Goal: Task Accomplishment & Management: Manage account settings

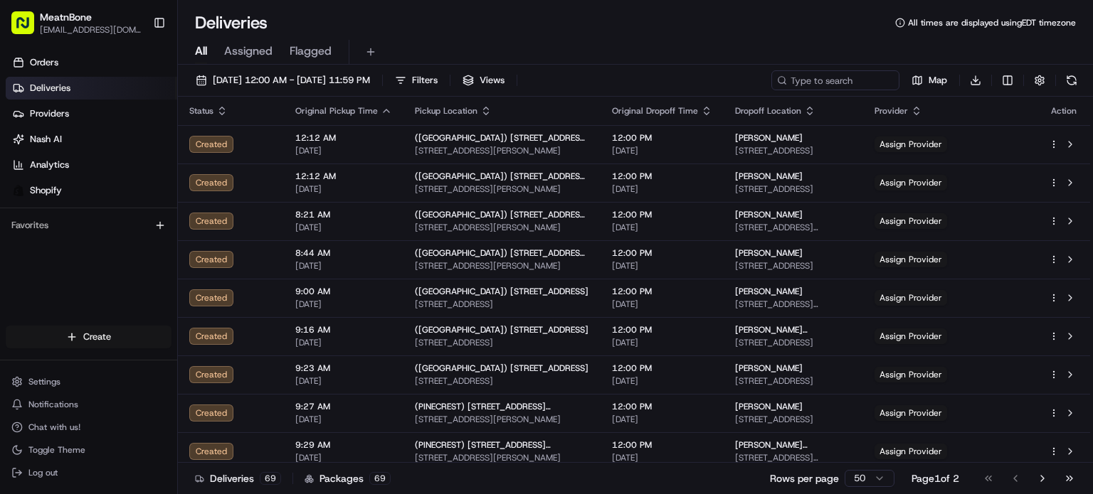
click at [105, 340] on html "MeatnBone orders@meatnbone.com Toggle Sidebar Orders Deliveries Providers Nash …" at bounding box center [546, 247] width 1093 height 494
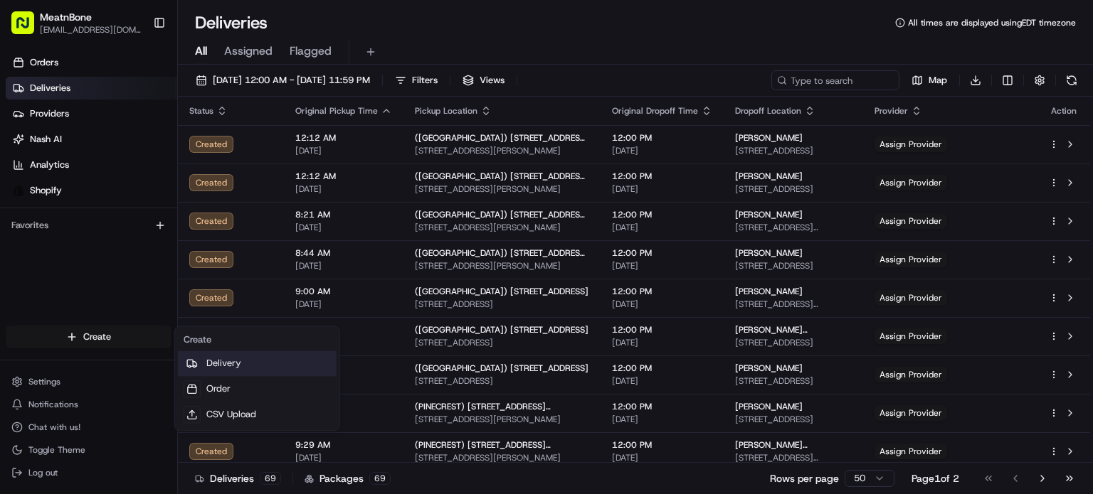
click at [196, 368] on icon at bounding box center [191, 363] width 11 height 11
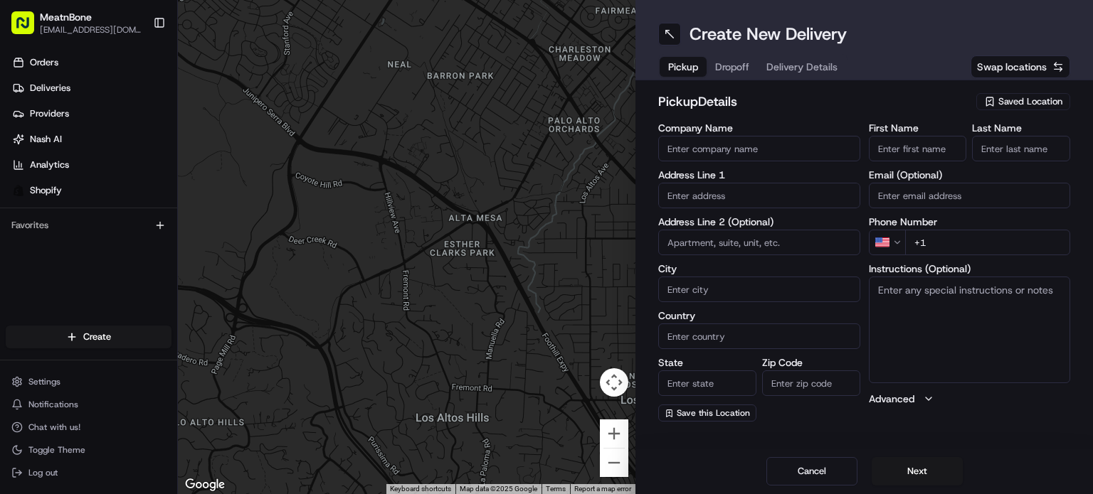
click at [1005, 99] on span "Saved Location" at bounding box center [1030, 101] width 64 height 13
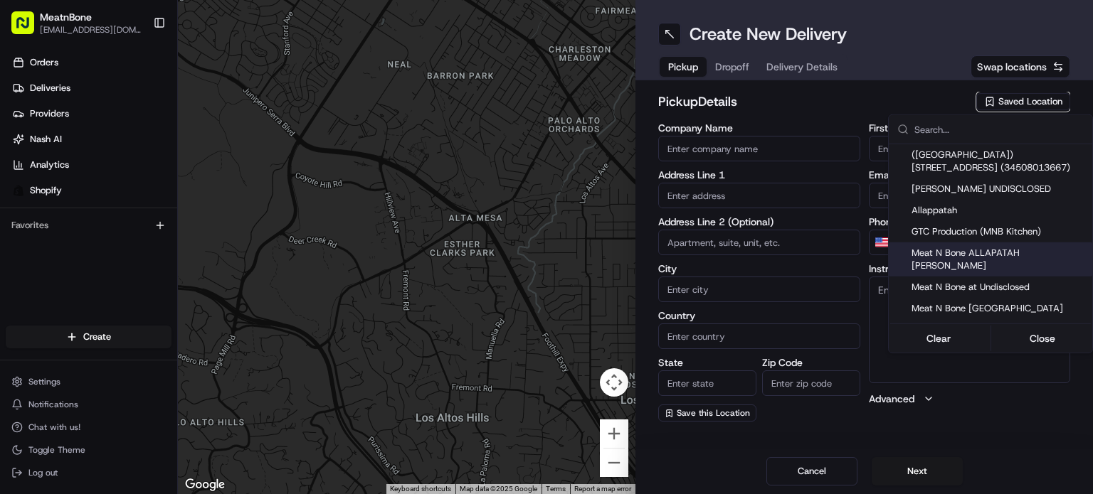
click at [608, 470] on html "MeatnBone orders@meatnbone.com Toggle Sidebar Orders Deliveries Providers Nash …" at bounding box center [546, 247] width 1093 height 494
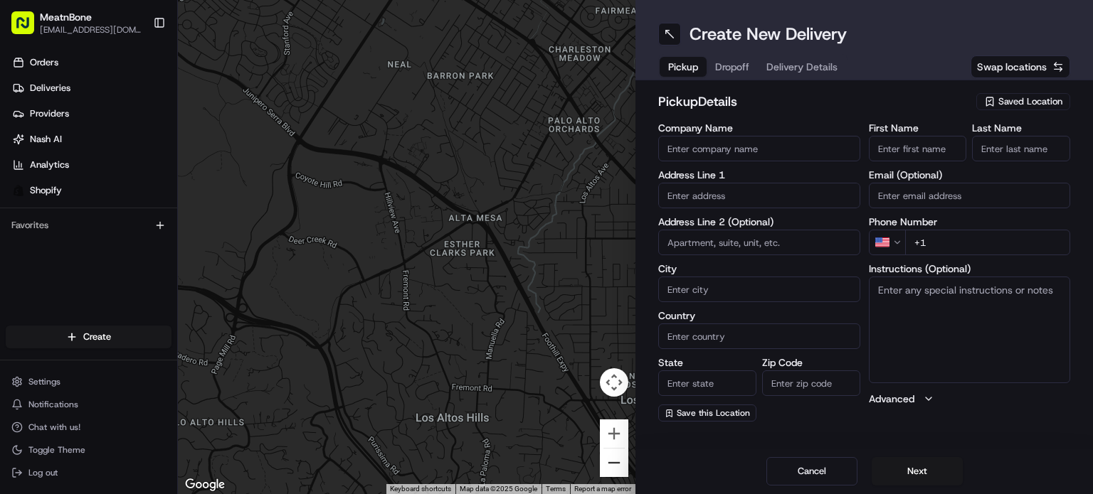
click at [608, 470] on button "Zoom out" at bounding box center [614, 463] width 28 height 28
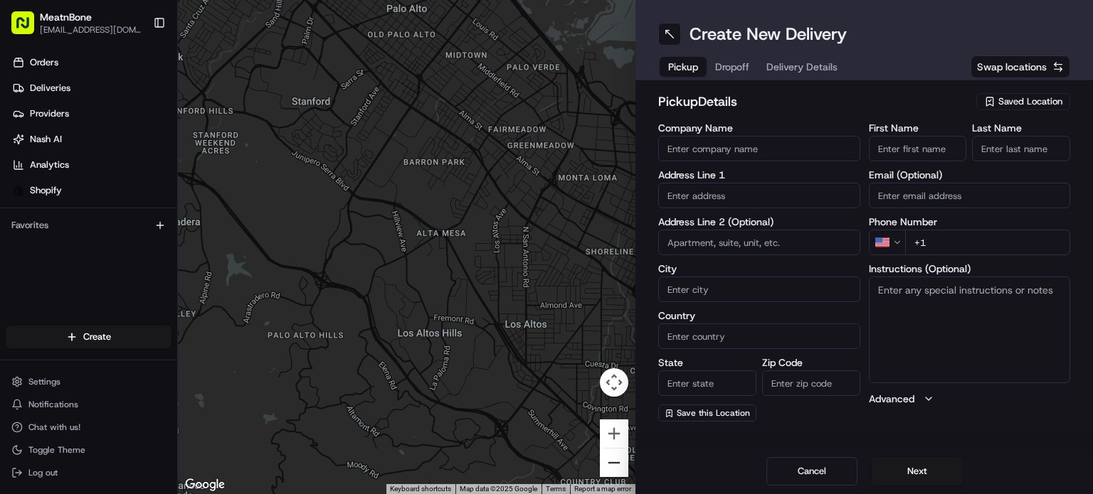
click at [608, 470] on button "Zoom out" at bounding box center [614, 463] width 28 height 28
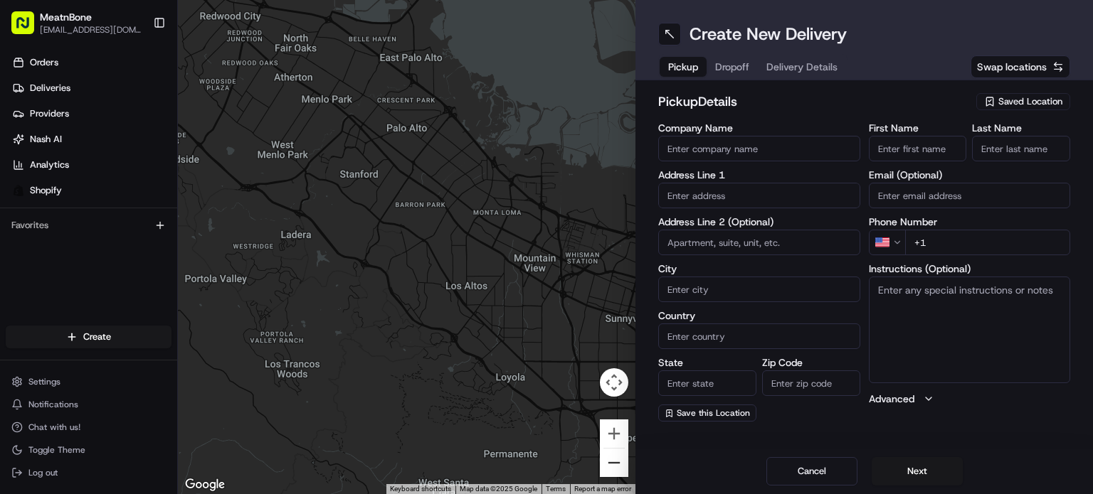
click at [608, 470] on button "Zoom out" at bounding box center [614, 463] width 28 height 28
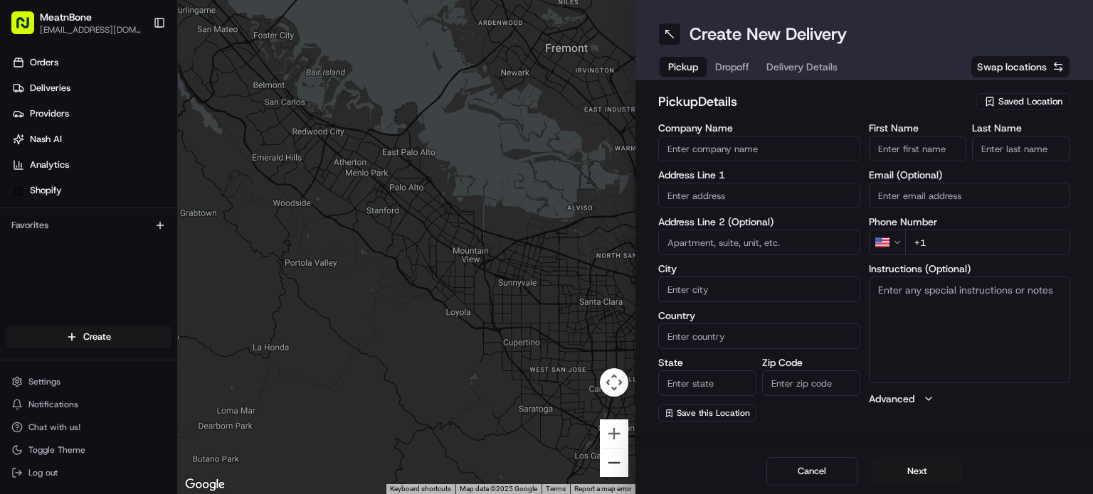
click at [608, 471] on button "Zoom out" at bounding box center [614, 463] width 28 height 28
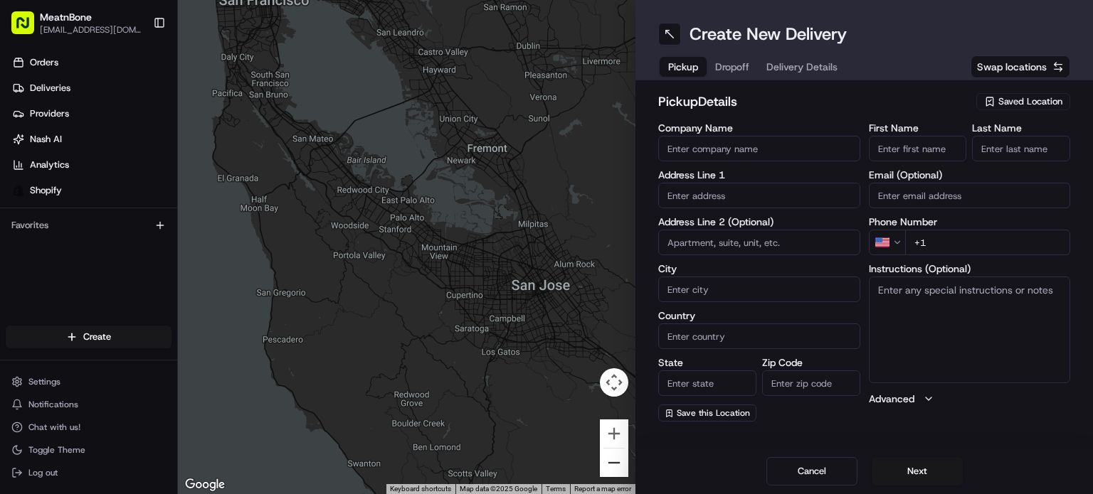
click at [608, 470] on button "Zoom out" at bounding box center [614, 463] width 28 height 28
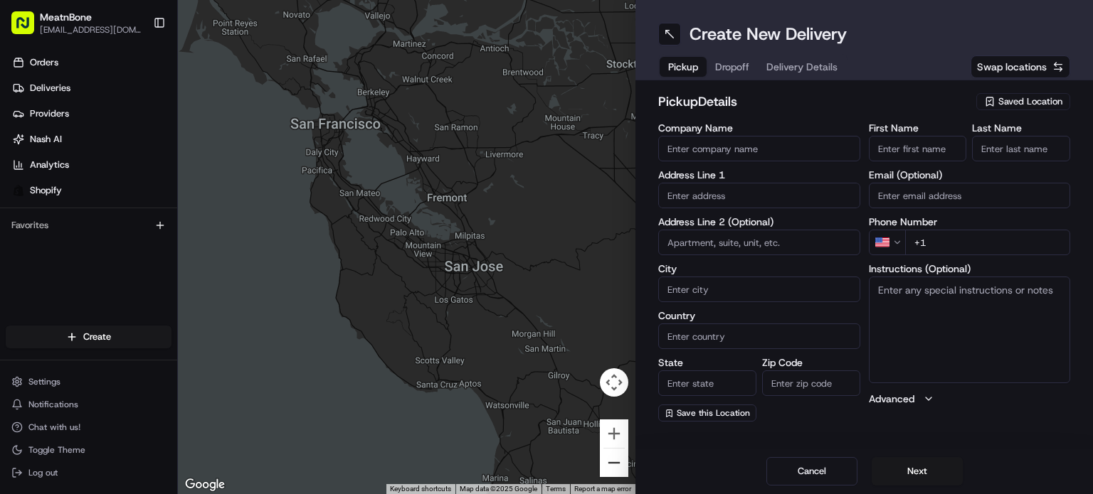
click at [608, 470] on button "Zoom out" at bounding box center [614, 463] width 28 height 28
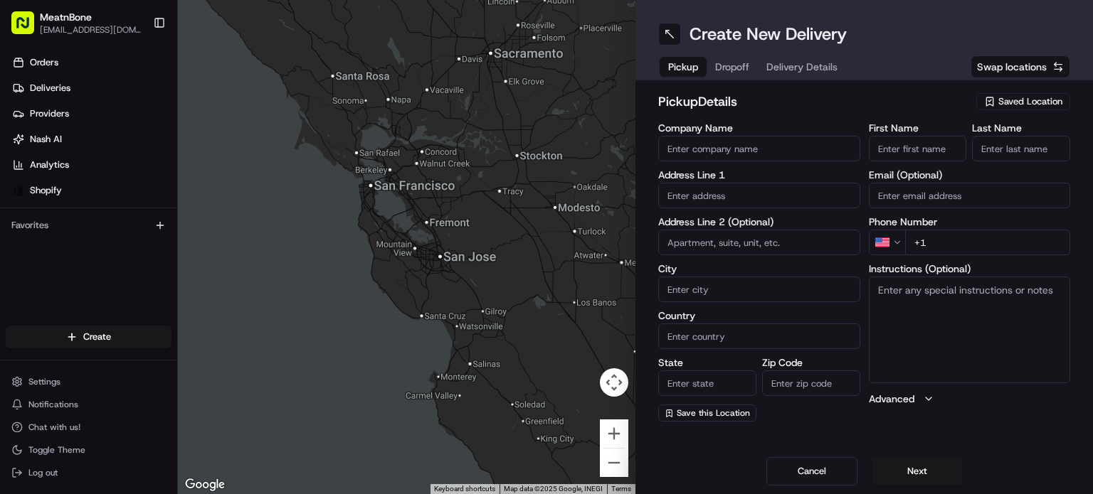
click at [1001, 107] on span "Saved Location" at bounding box center [1030, 101] width 64 height 13
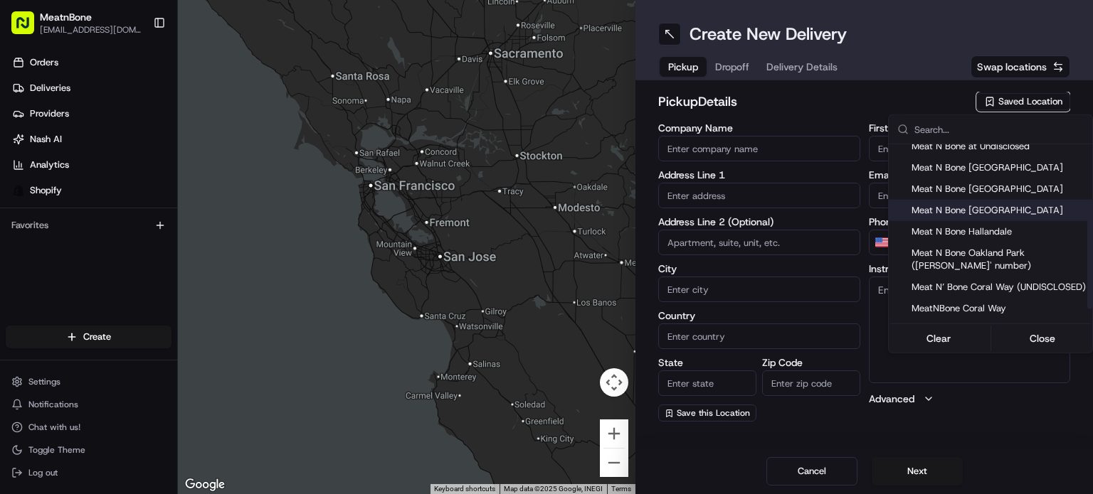
scroll to position [142, 0]
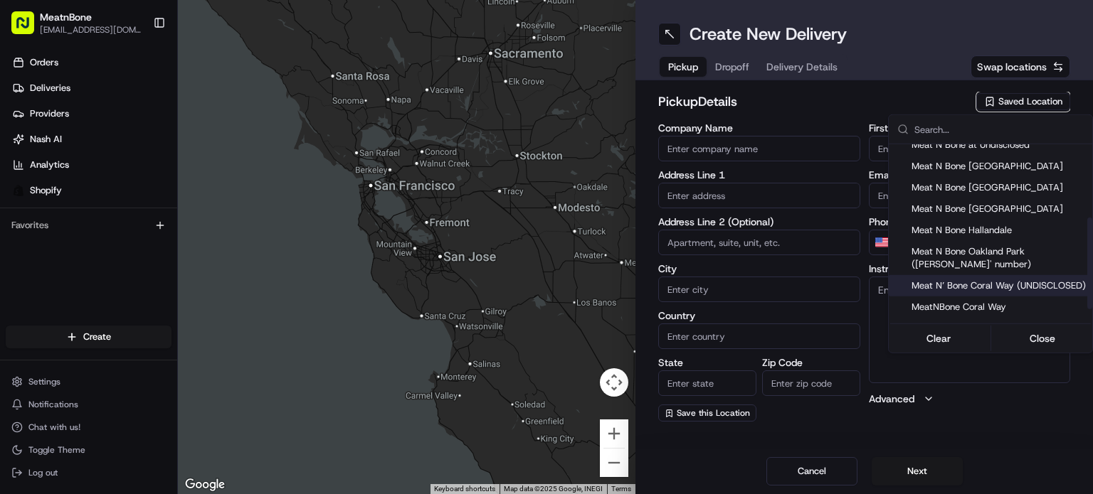
click at [953, 280] on span "Meat N’ Bone Coral Way (UNDISCLOSED)" at bounding box center [998, 286] width 175 height 13
type input "Meat N’ Bone Coral Way (UNDISCLOSED)"
type input "2207 Coral Wy"
type input "Coral Gables"
type input "US"
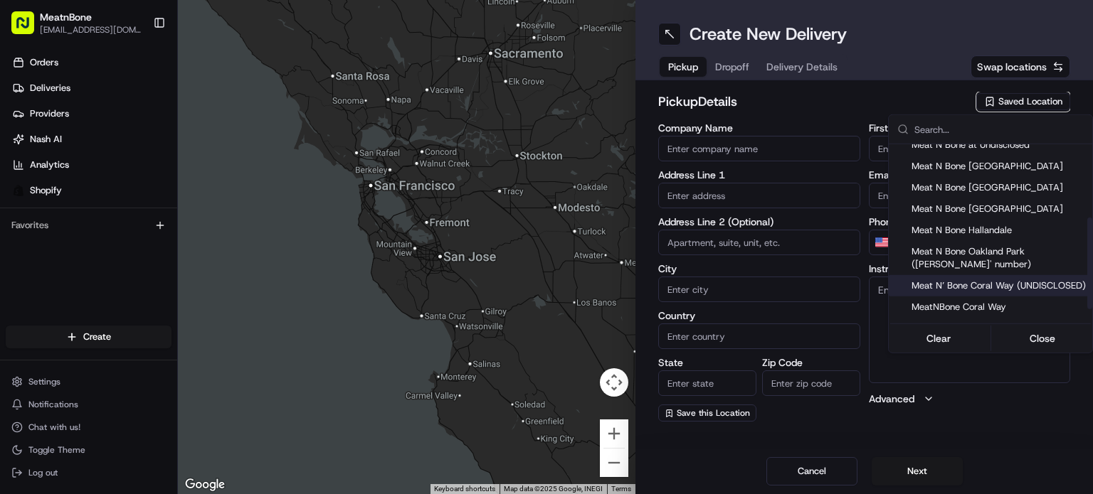
type input "FL"
type input "33145"
type input "Meat N"
type input "Bone"
type input "coralway@meatnbone.com"
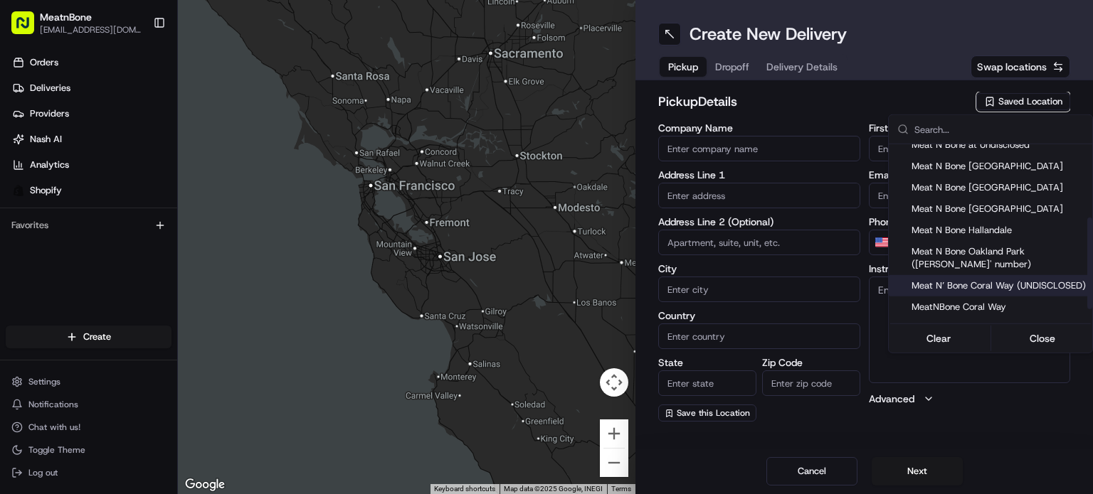
type input "+1 786 633 6179"
type textarea "Come inside the Meat N’ Bone boutique"
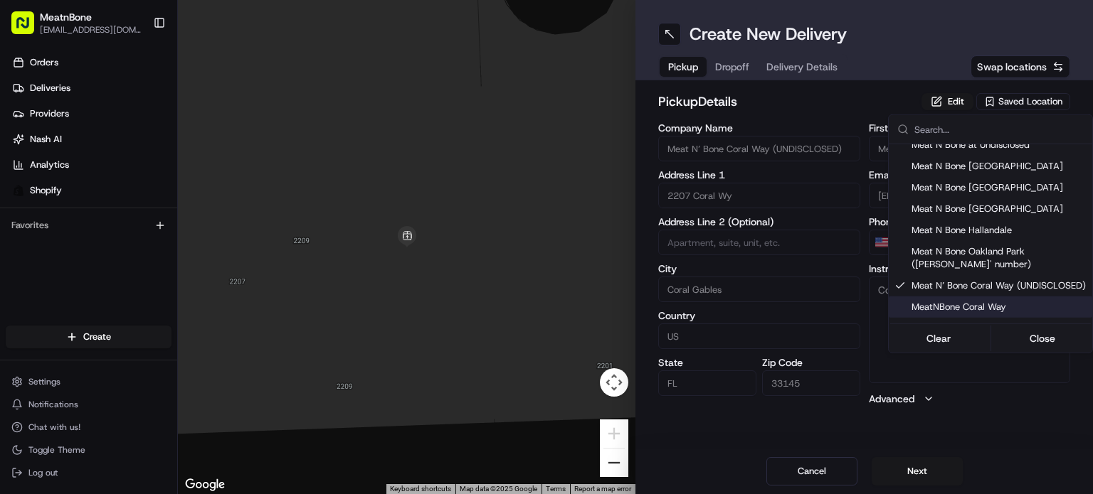
click at [605, 458] on html "MeatnBone orders@meatnbone.com Toggle Sidebar Orders Deliveries Providers Nash …" at bounding box center [546, 247] width 1093 height 494
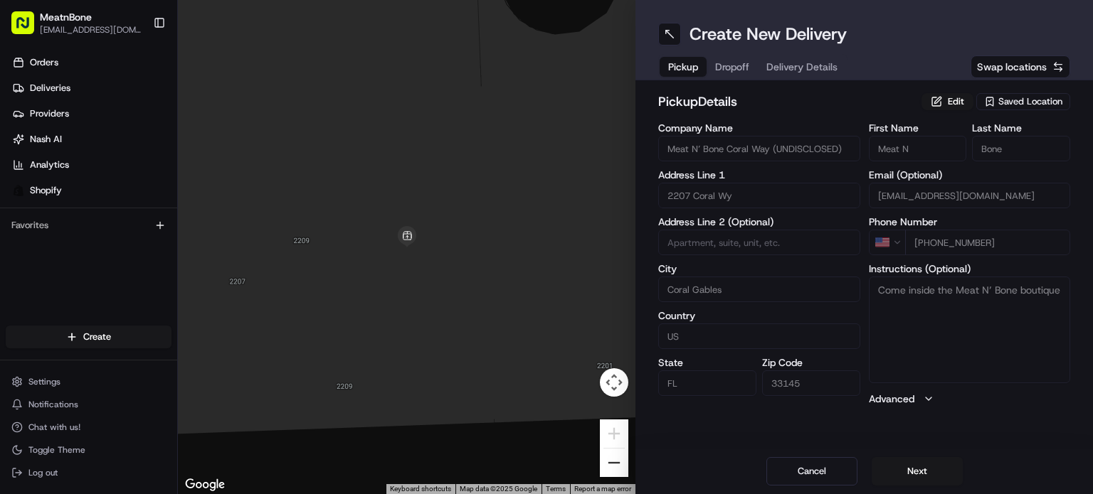
click at [605, 463] on button "Zoom out" at bounding box center [614, 463] width 28 height 28
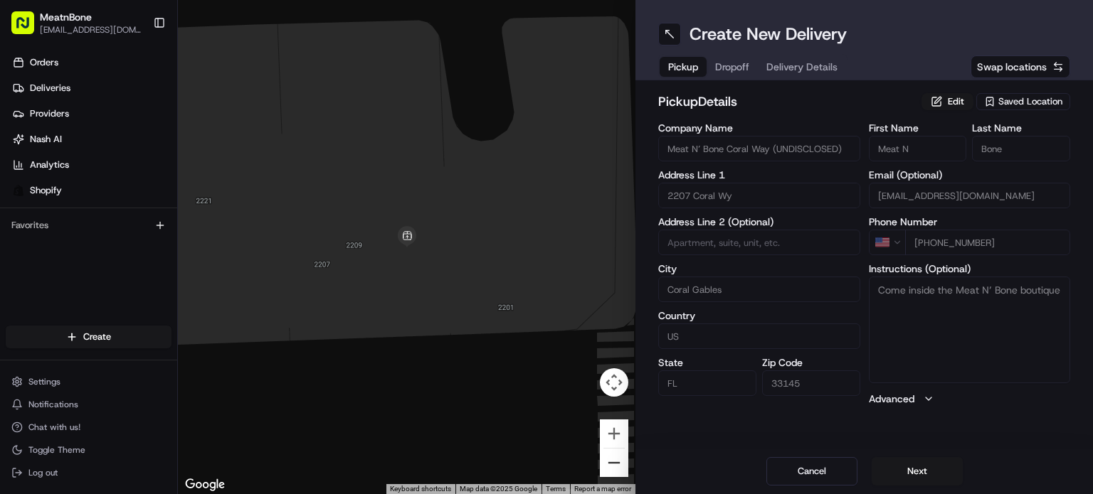
click at [604, 466] on button "Zoom out" at bounding box center [614, 463] width 28 height 28
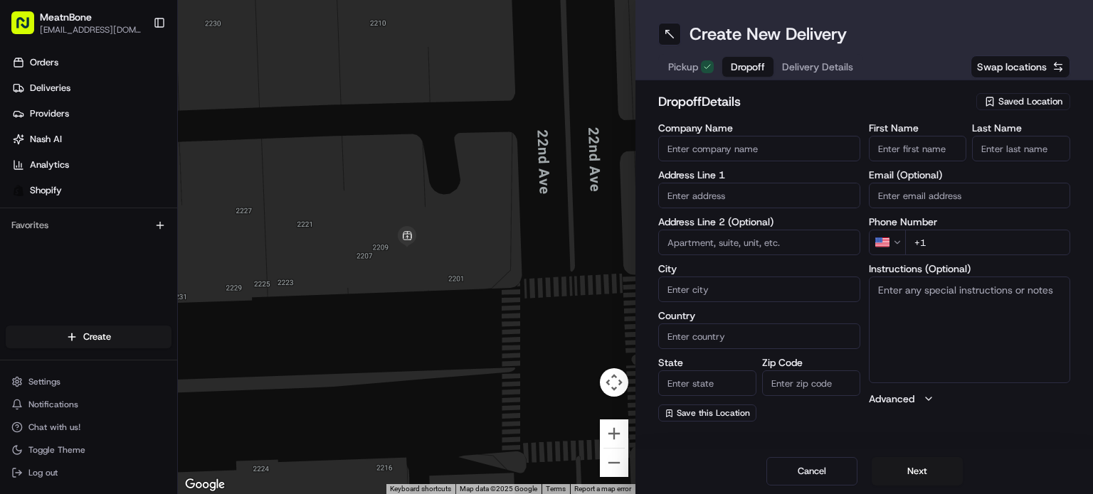
click at [745, 63] on span "Dropoff" at bounding box center [748, 67] width 34 height 14
click at [889, 142] on input "First Name" at bounding box center [918, 149] width 98 height 26
type input "Jordan"
click at [993, 147] on input "Last Name" at bounding box center [1021, 149] width 98 height 26
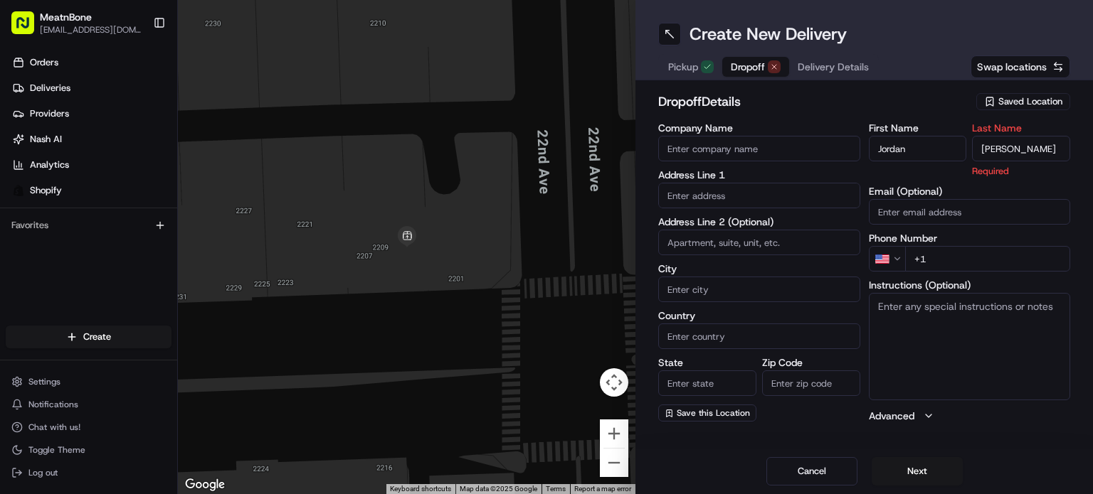
type input "Barrocas"
click at [955, 265] on div "First Name Jordan Last Name Barrocas Required Email (Optional) Phone Number US …" at bounding box center [970, 273] width 202 height 300
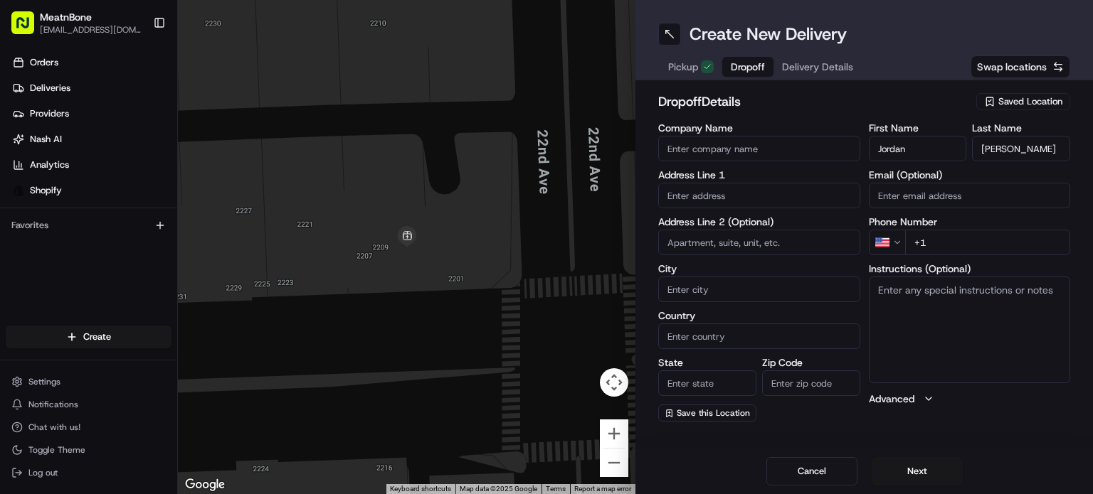
click at [783, 195] on input "text" at bounding box center [759, 196] width 202 height 26
paste input "775 W 50th St"
click at [762, 198] on input "775 W 50th St" at bounding box center [759, 196] width 202 height 26
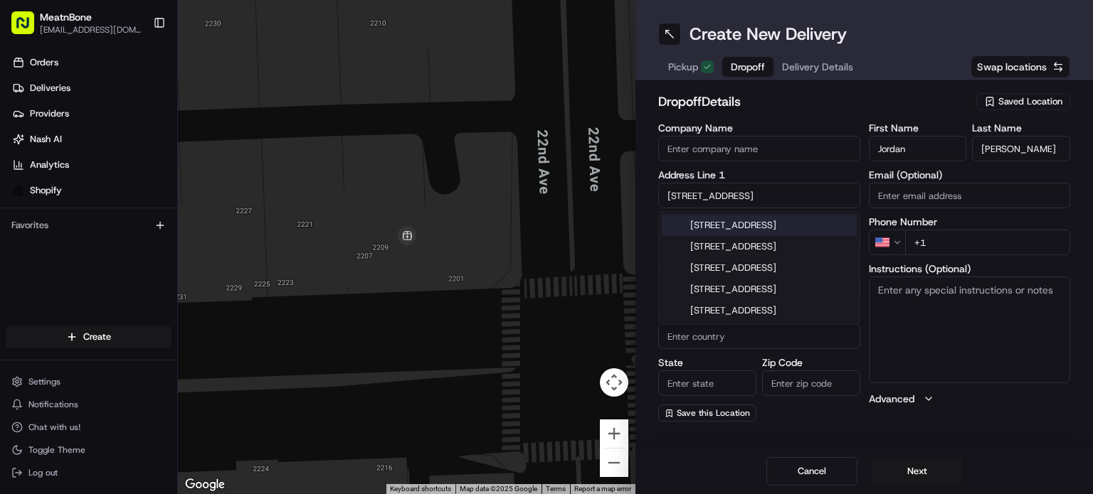
click at [764, 227] on div "775 West 50th Street, Miami Beach, FL" at bounding box center [759, 225] width 195 height 21
type input "[STREET_ADDRESS]"
type input "Miami Beach"
type input "United States"
type input "FL"
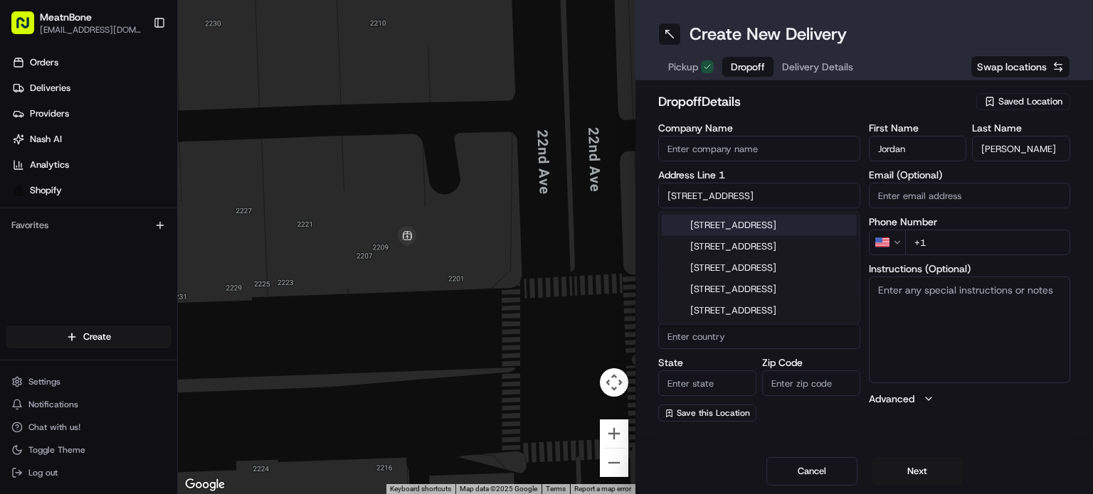
type input "33140"
type input "775 West 50th Street"
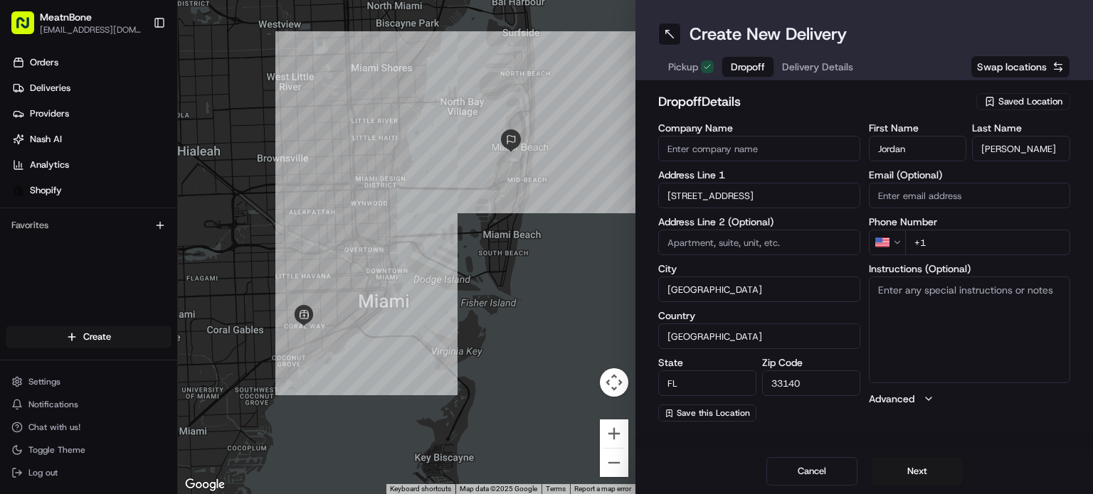
click at [936, 232] on input "+1" at bounding box center [988, 243] width 166 height 26
paste input "305 753 6677"
type input "+1 305 753 6677"
click at [788, 423] on div "dropoff Details Saved Location Company Name Address Line 1 775 West 50th Street…" at bounding box center [863, 256] width 457 height 353
click at [931, 300] on textarea "Instructions (Optional)" at bounding box center [970, 330] width 202 height 107
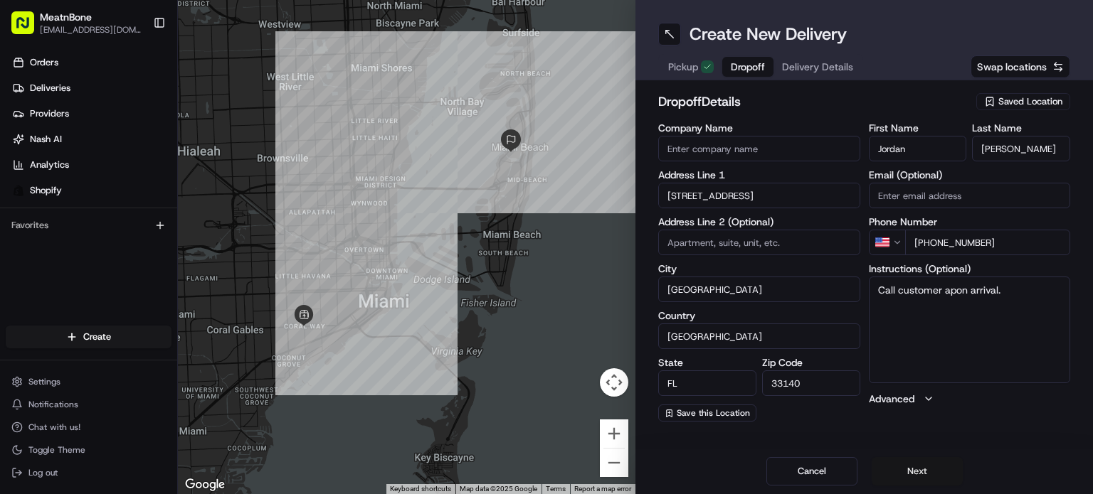
type textarea "Call customer apon arrival."
click at [911, 476] on button "Next" at bounding box center [917, 471] width 91 height 28
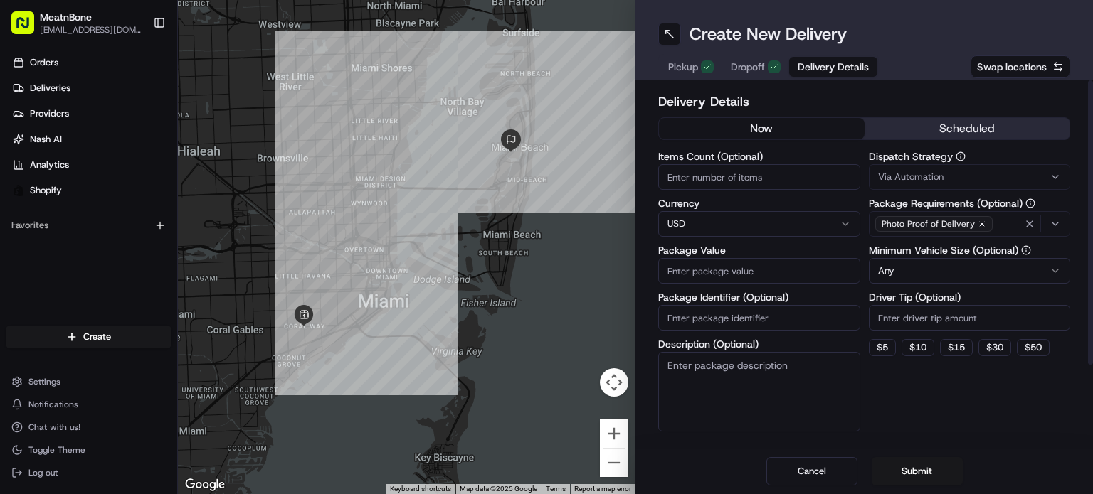
click at [778, 275] on input "Package Value" at bounding box center [759, 271] width 202 height 26
click at [810, 253] on label "Package Value" at bounding box center [759, 250] width 202 height 10
click at [810, 258] on input "99" at bounding box center [759, 271] width 202 height 26
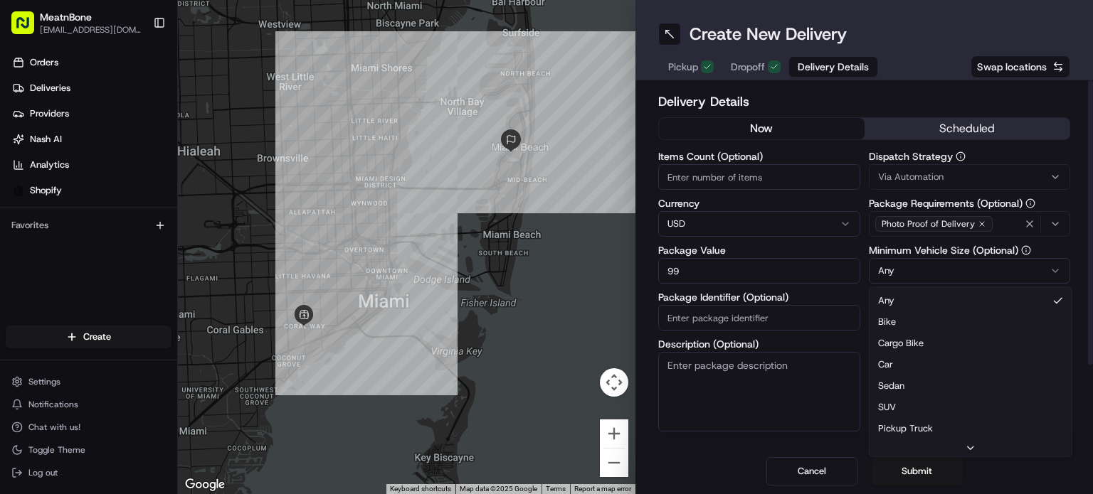
click at [931, 265] on html "MeatnBone orders@meatnbone.com Toggle Sidebar Orders Deliveries Providers Nash …" at bounding box center [546, 247] width 1093 height 494
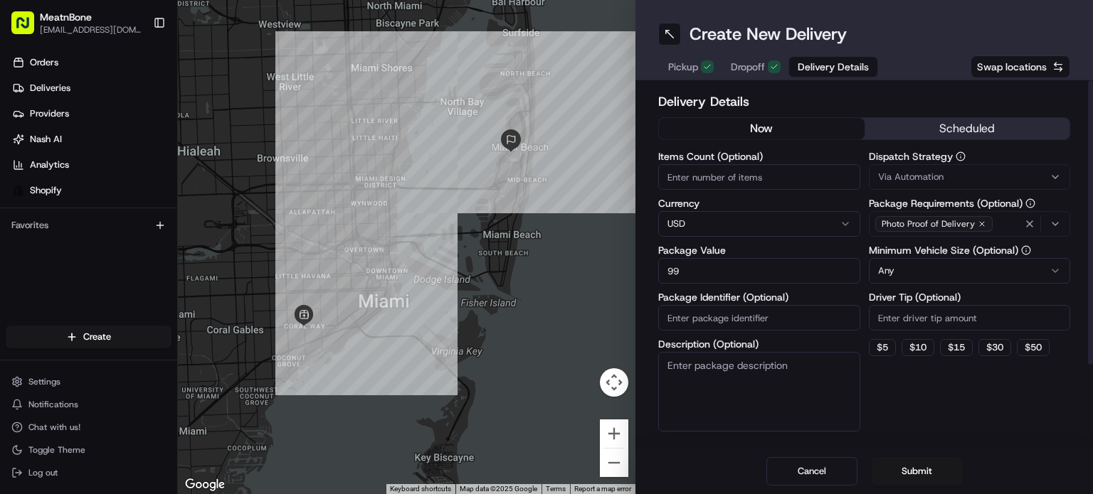
click at [954, 277] on html "MeatnBone orders@meatnbone.com Toggle Sidebar Orders Deliveries Providers Nash …" at bounding box center [546, 247] width 1093 height 494
drag, startPoint x: 916, startPoint y: 472, endPoint x: 916, endPoint y: -69, distance: 540.7
click at [916, 0] on html "MeatnBone orders@meatnbone.com Toggle Sidebar Orders Deliveries Providers Nash …" at bounding box center [546, 247] width 1093 height 494
click at [692, 267] on input "99" at bounding box center [759, 271] width 202 height 26
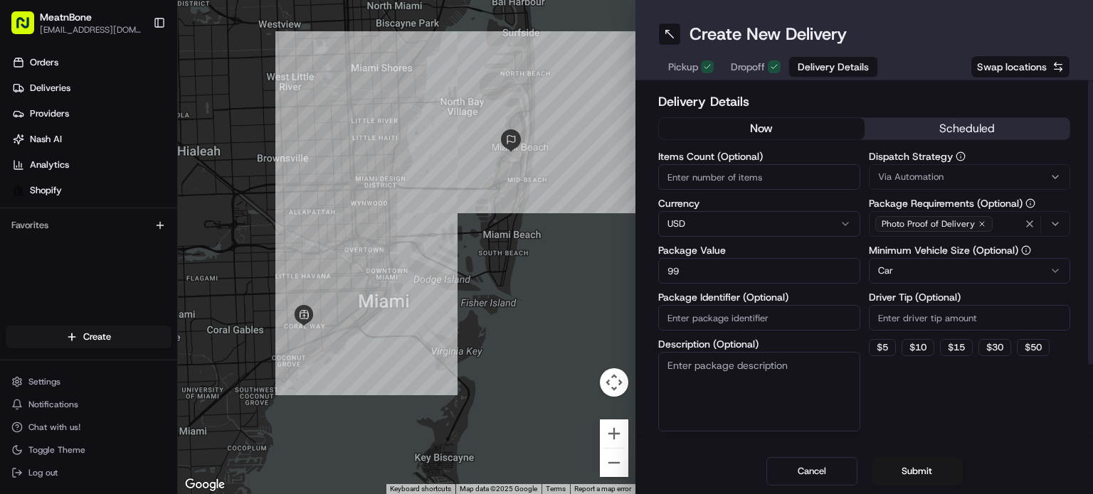
click at [692, 267] on input "99" at bounding box center [759, 271] width 202 height 26
type input "204"
click at [852, 344] on label "Description (Optional)" at bounding box center [759, 344] width 202 height 10
click at [852, 352] on textarea "Description (Optional)" at bounding box center [759, 392] width 202 height 80
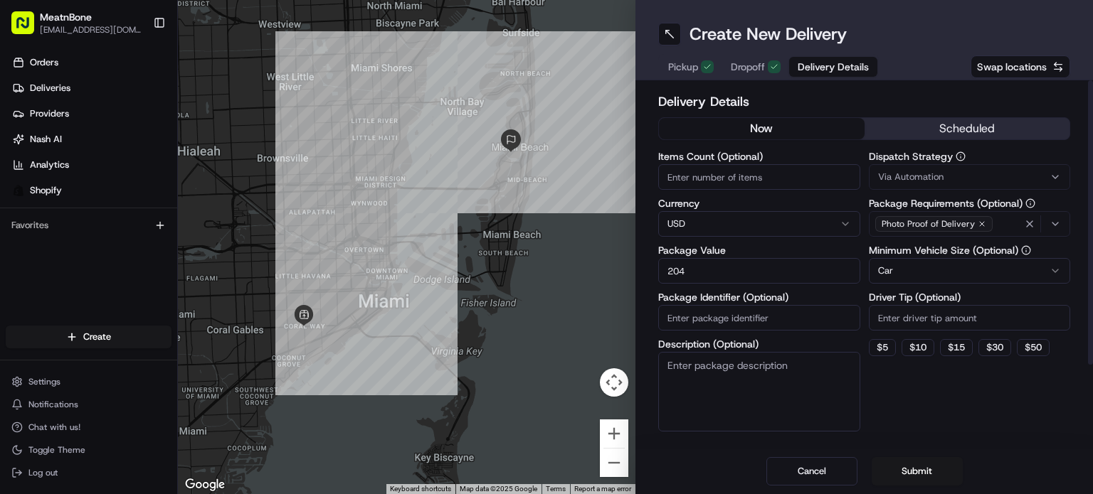
click at [851, 339] on label "Description (Optional)" at bounding box center [759, 344] width 202 height 10
click at [851, 352] on textarea "Description (Optional)" at bounding box center [759, 392] width 202 height 80
click at [862, 322] on div "Items Count (Optional) Currency USD Package Value 204 Package Identifier (Optio…" at bounding box center [864, 292] width 412 height 280
click at [907, 469] on button "Submit" at bounding box center [917, 471] width 91 height 28
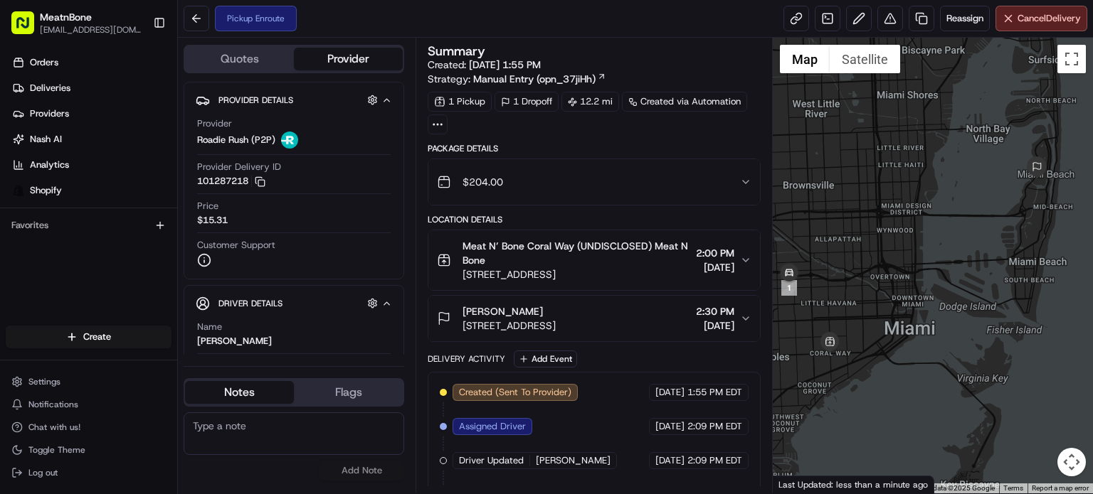
drag, startPoint x: 105, startPoint y: 319, endPoint x: 137, endPoint y: 324, distance: 33.1
click at [105, 318] on div "Create Settings Notifications Chat with us! Toggle Theme Log out" at bounding box center [88, 404] width 177 height 180
click at [147, 321] on div "Create" at bounding box center [88, 337] width 177 height 34
click at [137, 325] on div "Create" at bounding box center [88, 337] width 177 height 34
click at [122, 334] on html "MeatnBone orders@meatnbone.com Toggle Sidebar Orders Deliveries Providers Nash …" at bounding box center [546, 247] width 1093 height 494
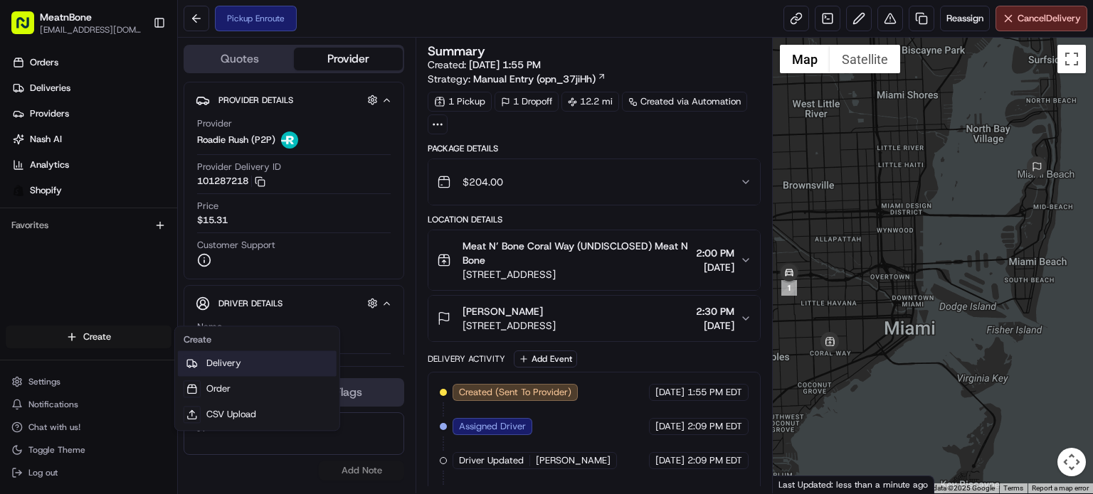
click at [221, 351] on link "Delivery" at bounding box center [257, 364] width 159 height 26
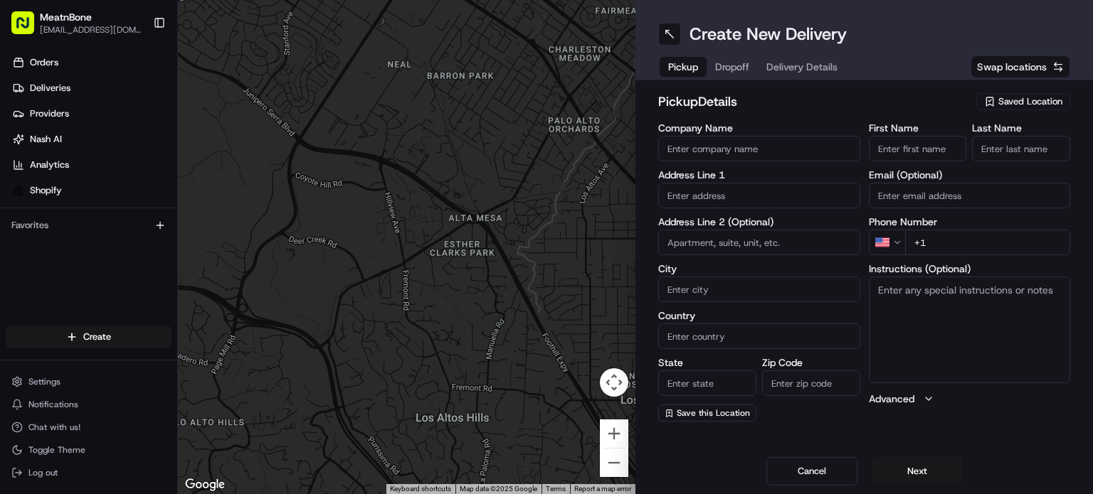
click at [996, 113] on div "pickup Details Saved Location" at bounding box center [864, 105] width 412 height 26
click at [1005, 105] on span "Saved Location" at bounding box center [1030, 101] width 64 height 13
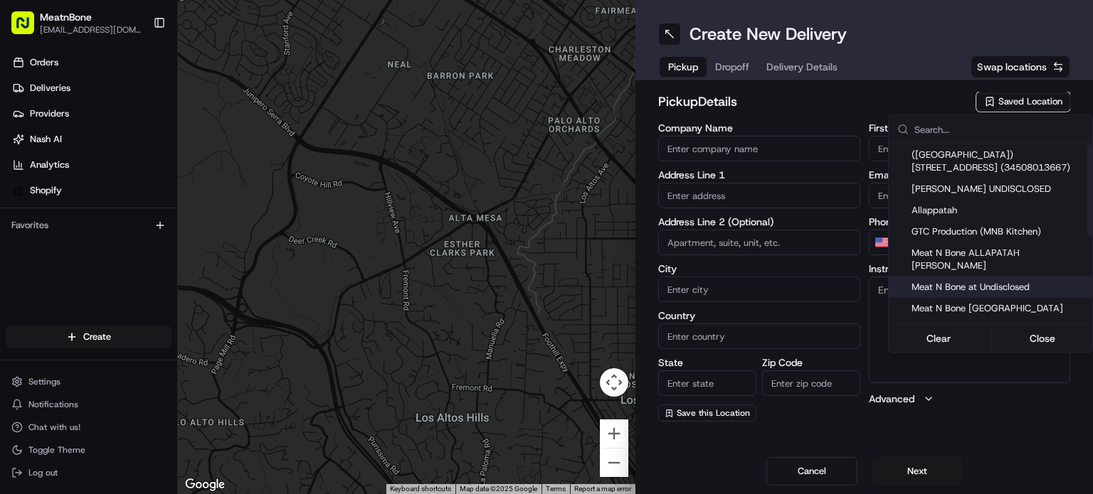
click at [1020, 281] on span "Meat N Bone at Undisclosed" at bounding box center [998, 287] width 175 height 13
type input "Meat N Bone at Undisclosed"
type input "2207 Coral Wy"
type input "Coral Gables"
type input "US"
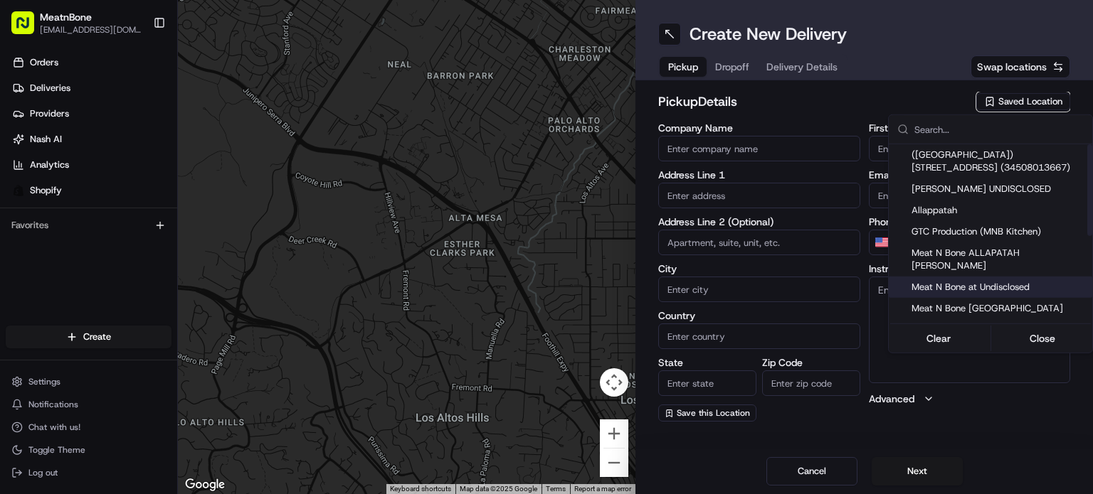
type input "FL"
type input "33145"
type input "Meat N"
type input "Bone"
type input "+1 786 633 6179"
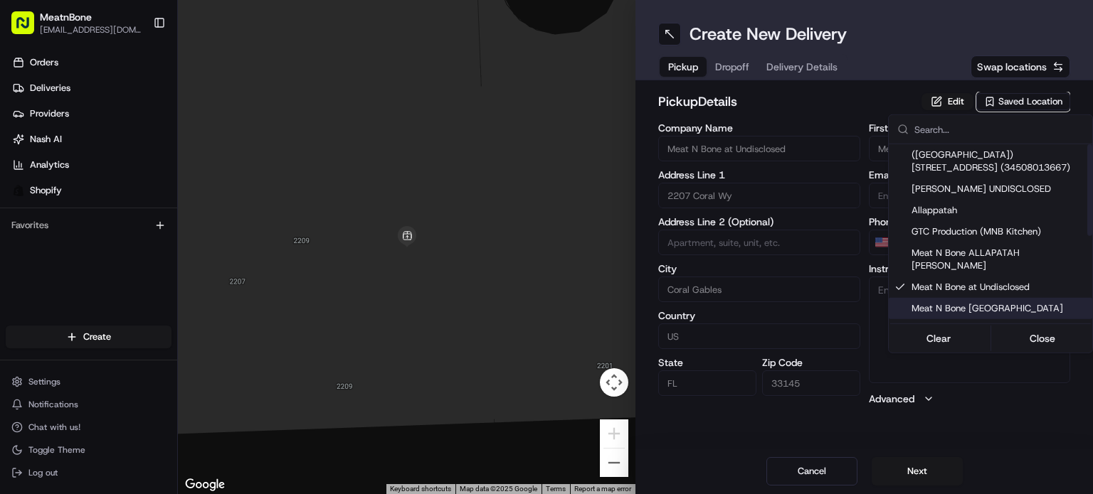
click at [928, 475] on html "MeatnBone orders@meatnbone.com Toggle Sidebar Orders Deliveries Providers Nash …" at bounding box center [546, 247] width 1093 height 494
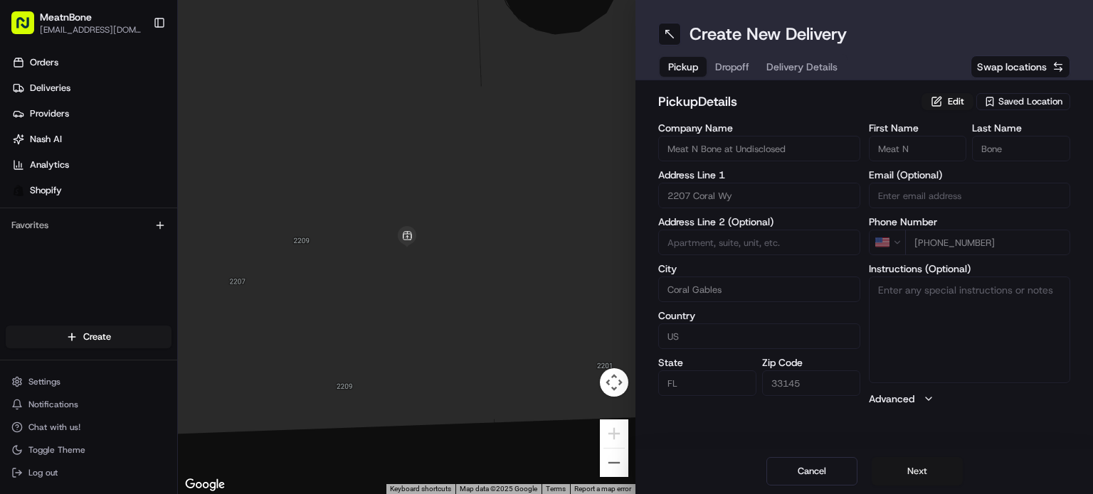
click at [924, 460] on button "Next" at bounding box center [917, 471] width 91 height 28
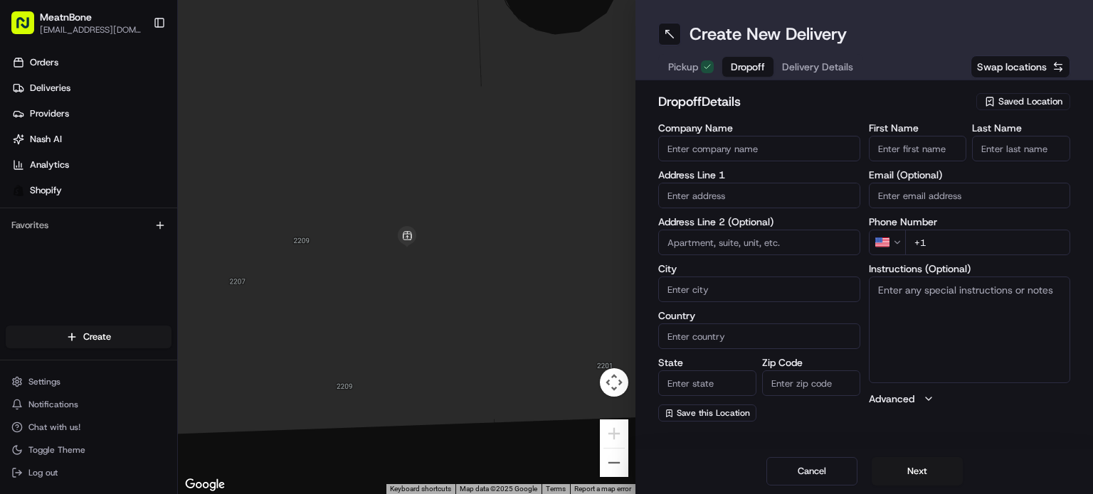
click at [740, 201] on input "text" at bounding box center [759, 196] width 202 height 26
paste input "13165 NW Sixth Terr"
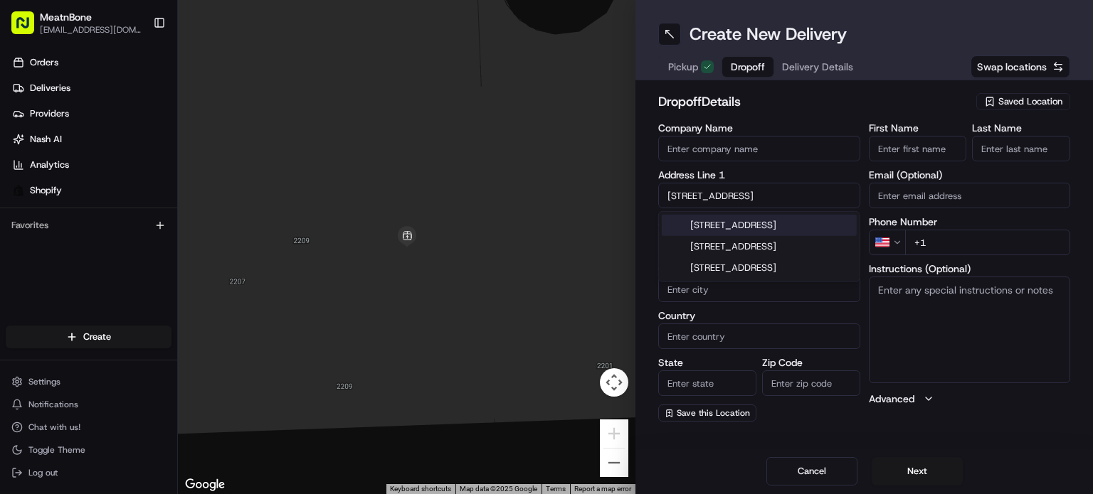
click at [733, 224] on div "13165 NW 6th Terrace, Miami, FL" at bounding box center [759, 225] width 195 height 21
type input "[STREET_ADDRESS]"
type input "Miami"
type input "United States"
type input "FL"
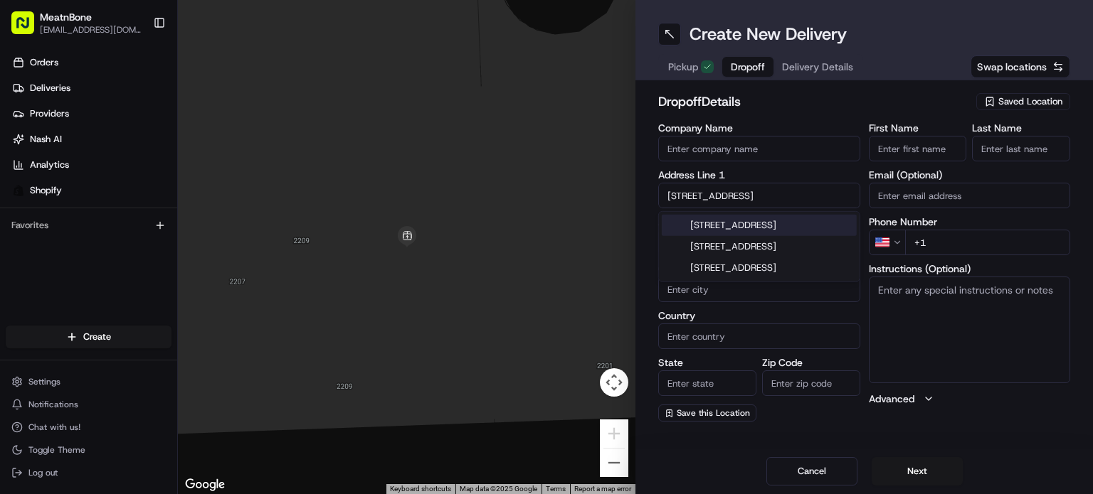
type input "33182"
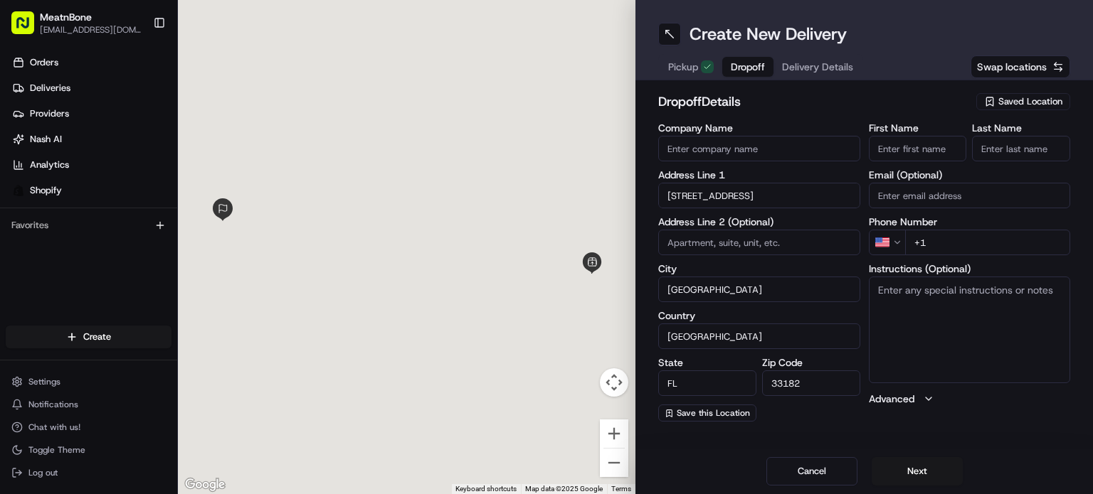
type input "13165 Northwest 6th Terrace"
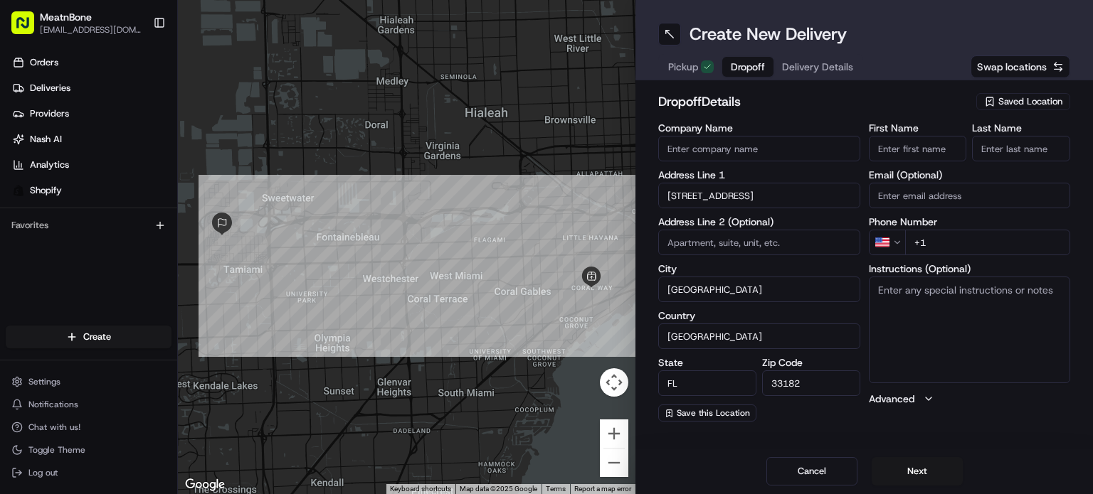
drag, startPoint x: 989, startPoint y: 208, endPoint x: 982, endPoint y: 232, distance: 24.3
click at [988, 208] on div "First Name Last Name Email (Optional) Phone Number US +1 Instructions (Optional…" at bounding box center [970, 272] width 202 height 299
click at [982, 232] on input "+1" at bounding box center [988, 243] width 166 height 26
paste input "305 747 5676"
type input "+1 305 747 5676"
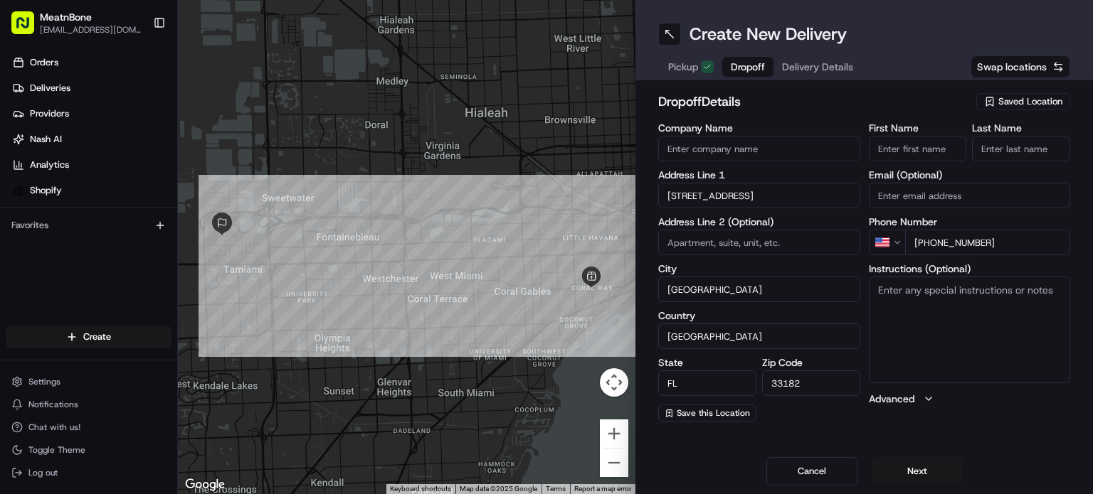
drag, startPoint x: 921, startPoint y: 145, endPoint x: 926, endPoint y: 153, distance: 9.7
click at [922, 142] on input "First Name" at bounding box center [918, 149] width 98 height 26
paste input "[PERSON_NAME]"
drag, startPoint x: 904, startPoint y: 149, endPoint x: 940, endPoint y: 145, distance: 35.8
click at [940, 145] on input "[PERSON_NAME]" at bounding box center [918, 149] width 98 height 26
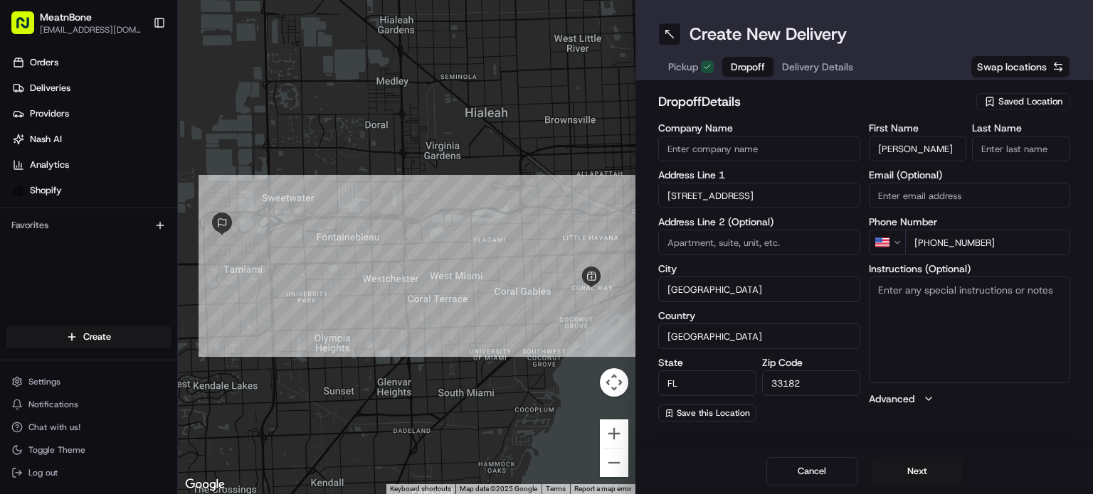
type input "Karim"
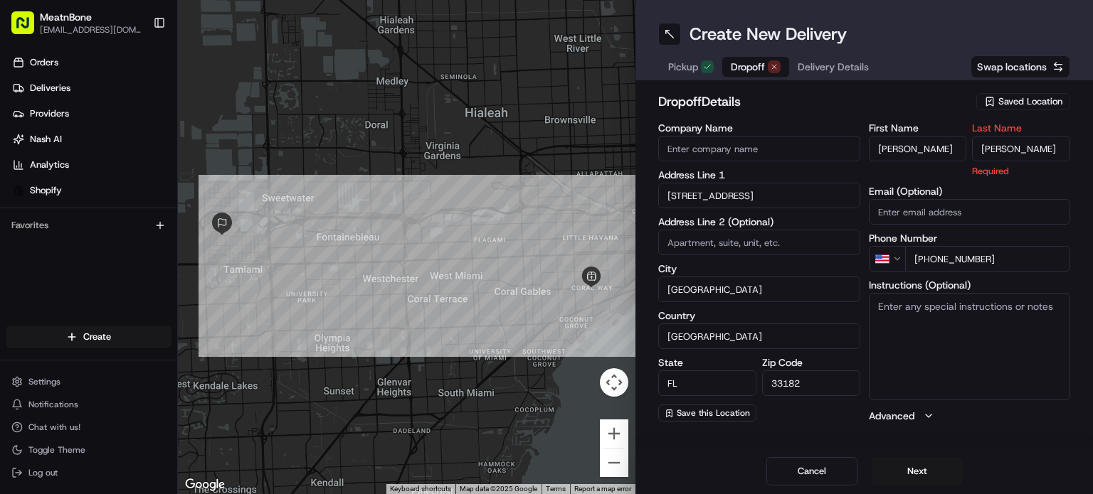
type input "Batista"
click at [963, 125] on label "First Name" at bounding box center [918, 128] width 98 height 10
click at [963, 136] on input "Karim" at bounding box center [918, 149] width 98 height 26
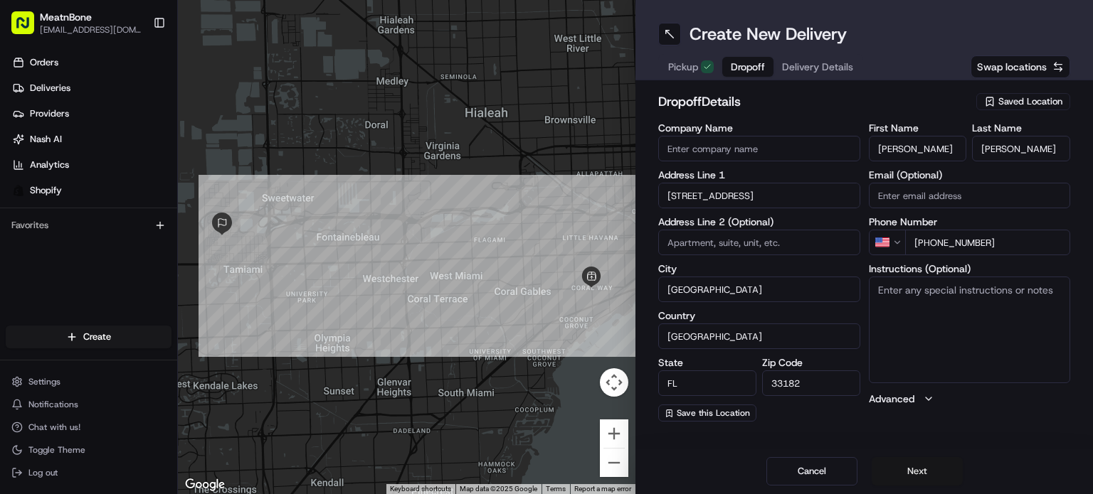
click at [934, 467] on button "Next" at bounding box center [917, 471] width 91 height 28
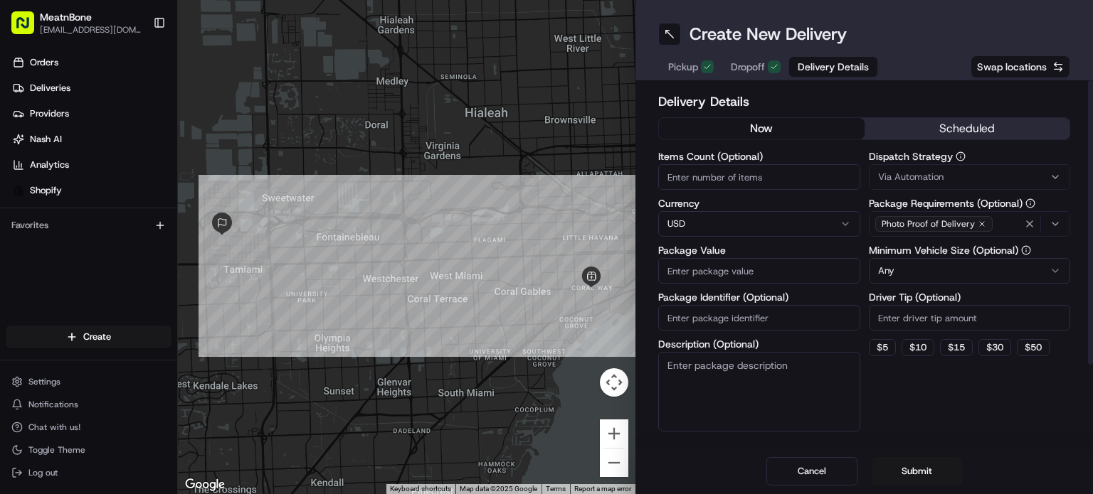
click at [766, 269] on input "Package Value" at bounding box center [759, 271] width 202 height 26
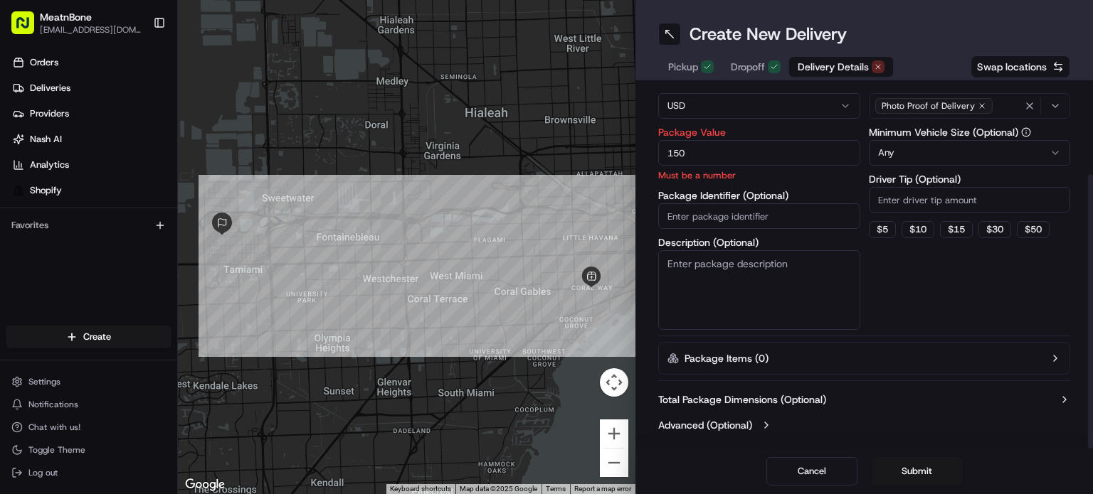
type input "150"
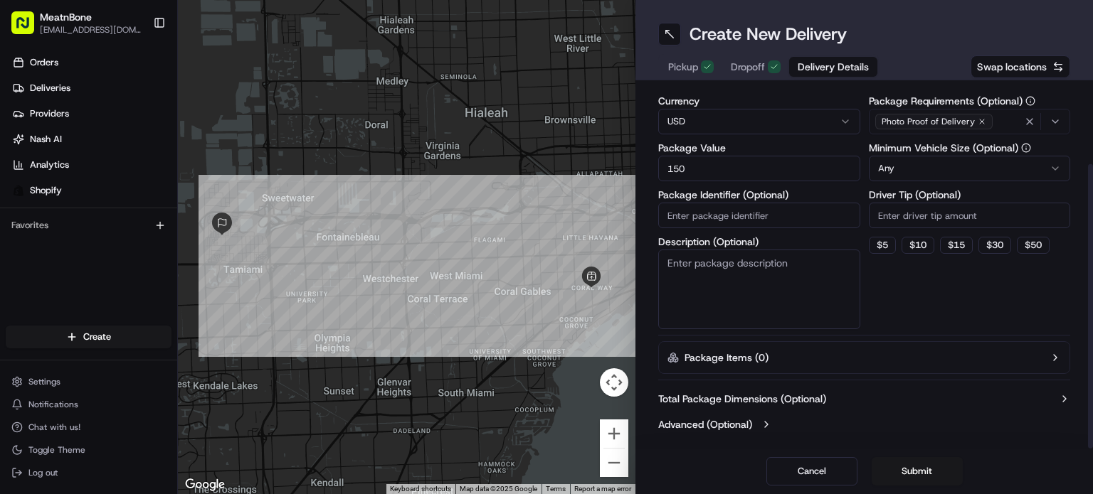
scroll to position [102, 0]
drag, startPoint x: 805, startPoint y: 438, endPoint x: 761, endPoint y: 426, distance: 46.2
click at [802, 435] on div "Total Package Dimensions (Optional) Advanced (Optional)" at bounding box center [864, 412] width 412 height 51
click at [760, 425] on button "Advanced (Optional)" at bounding box center [864, 425] width 412 height 14
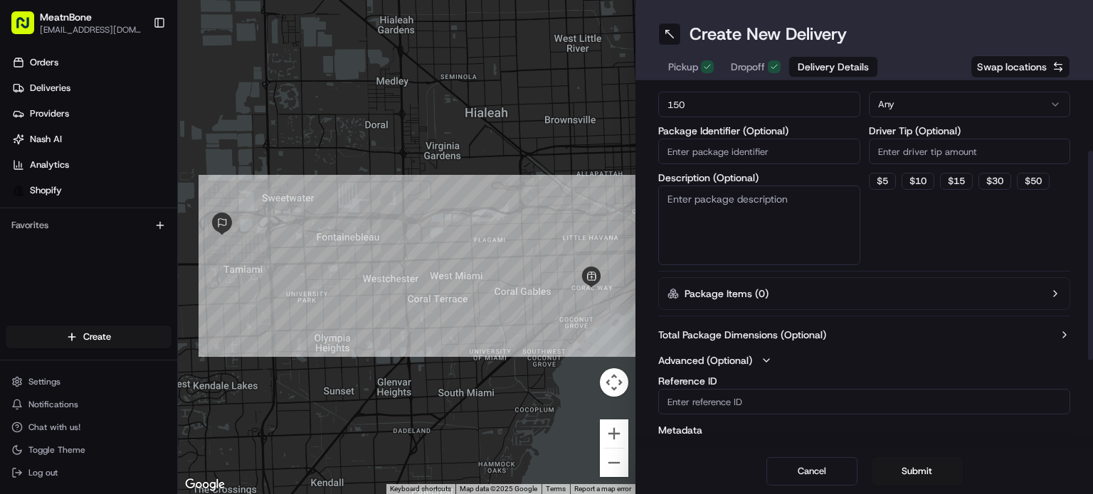
scroll to position [261, 0]
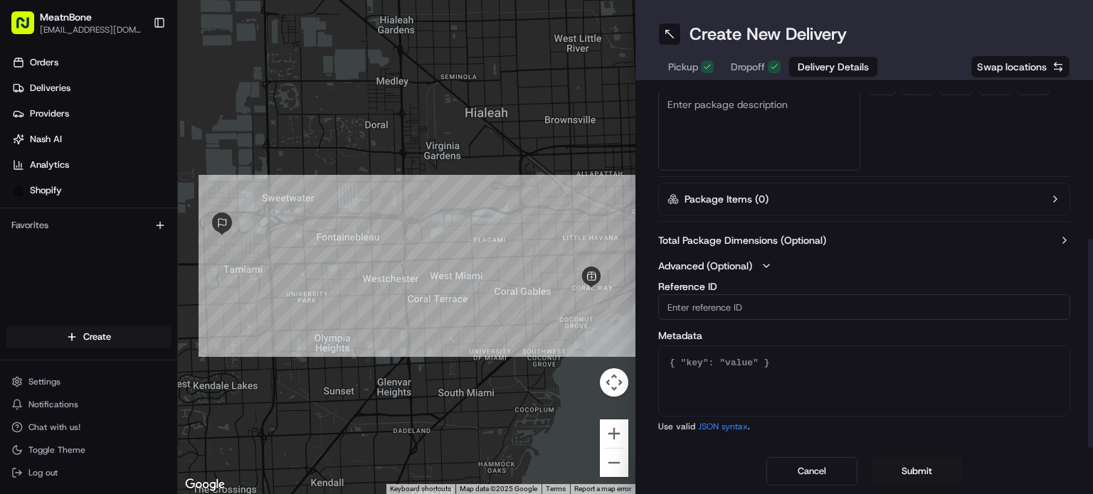
click at [718, 278] on div "Advanced (Optional) Reference ID Metadata Use valid JSON syntax ." at bounding box center [864, 346] width 412 height 174
drag, startPoint x: 723, startPoint y: 268, endPoint x: 730, endPoint y: 263, distance: 8.7
click at [725, 267] on label "Advanced (Optional)" at bounding box center [705, 266] width 94 height 14
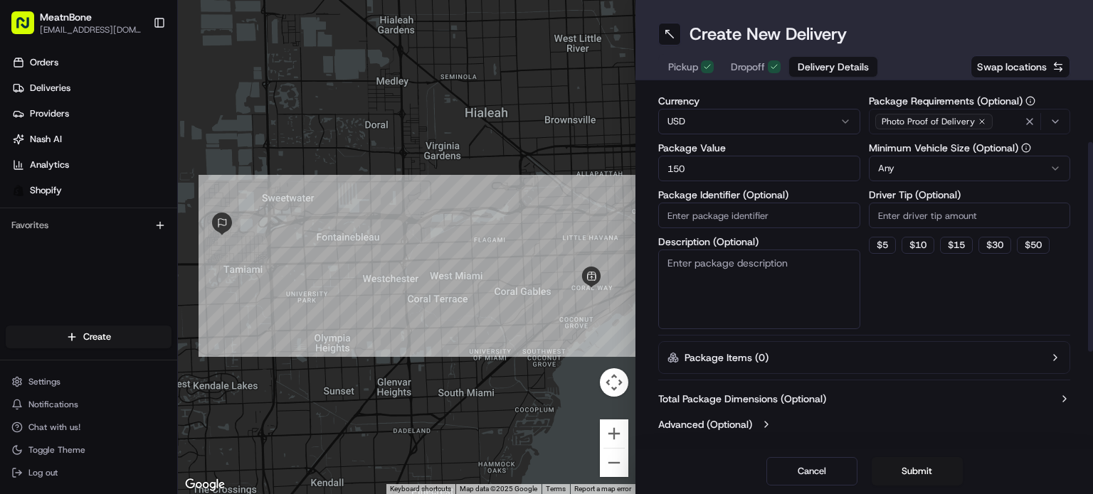
scroll to position [102, 0]
click at [919, 467] on button "Submit" at bounding box center [917, 471] width 91 height 28
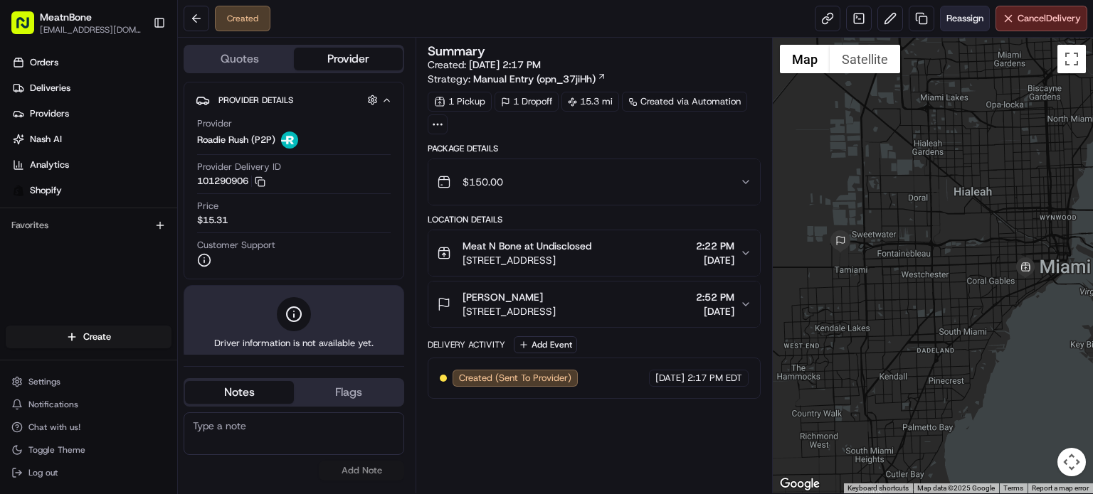
click at [970, 22] on span "Reassign" at bounding box center [964, 18] width 37 height 13
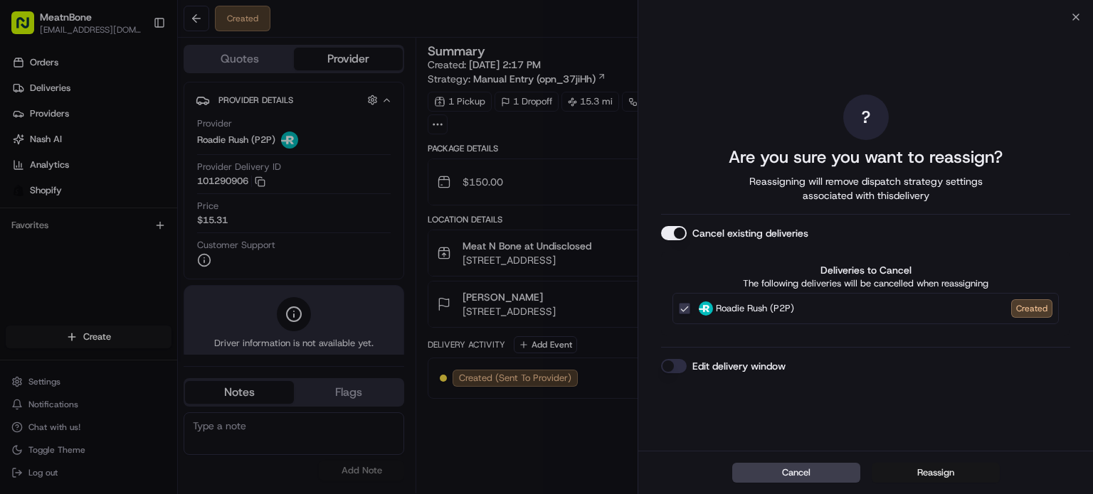
click at [952, 477] on button "Reassign" at bounding box center [936, 473] width 128 height 20
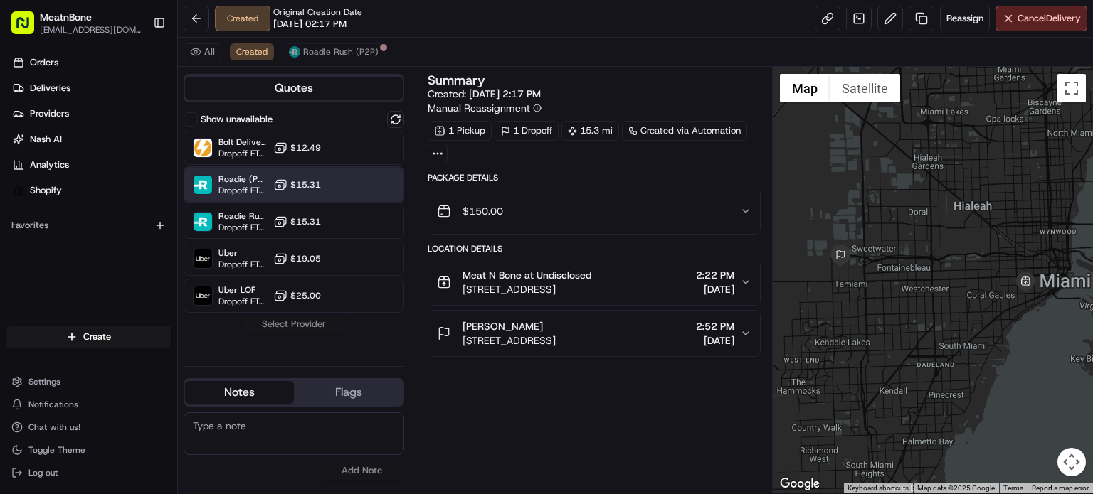
click at [344, 189] on div "Roadie (P2P) Dropoff ETA - $15.31" at bounding box center [294, 185] width 221 height 34
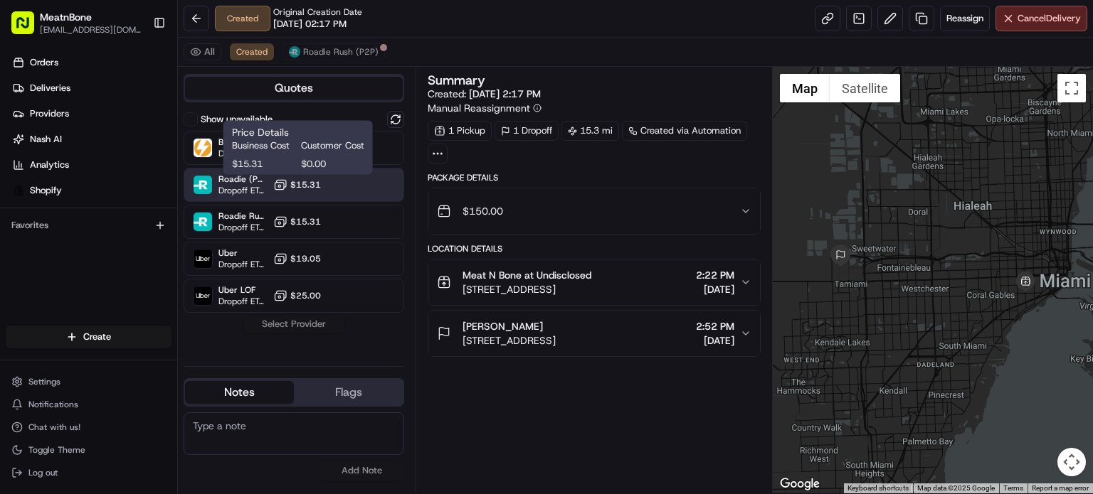
click at [316, 179] on span "$15.31" at bounding box center [305, 184] width 31 height 11
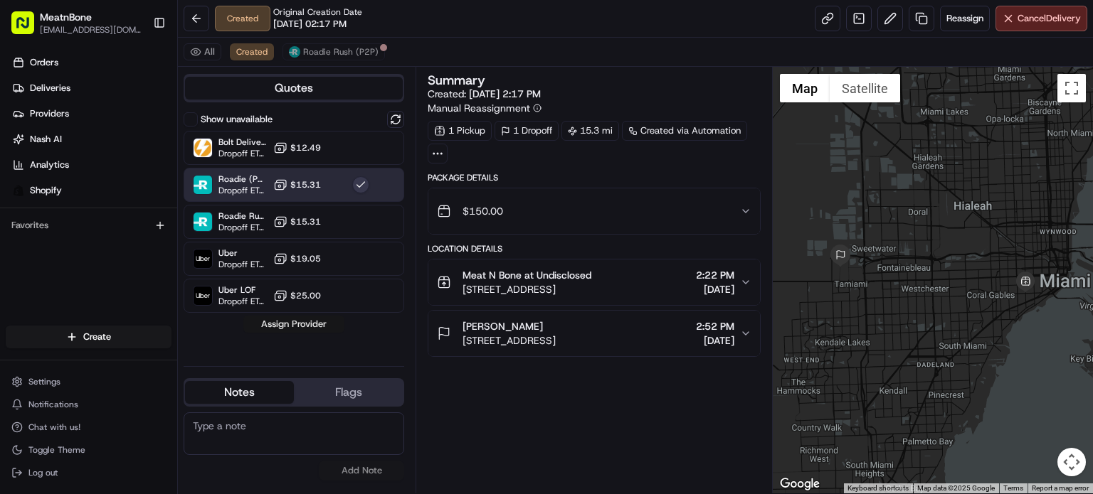
click at [330, 330] on button "Assign Provider" at bounding box center [293, 324] width 101 height 17
click at [882, 14] on button at bounding box center [890, 19] width 26 height 26
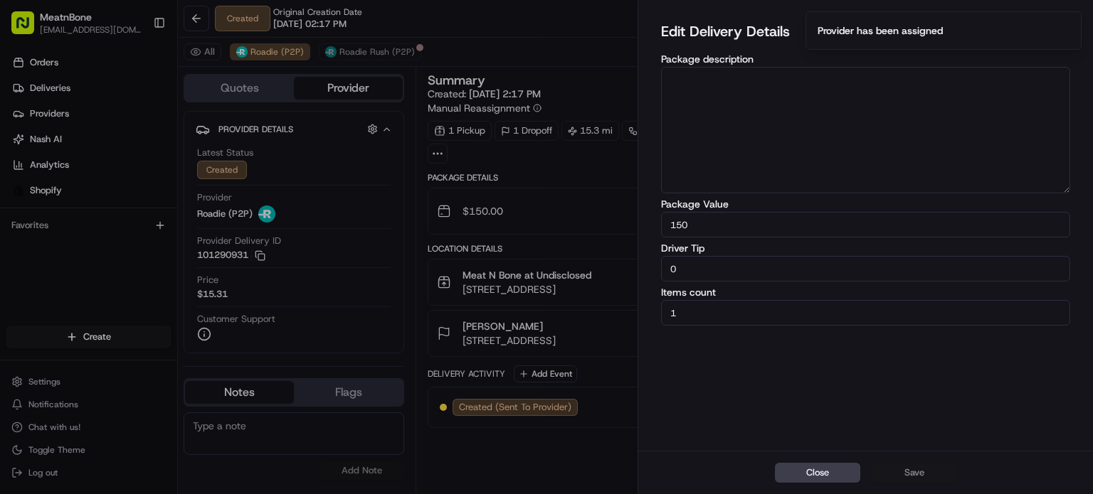
click at [793, 250] on label "Driver Tip" at bounding box center [865, 248] width 409 height 10
click at [793, 256] on input "0" at bounding box center [865, 269] width 409 height 26
type input "05"
click at [923, 476] on button "Save" at bounding box center [914, 473] width 85 height 20
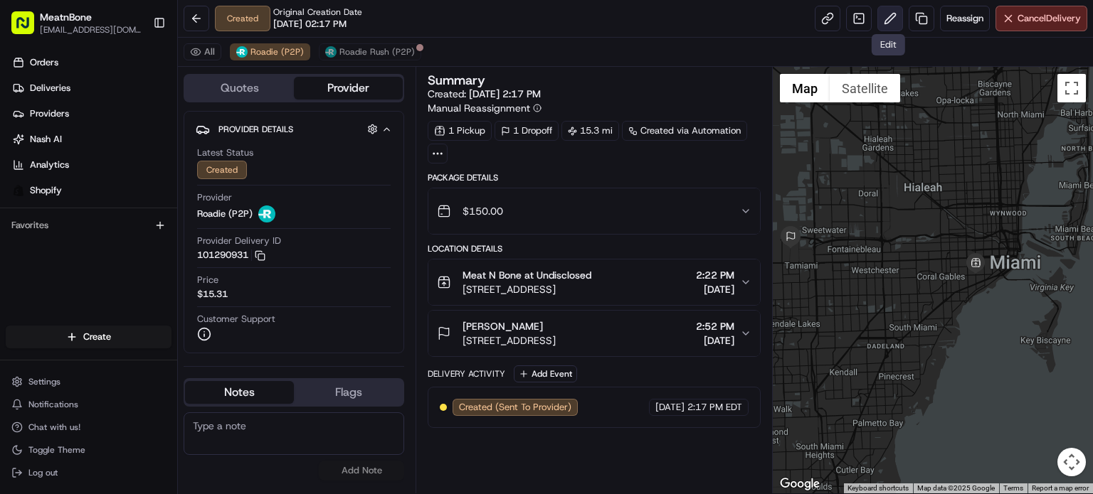
click at [880, 24] on button at bounding box center [890, 19] width 26 height 26
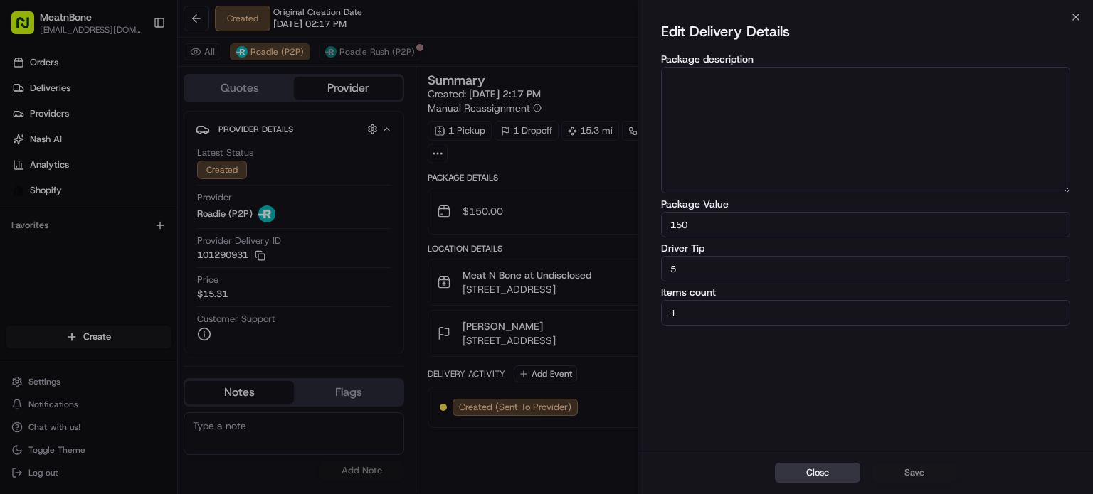
click at [843, 472] on button "Close" at bounding box center [817, 473] width 85 height 20
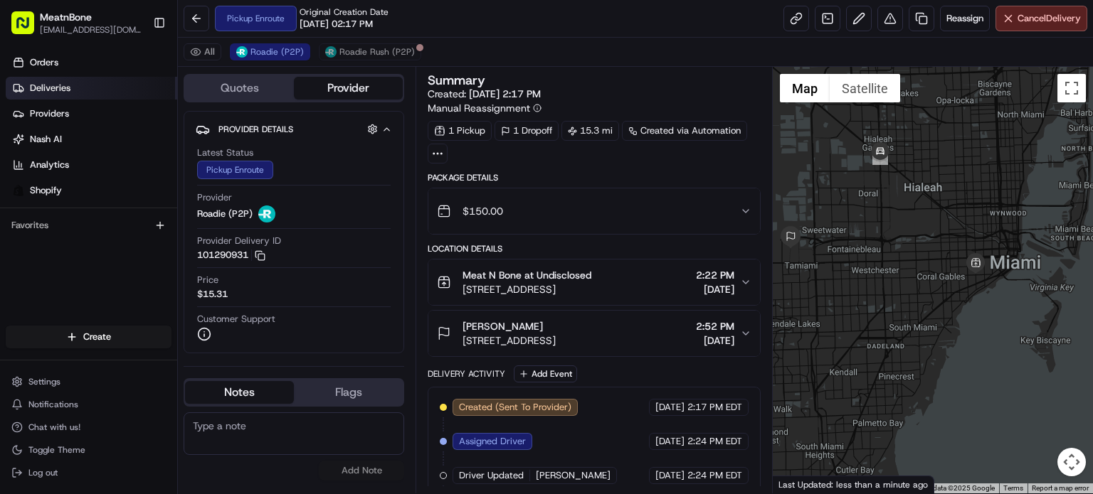
click at [42, 97] on link "Deliveries" at bounding box center [91, 88] width 171 height 23
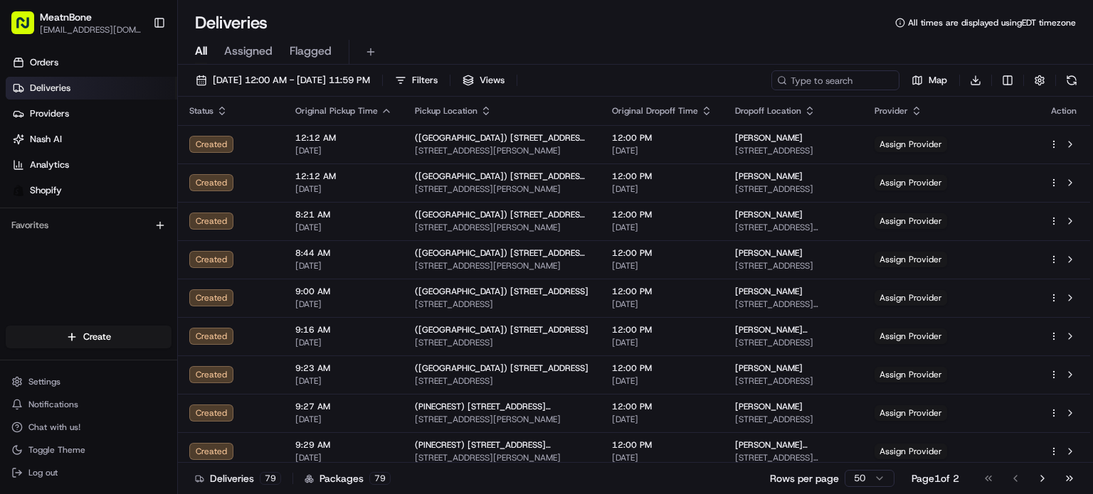
click at [242, 38] on div "All Assigned Flagged" at bounding box center [635, 49] width 915 height 31
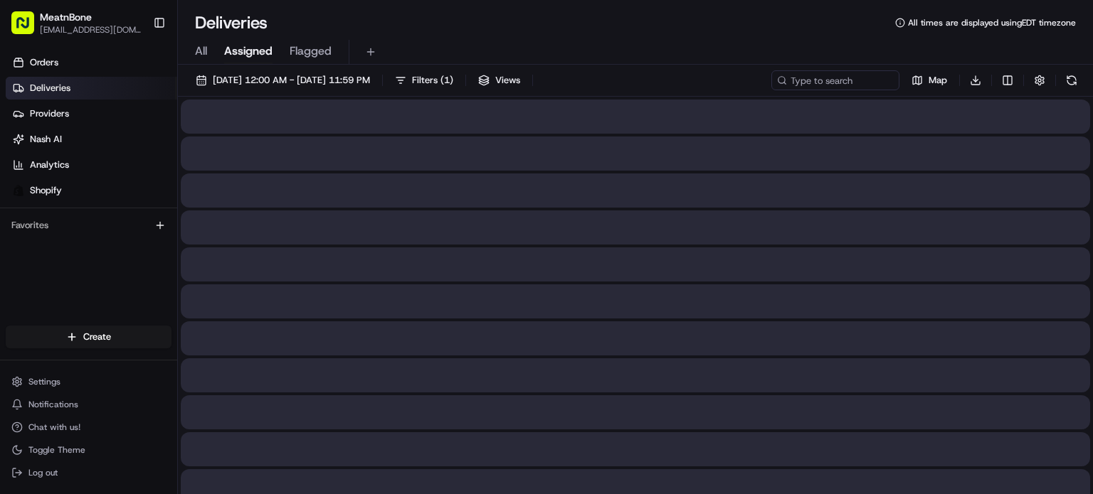
click at [240, 45] on span "Assigned" at bounding box center [248, 51] width 48 height 17
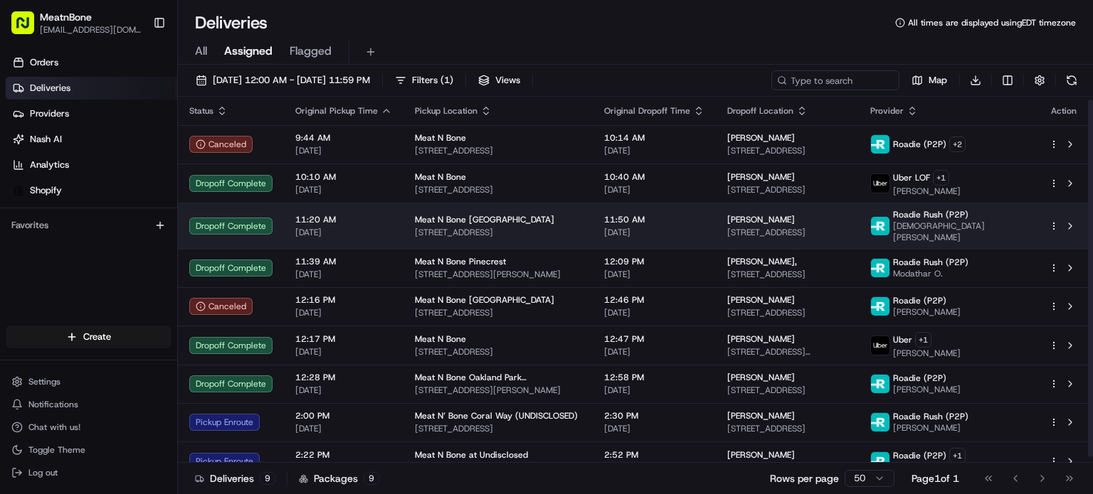
scroll to position [8, 0]
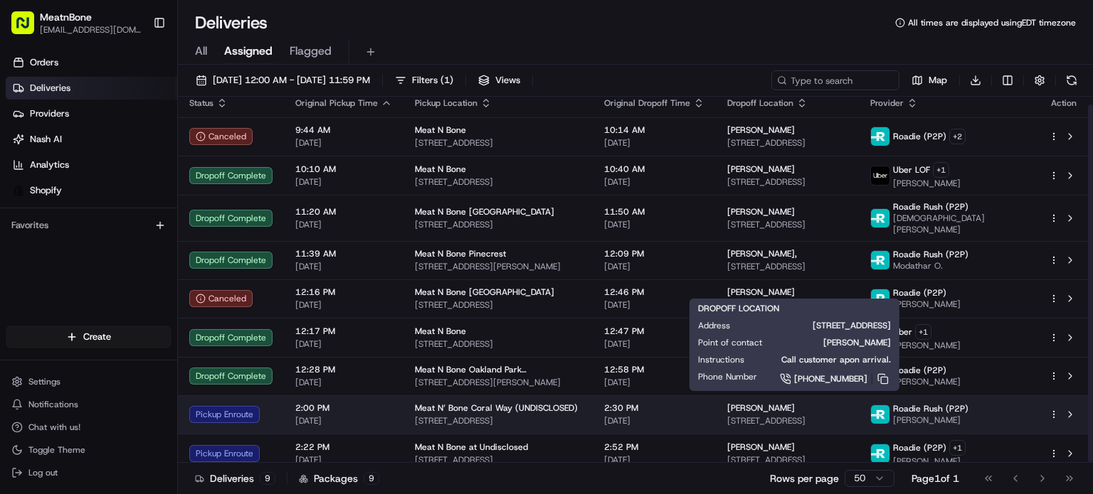
click at [827, 403] on div "Jordan Barrocas" at bounding box center [787, 408] width 120 height 11
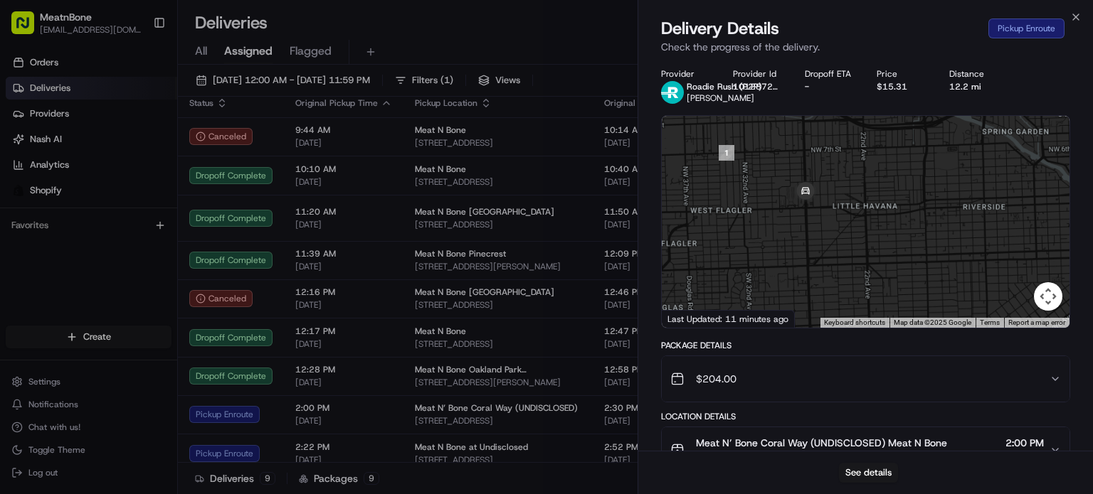
drag, startPoint x: 897, startPoint y: 253, endPoint x: 1019, endPoint y: 231, distance: 123.8
click at [1019, 231] on div at bounding box center [866, 222] width 408 height 212
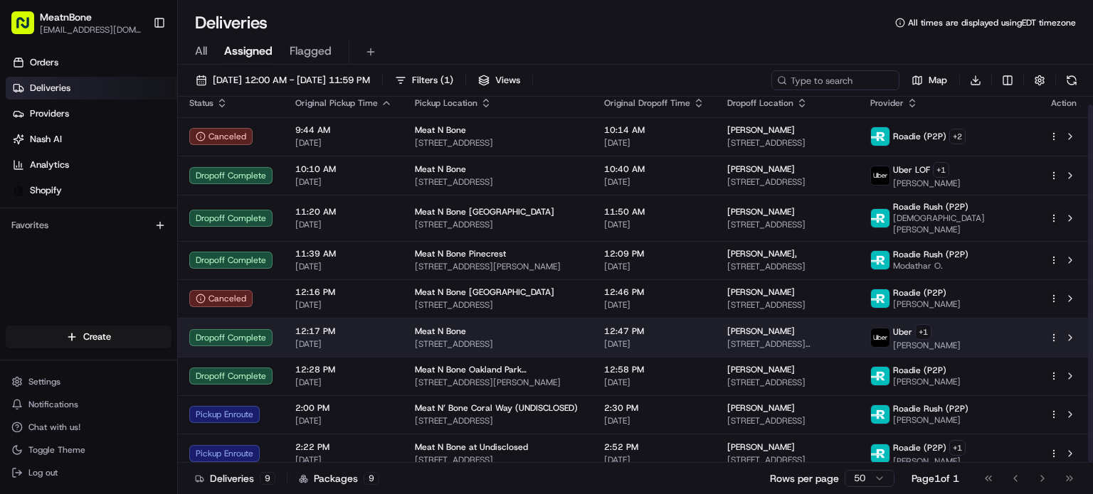
click at [953, 340] on span "BRYAN V." at bounding box center [927, 345] width 68 height 11
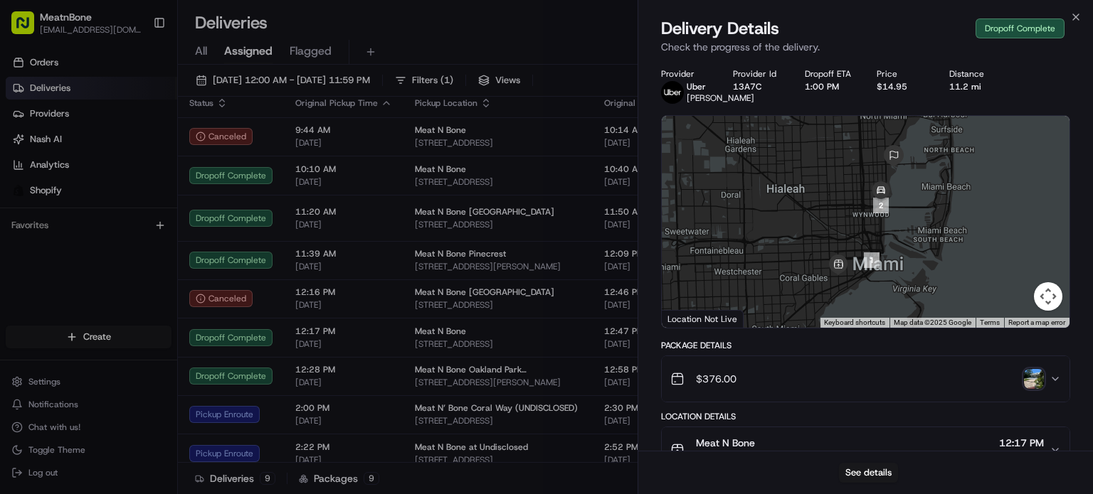
click at [1040, 389] on img "button" at bounding box center [1034, 379] width 20 height 20
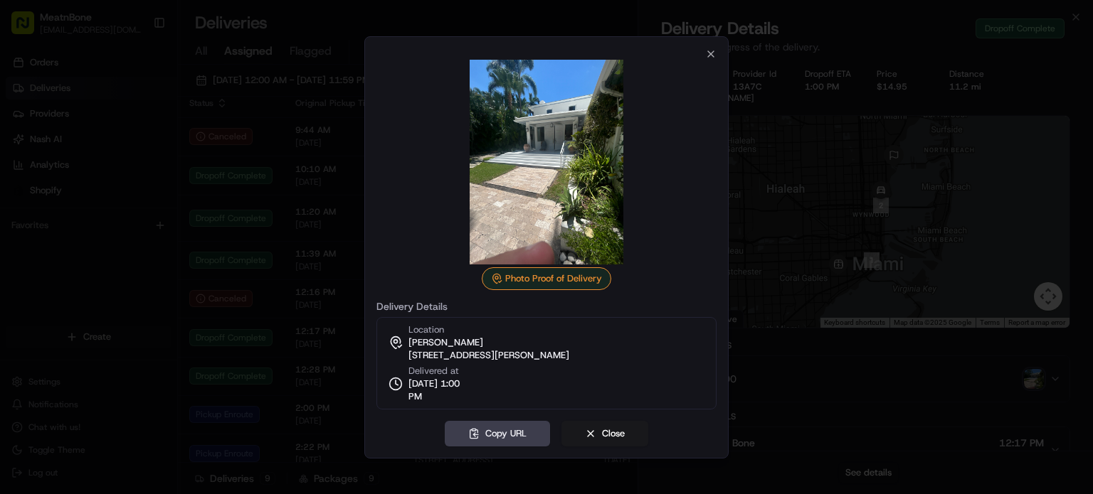
drag, startPoint x: 597, startPoint y: 212, endPoint x: 667, endPoint y: 122, distance: 114.0
click at [598, 211] on img at bounding box center [546, 162] width 205 height 205
click at [711, 50] on icon "button" at bounding box center [710, 53] width 11 height 11
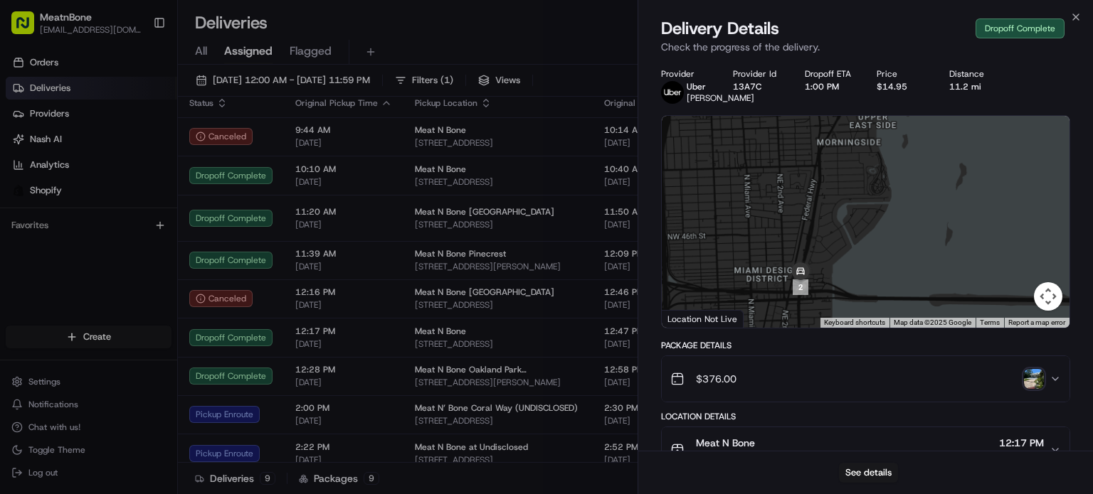
drag, startPoint x: 864, startPoint y: 286, endPoint x: 895, endPoint y: 145, distance: 144.1
click at [895, 145] on div at bounding box center [866, 222] width 408 height 212
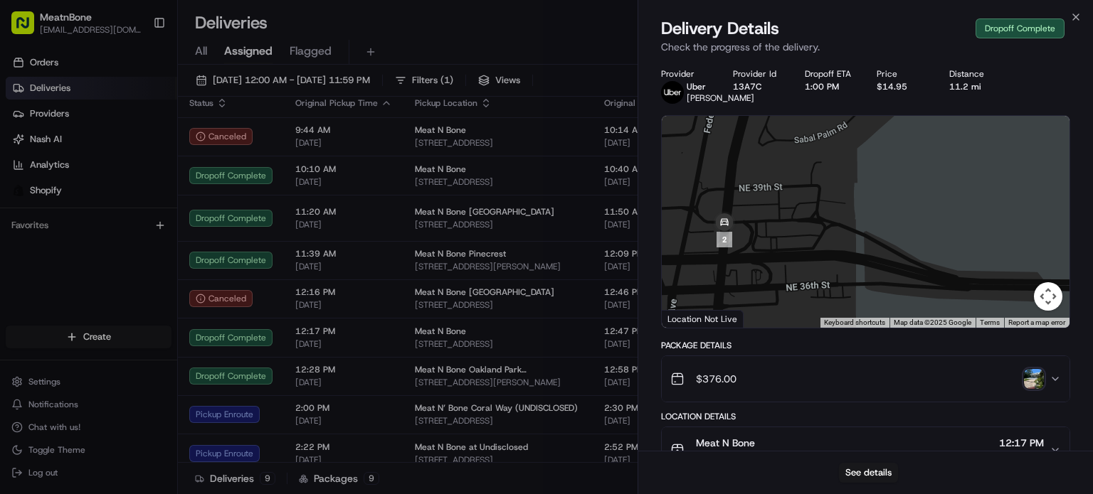
drag, startPoint x: 857, startPoint y: 251, endPoint x: 950, endPoint y: 229, distance: 95.8
click at [950, 229] on div at bounding box center [866, 222] width 408 height 212
click at [1044, 393] on div "$376.00" at bounding box center [859, 379] width 379 height 28
click at [898, 453] on div "See details" at bounding box center [865, 472] width 455 height 43
click at [901, 474] on div "See details" at bounding box center [865, 472] width 455 height 43
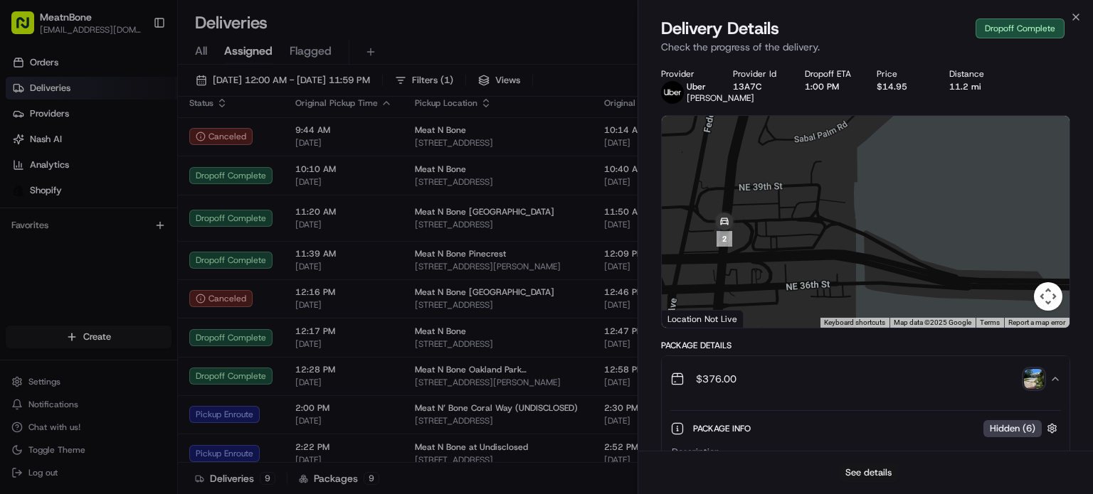
click at [891, 466] on button "See details" at bounding box center [868, 473] width 59 height 20
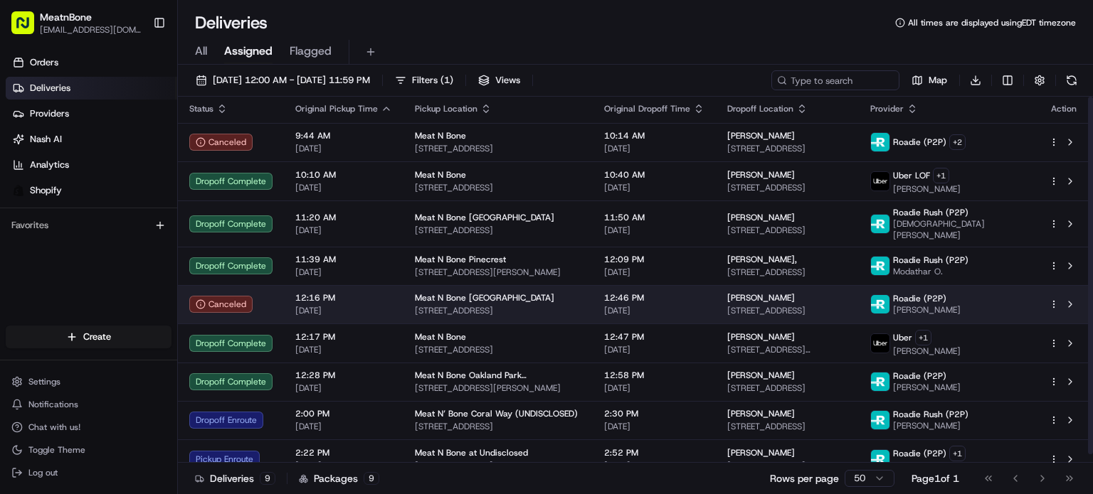
scroll to position [0, 0]
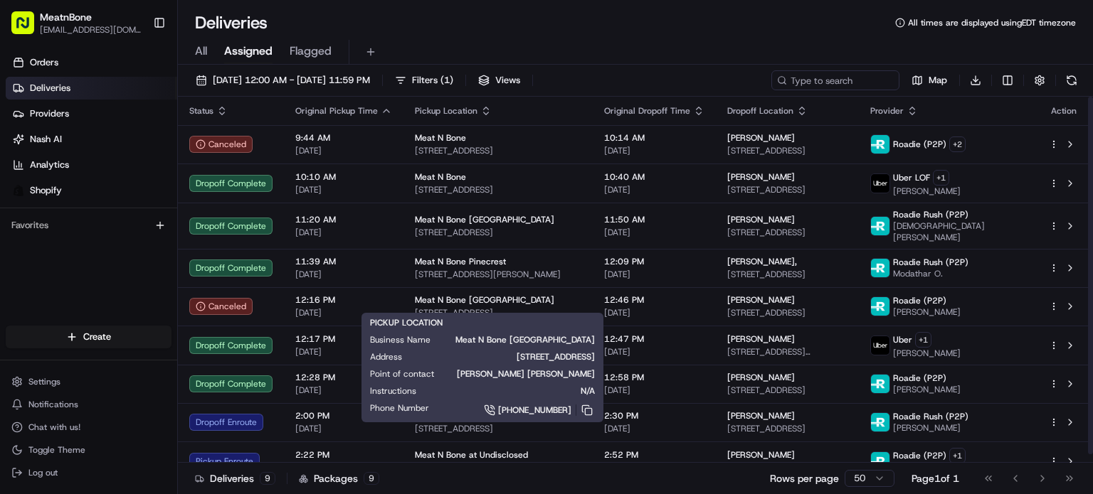
drag, startPoint x: 1061, startPoint y: 176, endPoint x: 1092, endPoint y: 166, distance: 32.2
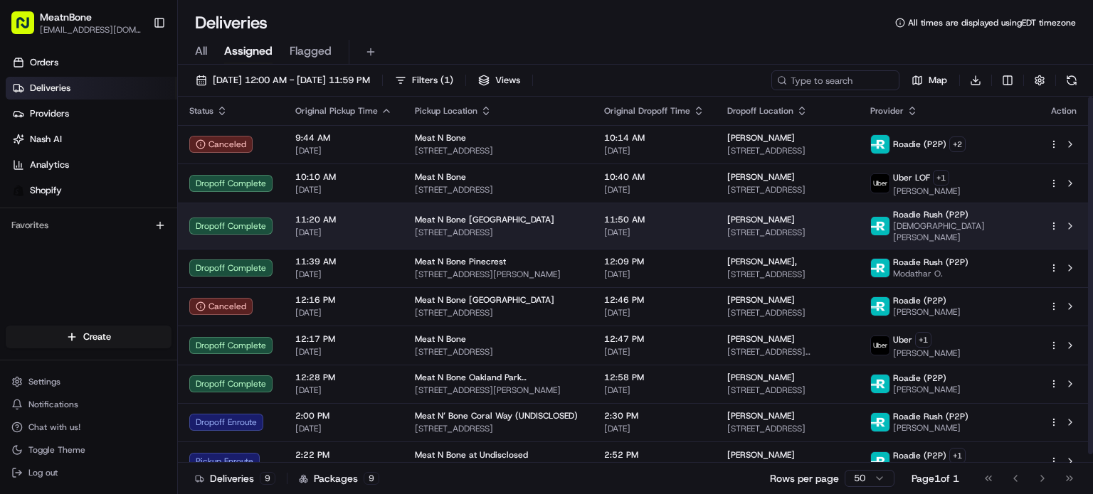
drag, startPoint x: 1092, startPoint y: 166, endPoint x: 659, endPoint y: 232, distance: 438.3
click at [659, 232] on span "[DATE]" at bounding box center [654, 232] width 100 height 11
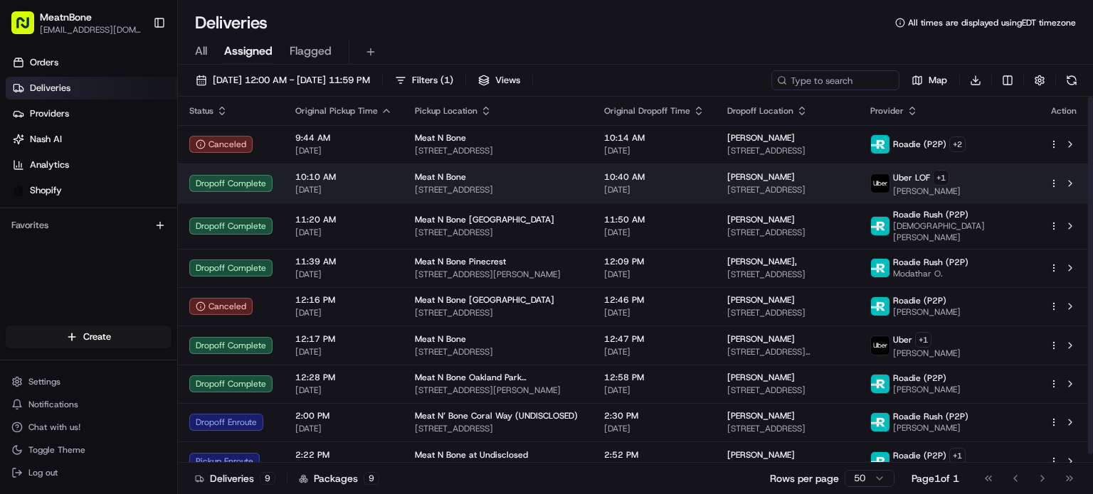
click at [548, 173] on div "Meat N Bone" at bounding box center [498, 176] width 166 height 11
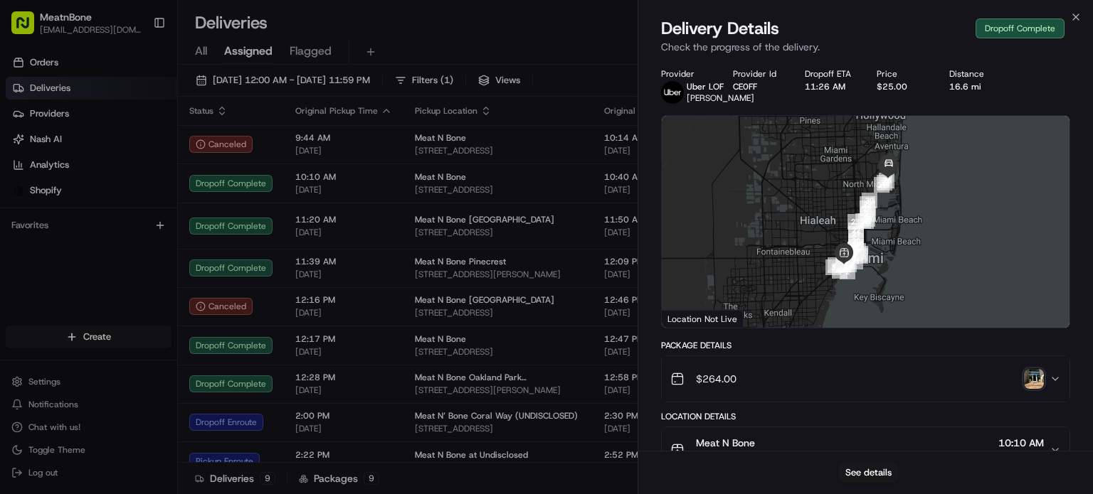
click at [1026, 389] on img "button" at bounding box center [1034, 379] width 20 height 20
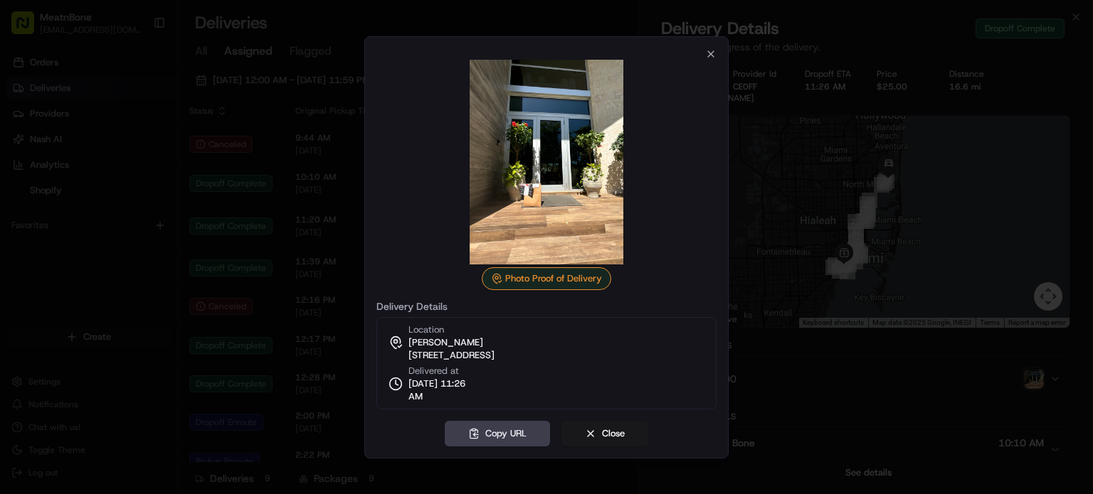
drag, startPoint x: 306, startPoint y: 352, endPoint x: 286, endPoint y: 352, distance: 19.9
click at [304, 352] on div at bounding box center [546, 247] width 1093 height 494
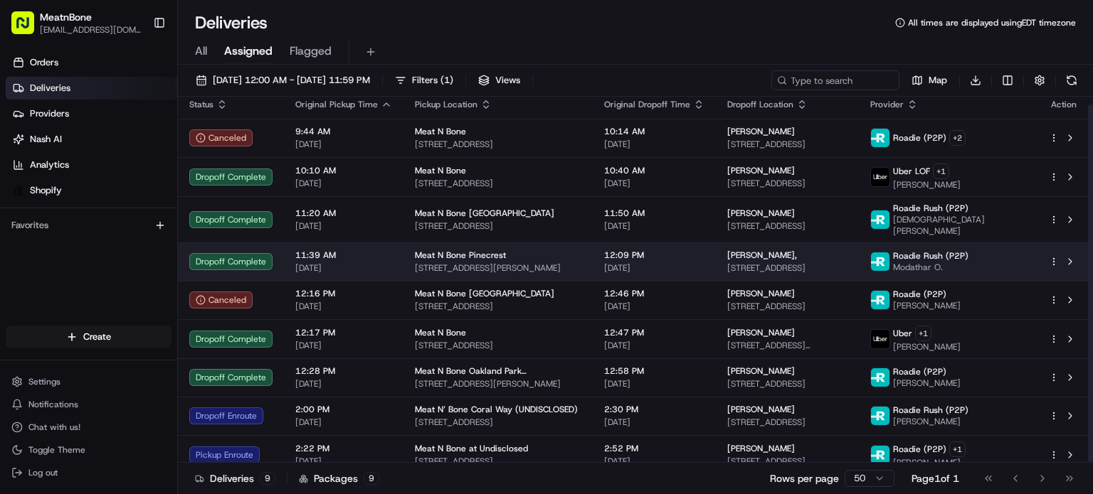
scroll to position [8, 0]
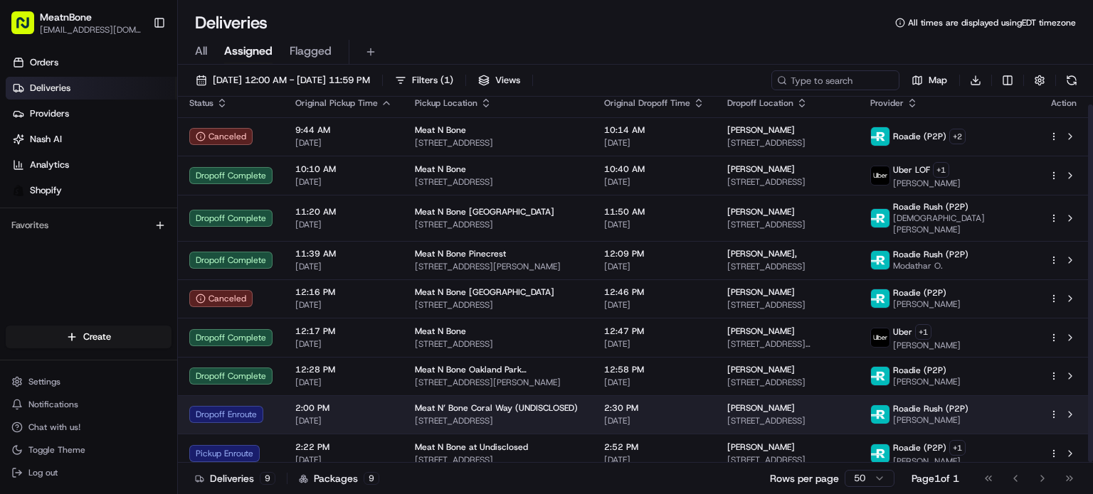
click at [638, 415] on span "[DATE]" at bounding box center [654, 420] width 100 height 11
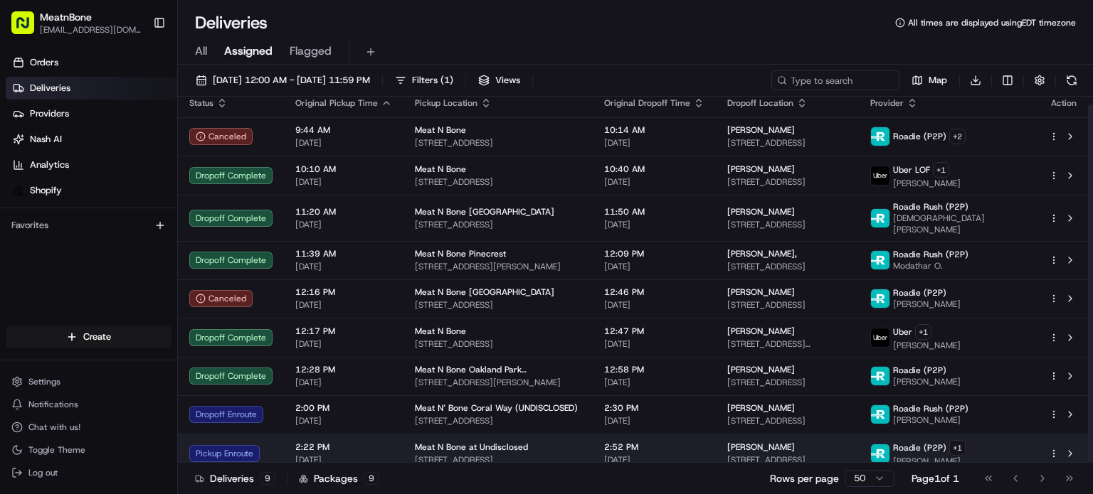
click at [539, 443] on div "Meat N Bone at Undisclosed 2207 Coral Wy, Coral Gables, FL 33145, US" at bounding box center [498, 454] width 166 height 24
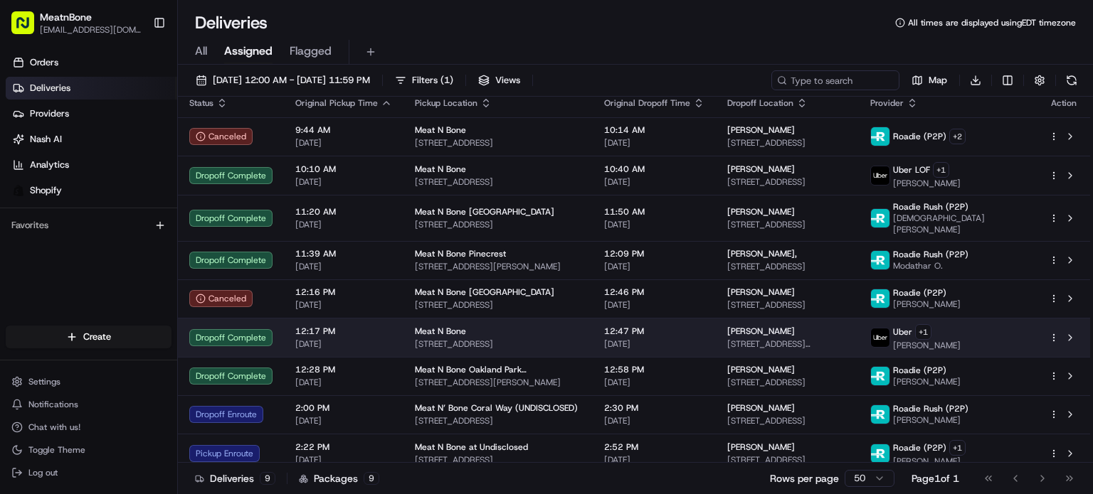
drag, startPoint x: 434, startPoint y: 355, endPoint x: 433, endPoint y: 335, distance: 19.9
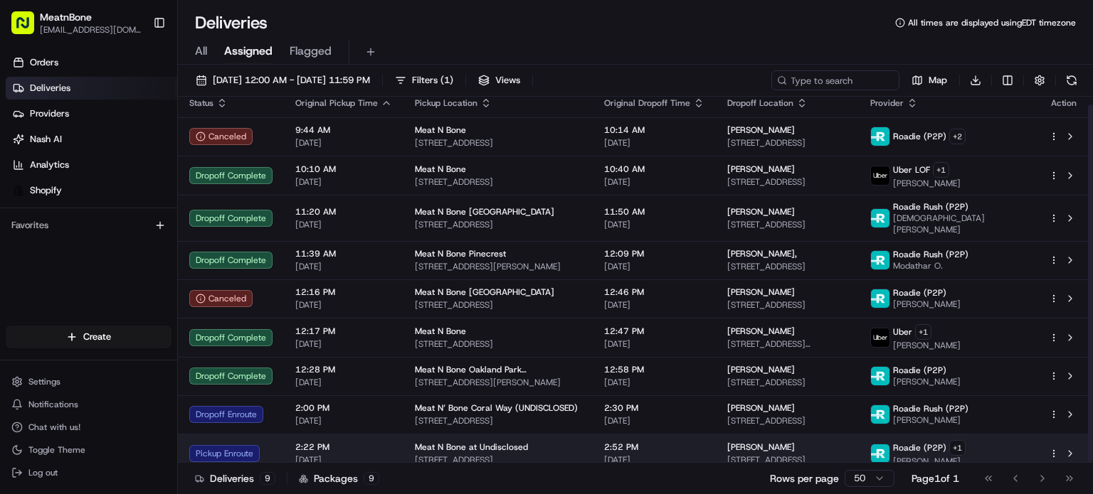
click at [814, 444] on div "Karim Batista 13165 NW 6th Terrace, Miami, FL 33182, USA" at bounding box center [787, 454] width 120 height 24
click at [855, 455] on td "Karim Batista 13165 NW 6th Terrace, Miami, FL 33182, USA" at bounding box center [787, 453] width 143 height 39
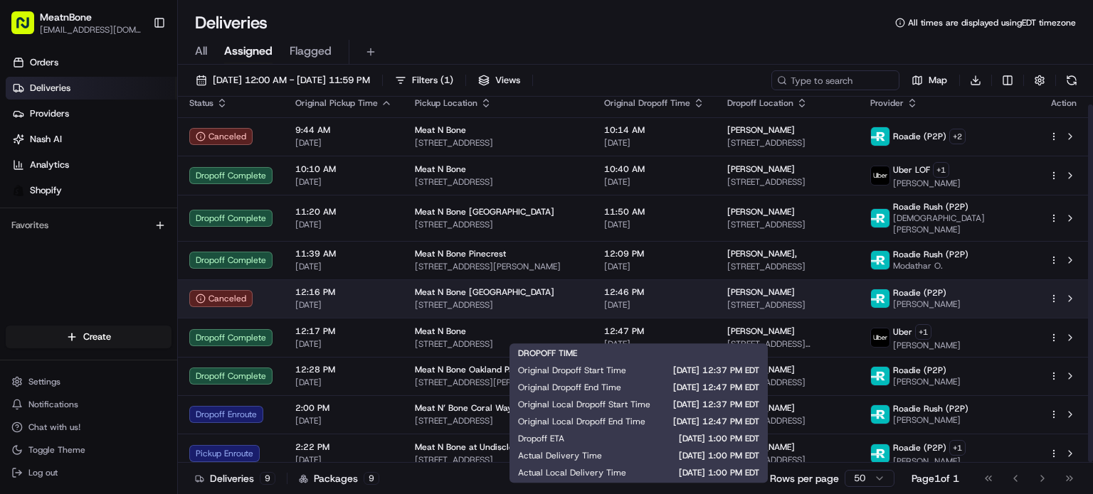
click at [635, 280] on td "12:46 PM 08/17/2025" at bounding box center [654, 299] width 123 height 38
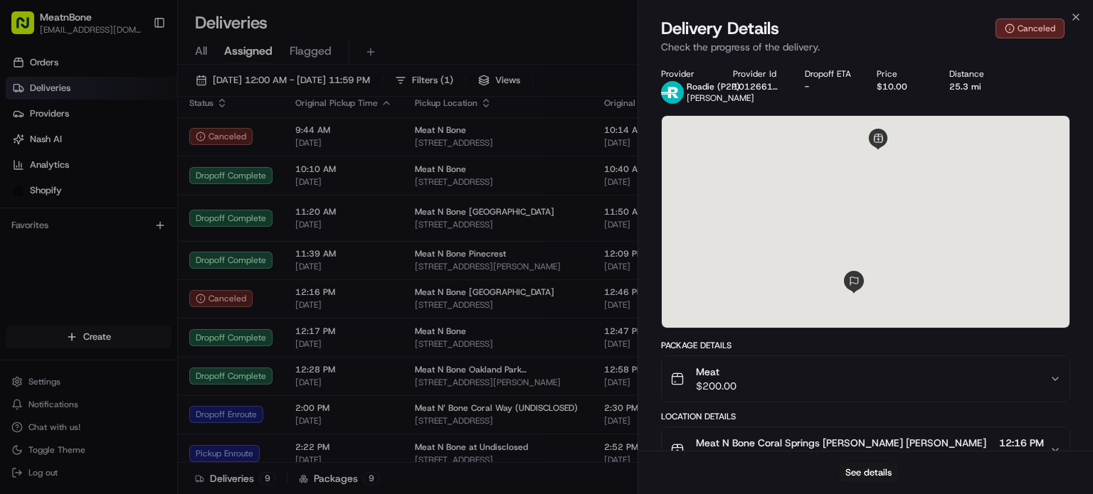
drag, startPoint x: 711, startPoint y: 415, endPoint x: 677, endPoint y: 427, distance: 35.6
click at [710, 417] on div "Location Details" at bounding box center [865, 416] width 409 height 11
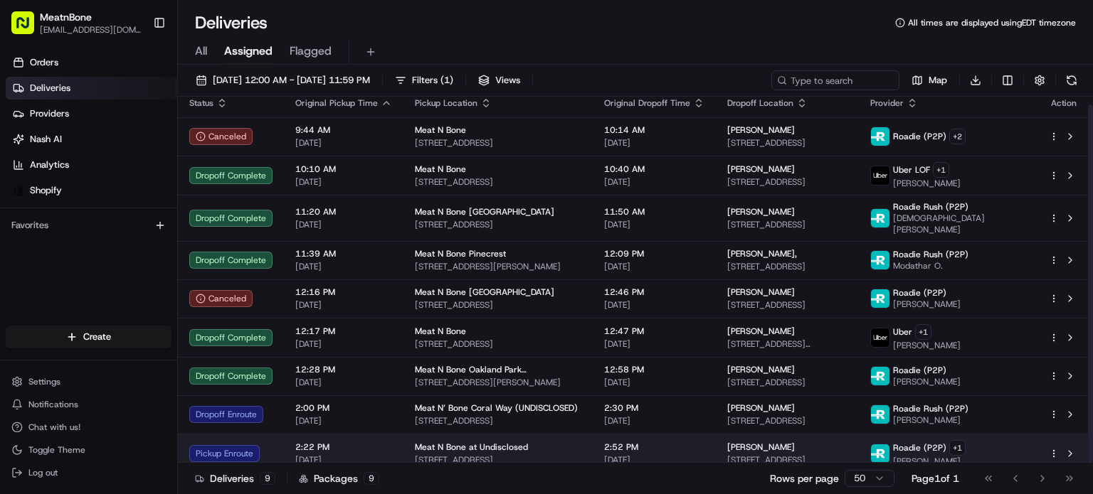
click at [498, 457] on td "Meat N Bone at Undisclosed 2207 Coral Wy, Coral Gables, FL 33145, US" at bounding box center [497, 453] width 189 height 39
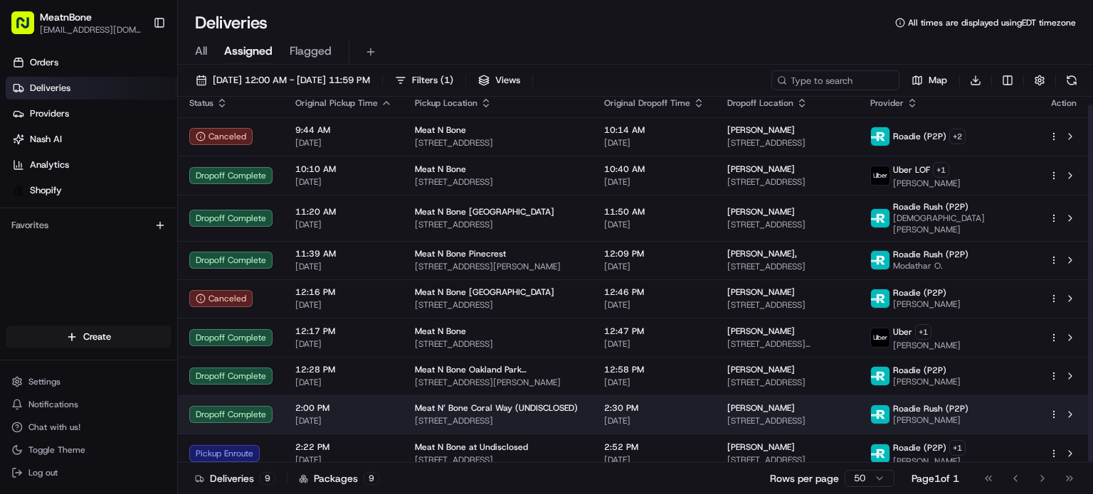
click at [461, 403] on span "Meat N’ Bone Coral Way (UNDISCLOSED)" at bounding box center [496, 408] width 163 height 11
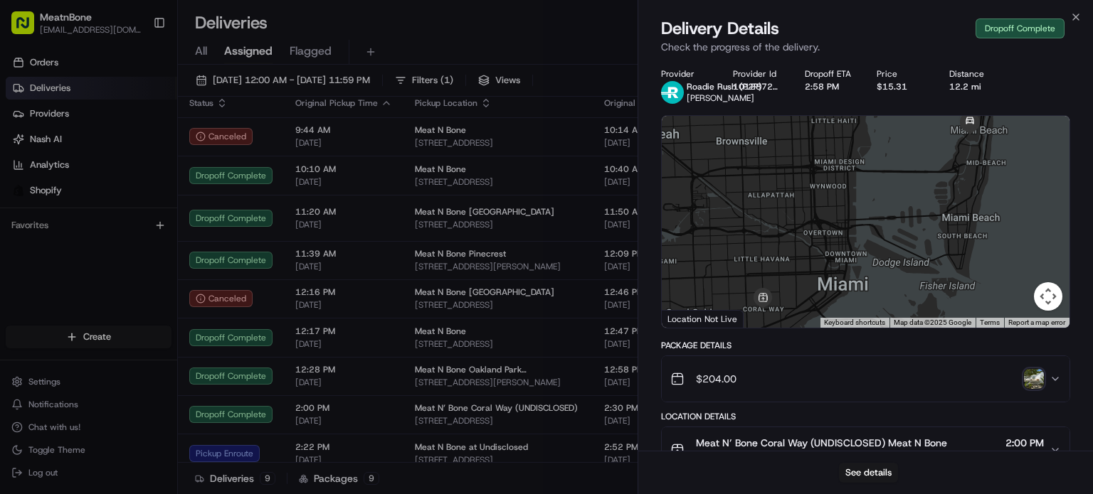
click at [1036, 382] on img "button" at bounding box center [1034, 379] width 20 height 20
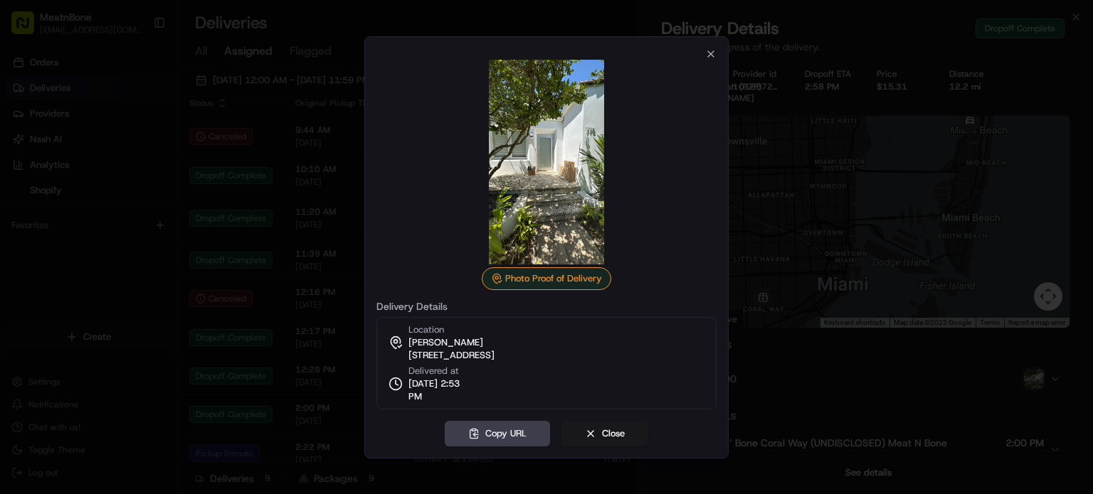
click at [312, 284] on div at bounding box center [546, 247] width 1093 height 494
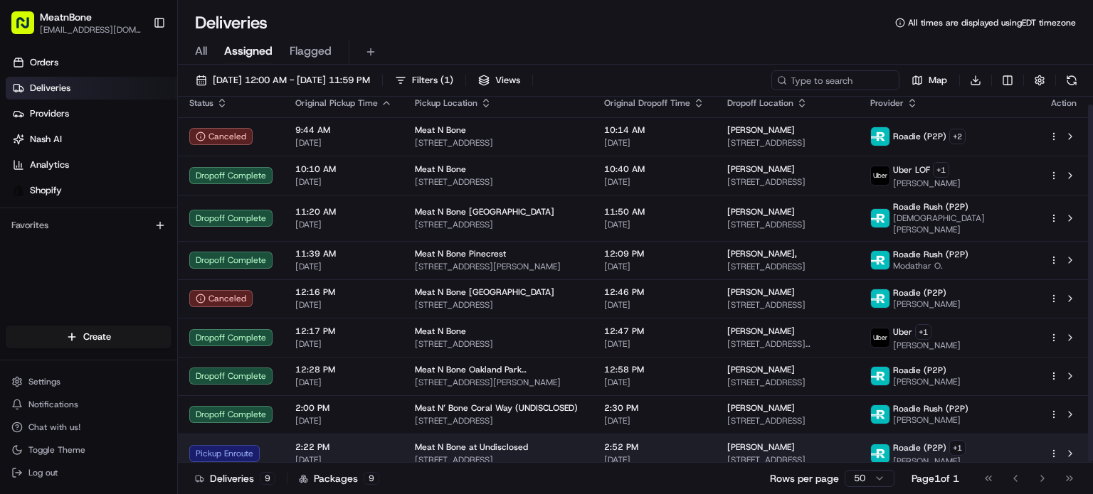
click at [441, 455] on span "[STREET_ADDRESS]" at bounding box center [498, 460] width 166 height 11
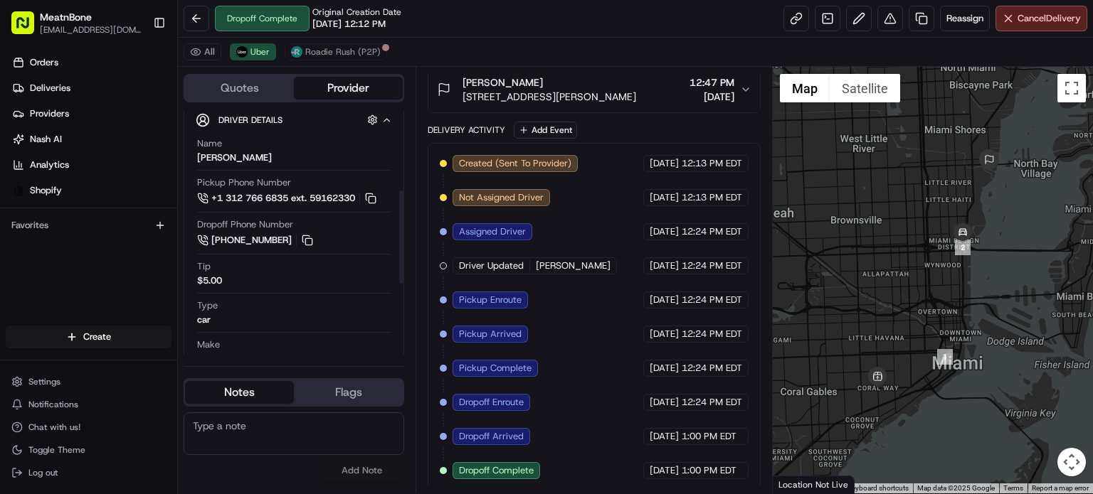
scroll to position [356, 0]
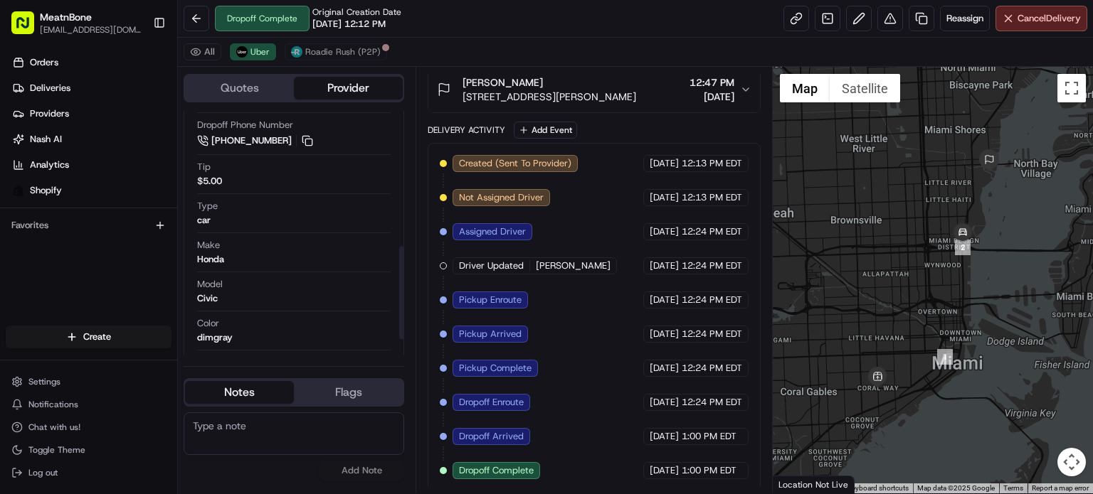
click at [479, 93] on span "[STREET_ADDRESS][PERSON_NAME]" at bounding box center [549, 97] width 174 height 14
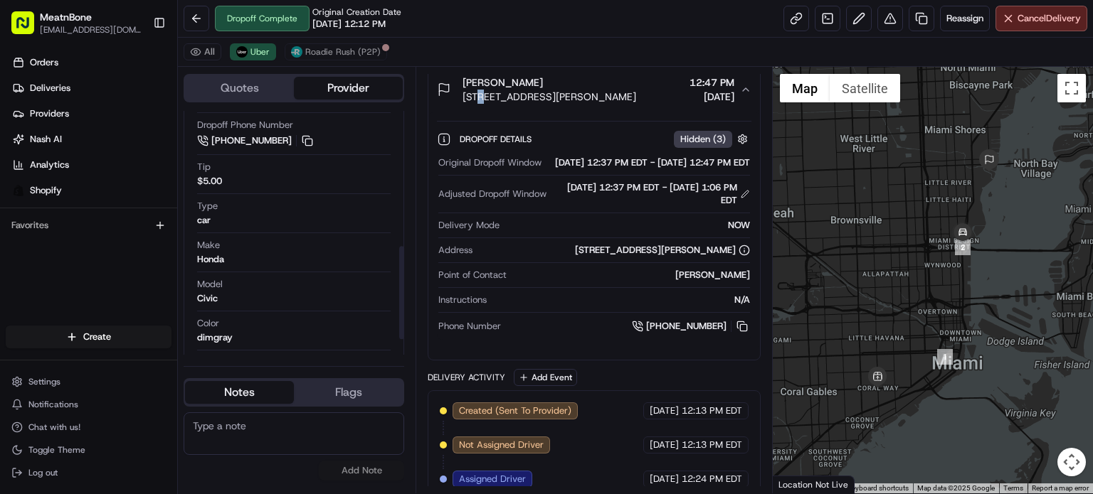
click at [479, 93] on span "[STREET_ADDRESS][PERSON_NAME]" at bounding box center [549, 97] width 174 height 14
click at [480, 93] on span "[STREET_ADDRESS][PERSON_NAME]" at bounding box center [549, 97] width 174 height 14
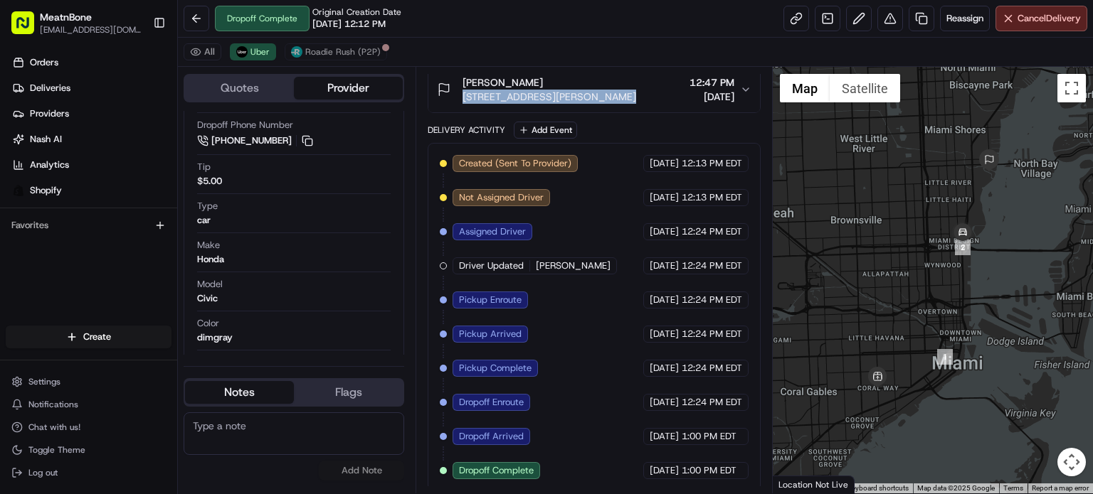
copy span "[STREET_ADDRESS][PERSON_NAME]"
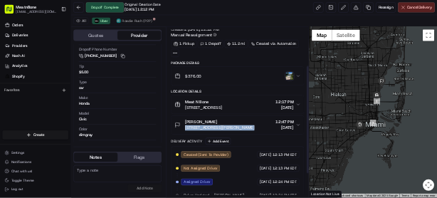
scroll to position [0, 0]
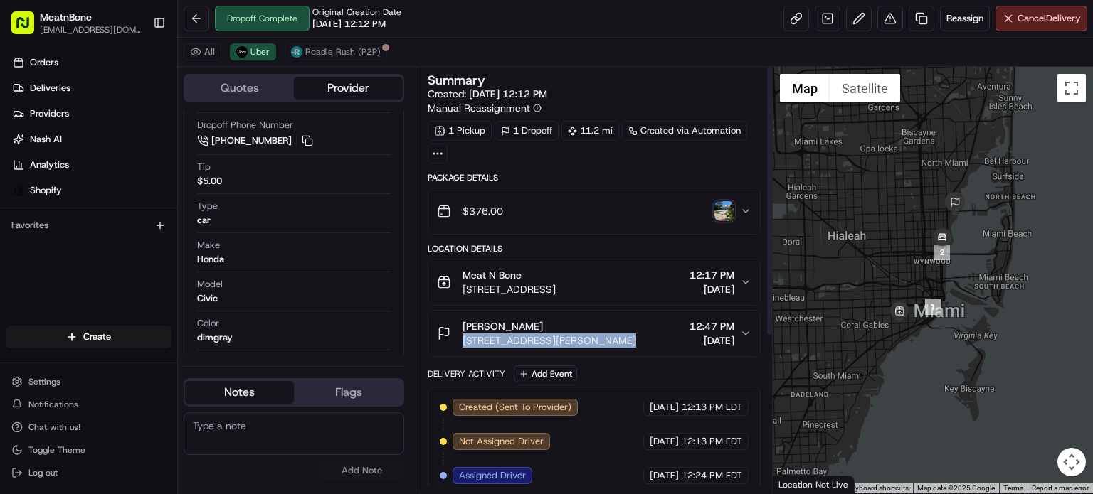
click at [722, 206] on img "button" at bounding box center [724, 211] width 20 height 20
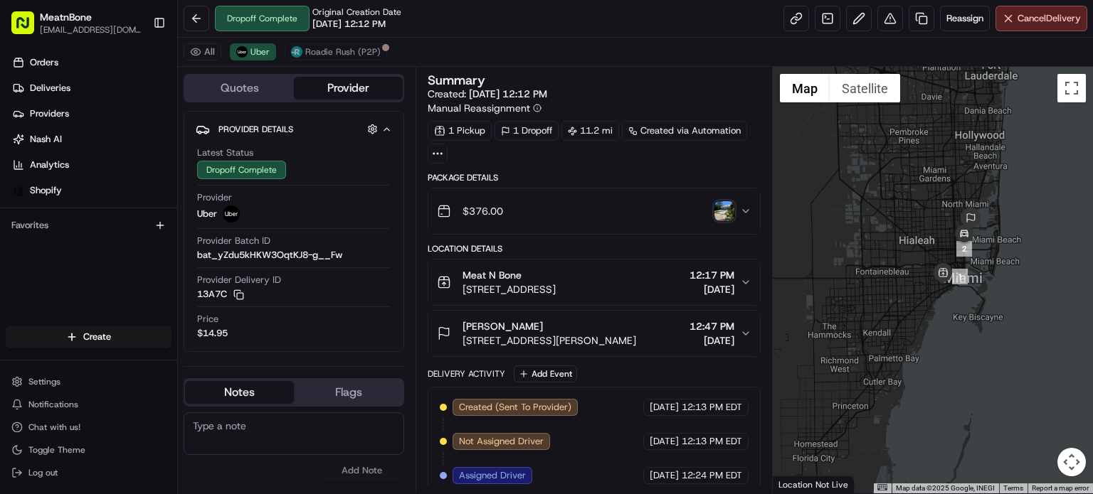
scroll to position [71, 0]
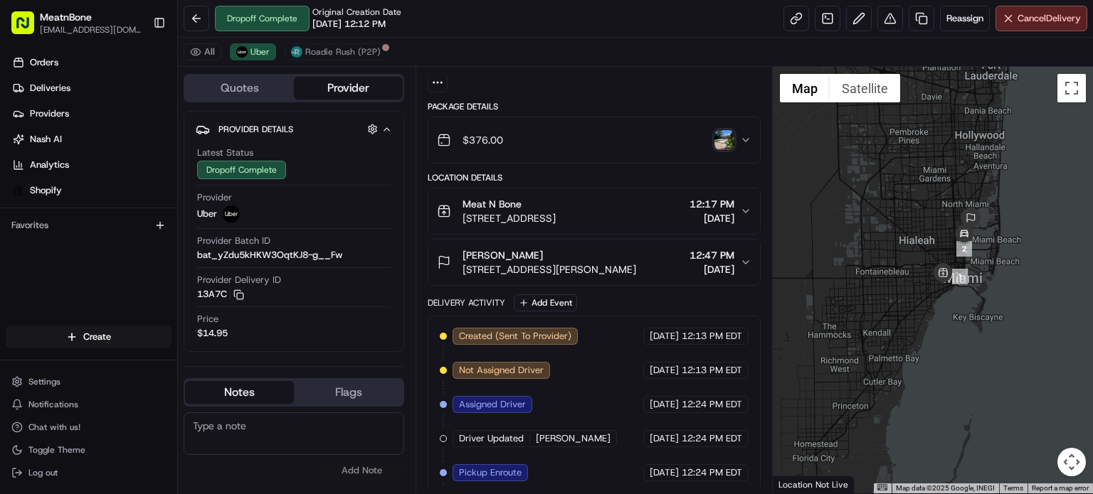
click at [608, 240] on button "Peter Blacker 940 Belle Meade Island Dr, Miami, FL 33138, USA 12:47 PM 08/17/20…" at bounding box center [594, 263] width 332 height 46
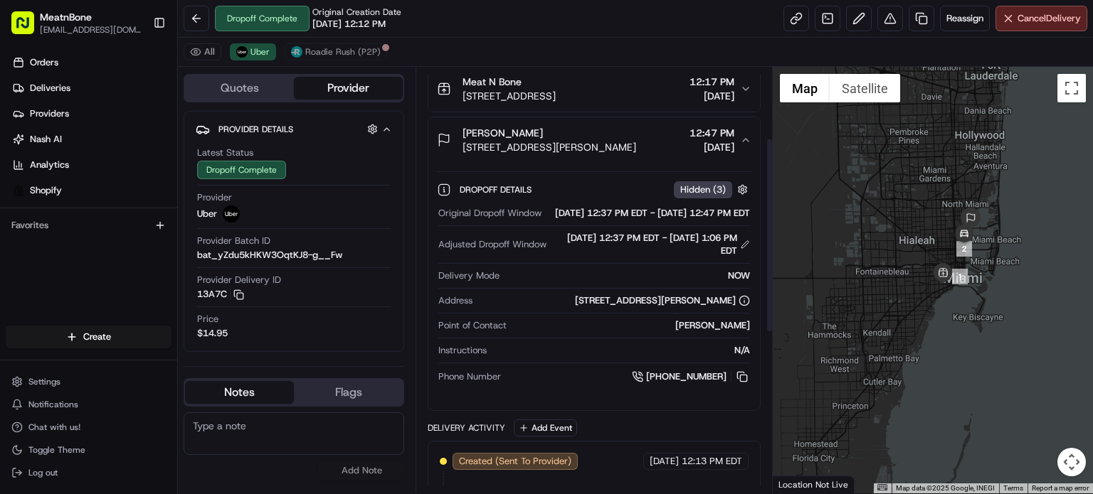
scroll to position [213, 0]
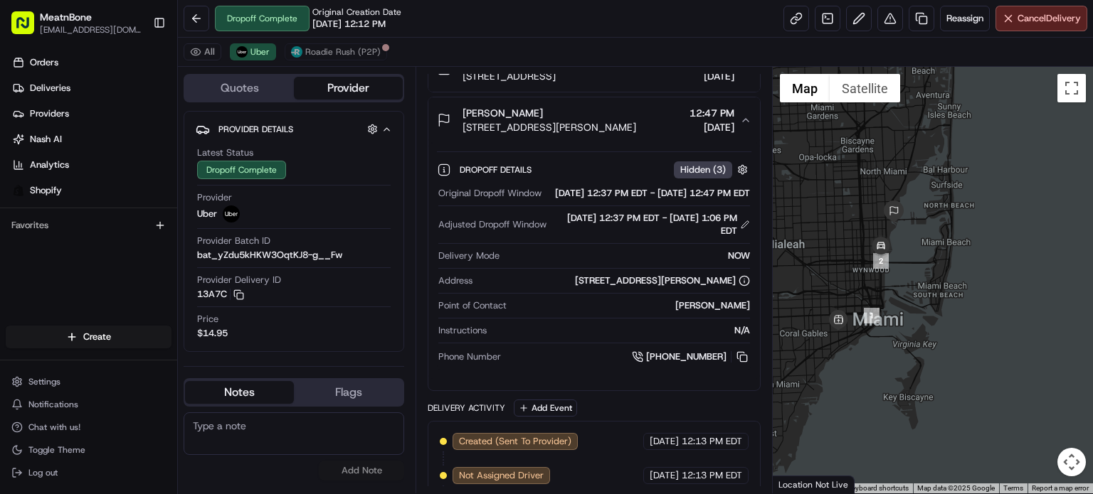
drag, startPoint x: 992, startPoint y: 260, endPoint x: 1021, endPoint y: 477, distance: 218.9
click at [1024, 494] on html "MeatnBone orders@meatnbone.com Toggle Sidebar Orders Deliveries Providers Nash …" at bounding box center [546, 247] width 1093 height 494
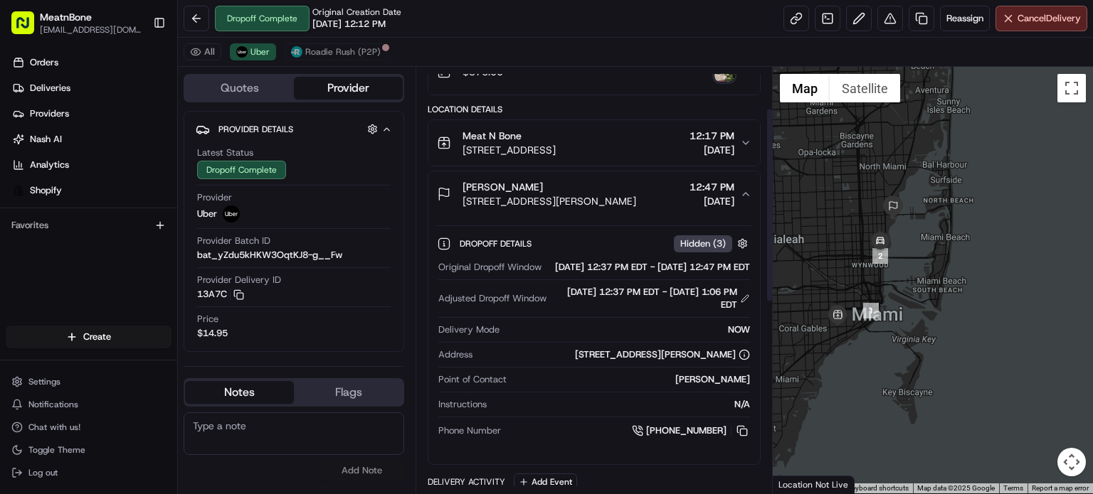
scroll to position [0, 0]
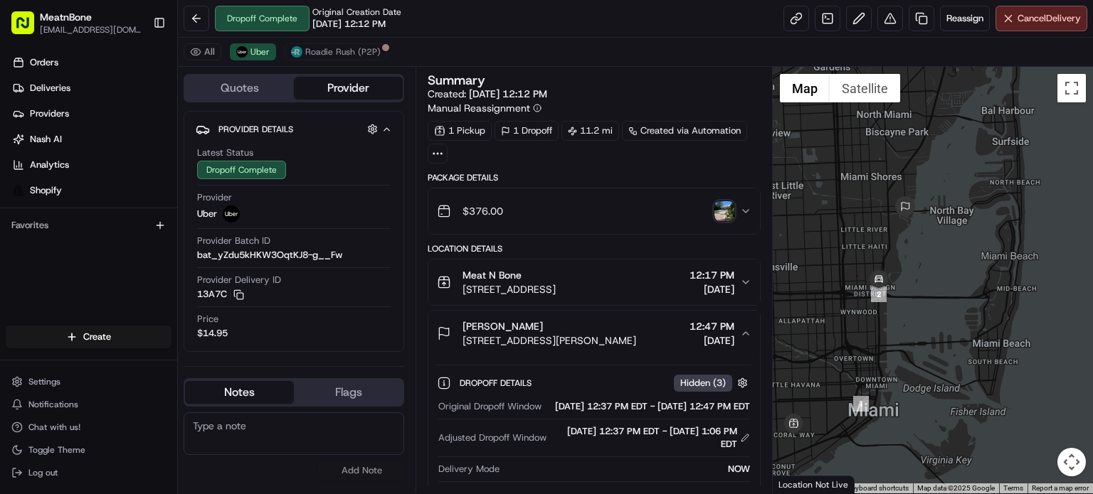
click at [729, 208] on img "button" at bounding box center [724, 211] width 20 height 20
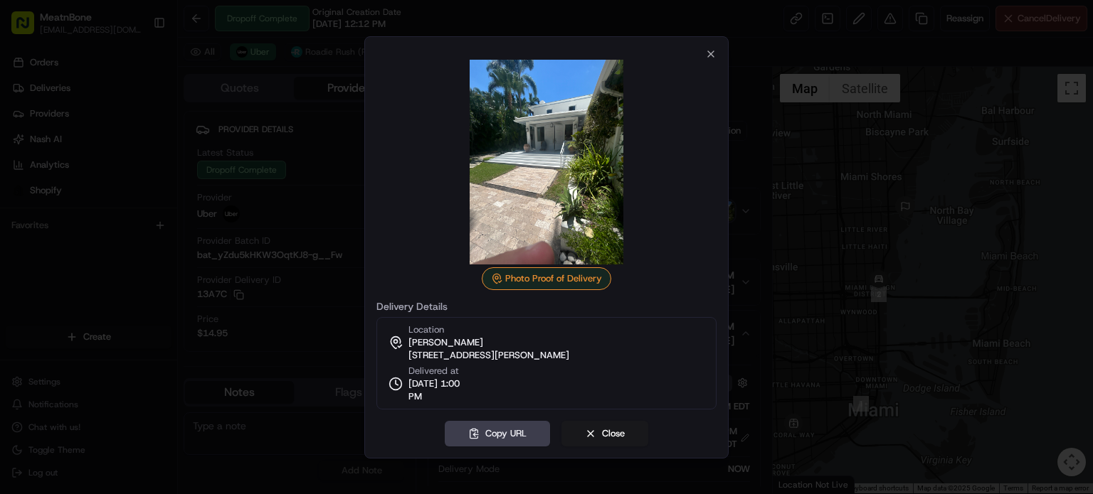
click at [445, 421] on button "Copy URL" at bounding box center [497, 434] width 105 height 26
click div
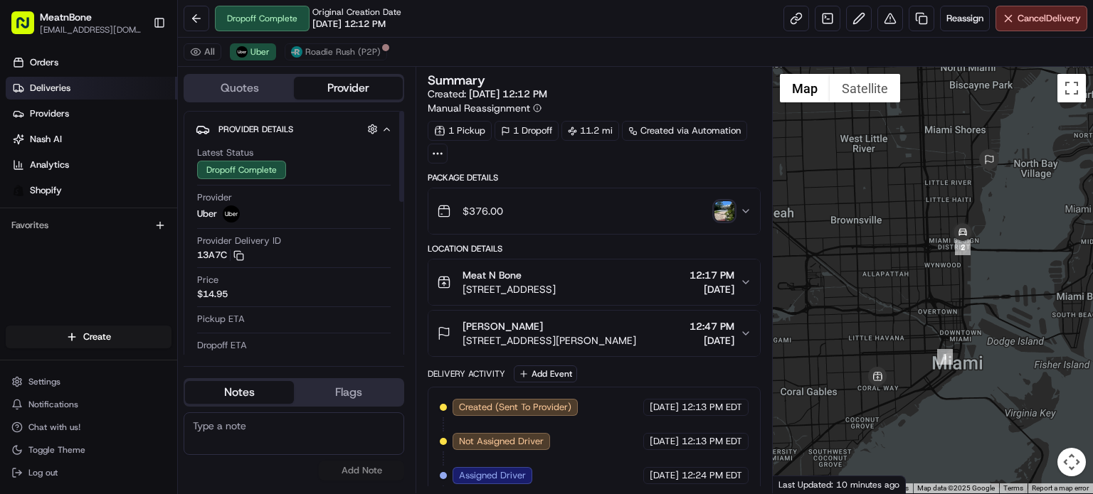
click at [102, 88] on link "Deliveries" at bounding box center [91, 88] width 171 height 23
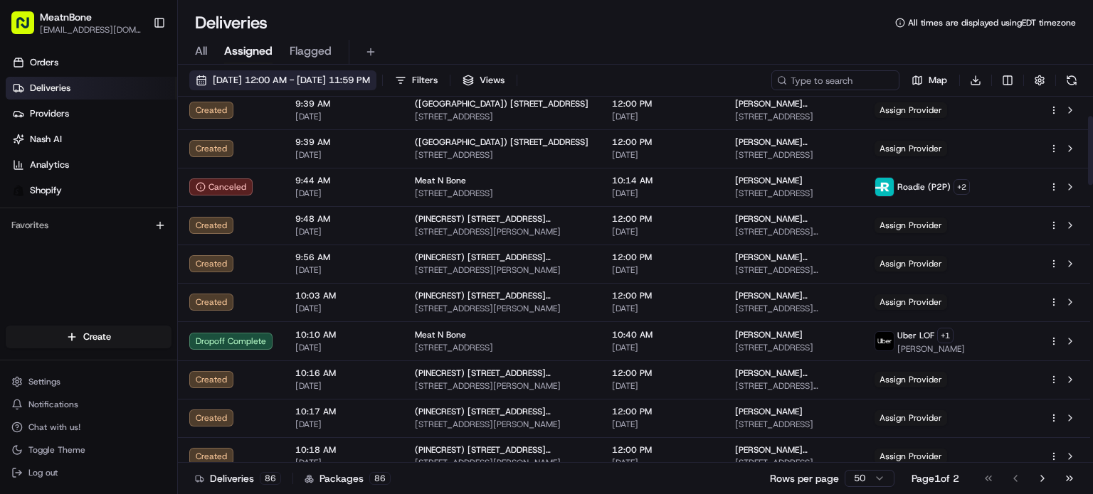
scroll to position [427, 0]
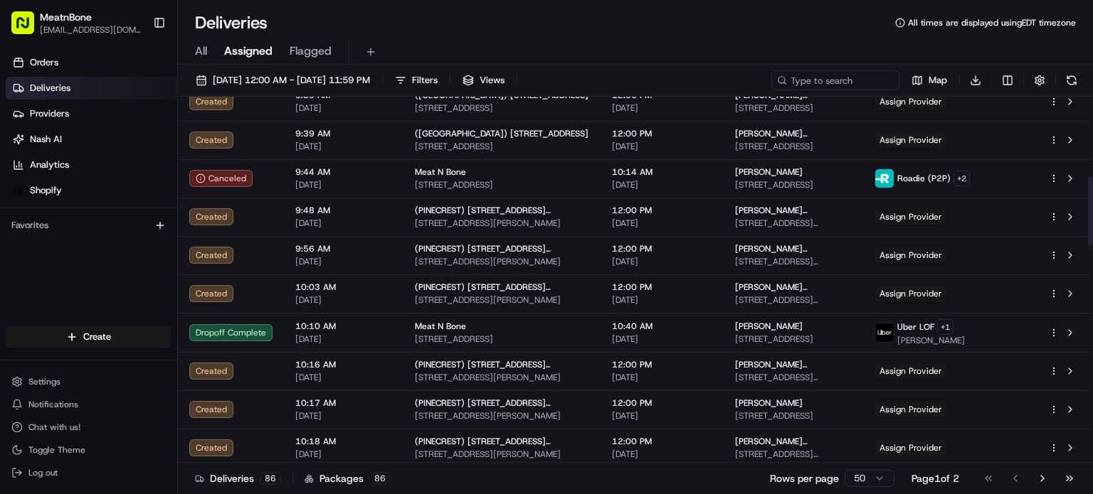
click at [193, 51] on div "All Assigned Flagged" at bounding box center [635, 52] width 915 height 25
click at [222, 48] on div "All Assigned Flagged" at bounding box center [635, 52] width 915 height 25
click at [282, 42] on div "All Assigned Flagged" at bounding box center [635, 52] width 915 height 25
click at [211, 48] on div "All Assigned Flagged" at bounding box center [635, 52] width 915 height 25
click at [208, 48] on div "All Assigned Flagged" at bounding box center [635, 52] width 915 height 25
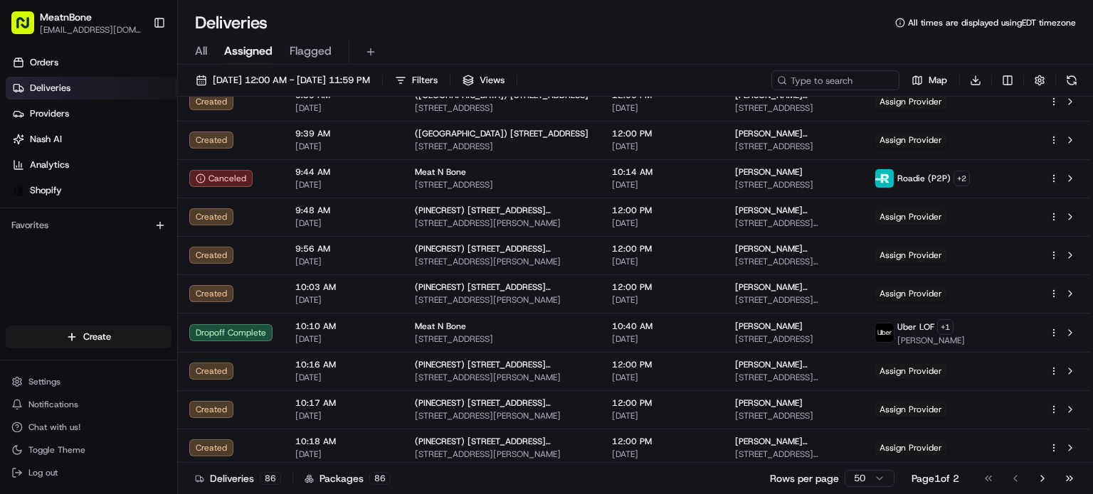
click at [212, 50] on div "All Assigned Flagged" at bounding box center [635, 52] width 915 height 25
click at [201, 48] on span "All" at bounding box center [201, 51] width 12 height 17
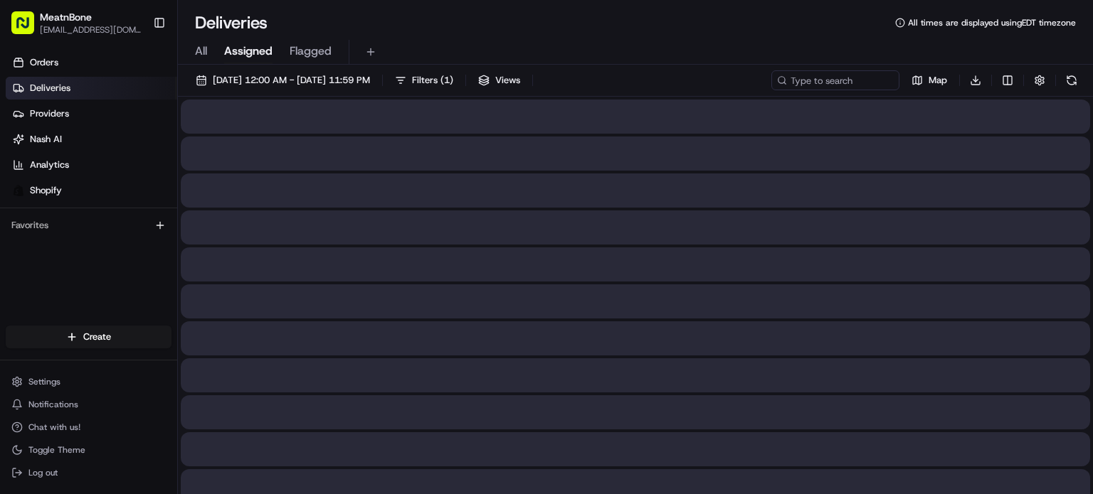
click at [238, 56] on span "Assigned" at bounding box center [248, 51] width 48 height 17
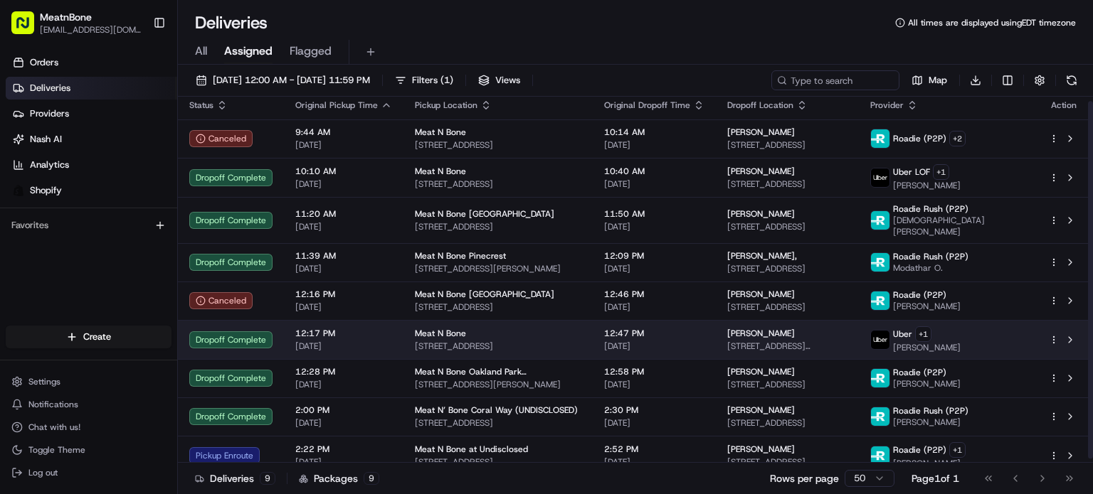
scroll to position [8, 0]
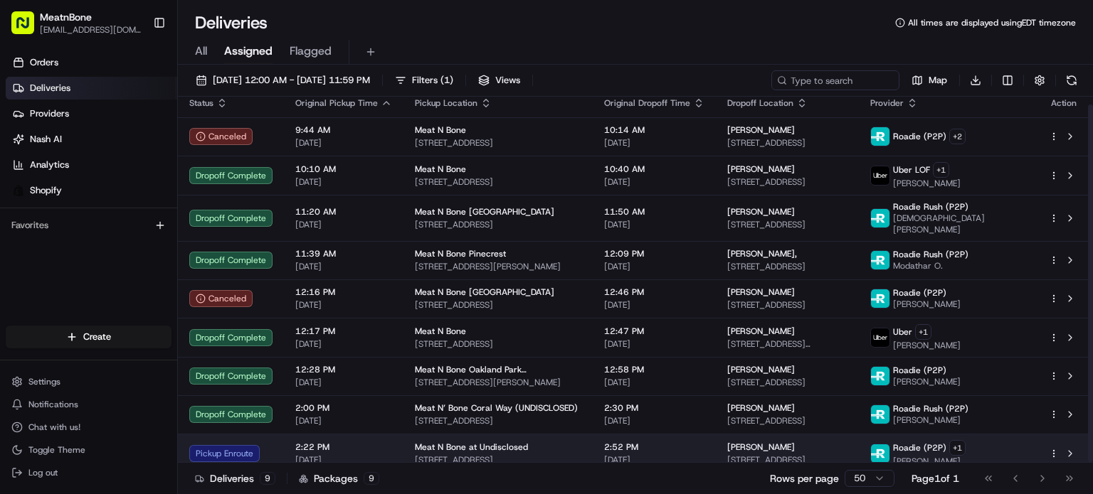
click at [821, 445] on div "Karim Batista 13165 NW 6th Terrace, Miami, FL 33182, USA" at bounding box center [787, 454] width 120 height 24
click at [825, 455] on span "[STREET_ADDRESS]" at bounding box center [787, 460] width 120 height 11
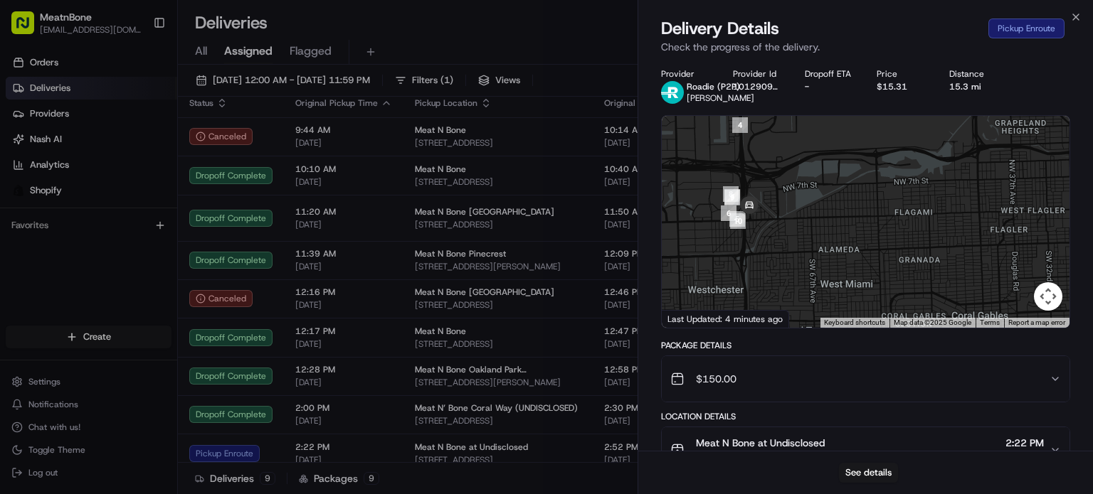
drag, startPoint x: 901, startPoint y: 223, endPoint x: 928, endPoint y: 410, distance: 189.0
click at [928, 410] on div "Provider Roadie (P2P) Reginald G. Provider Id 101290931 Dropoff ETA - Price $15…" at bounding box center [865, 383] width 409 height 630
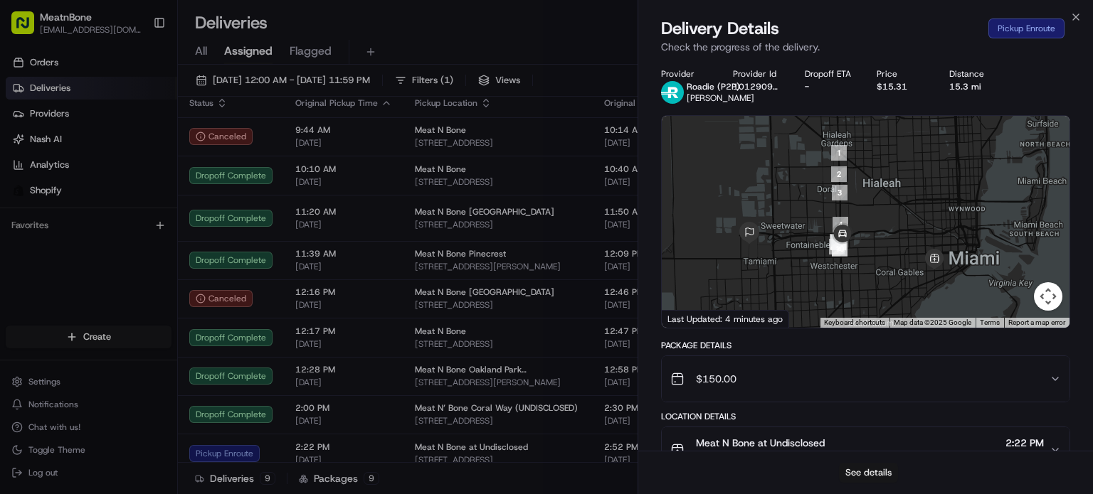
click at [868, 464] on button "See details" at bounding box center [868, 473] width 59 height 20
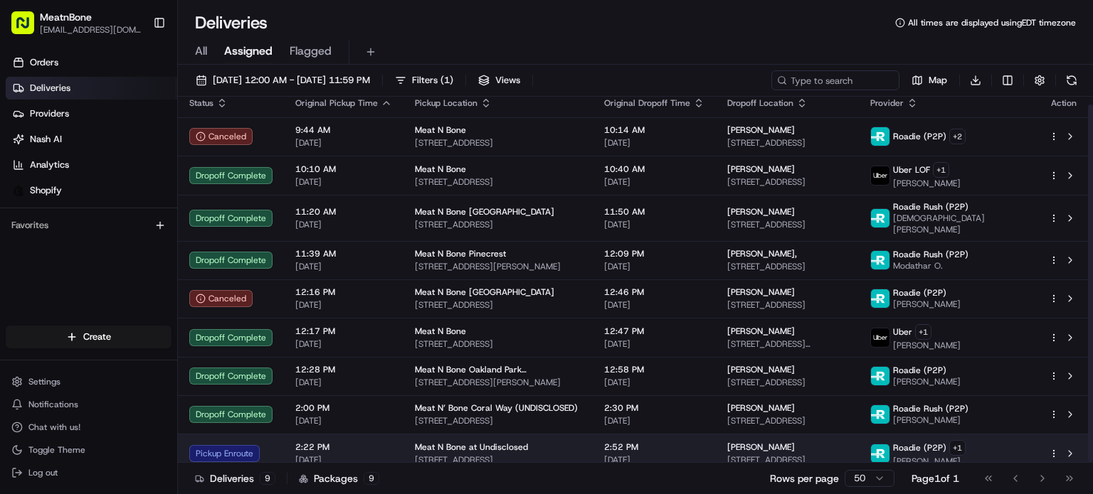
click at [847, 455] on span "[STREET_ADDRESS]" at bounding box center [787, 460] width 120 height 11
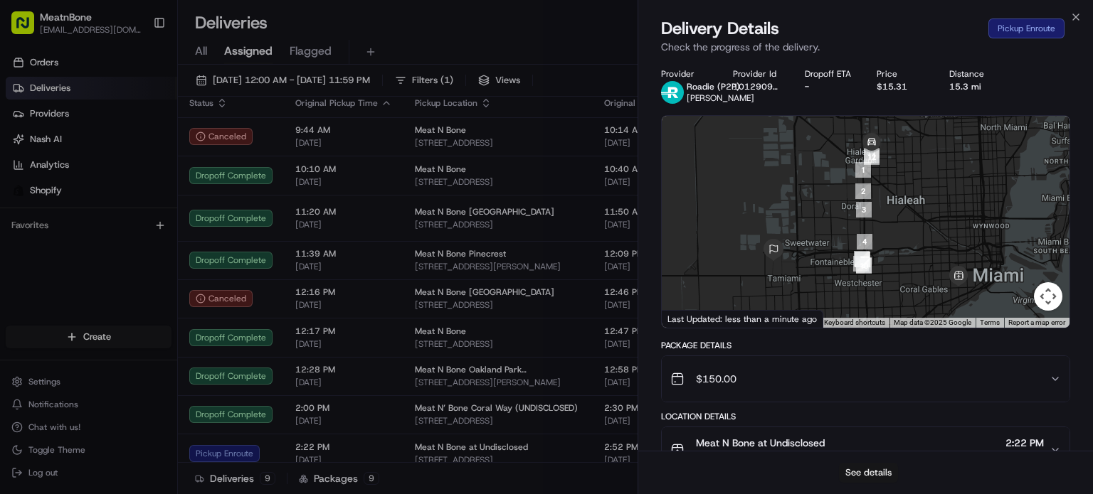
click at [864, 474] on button "See details" at bounding box center [868, 473] width 59 height 20
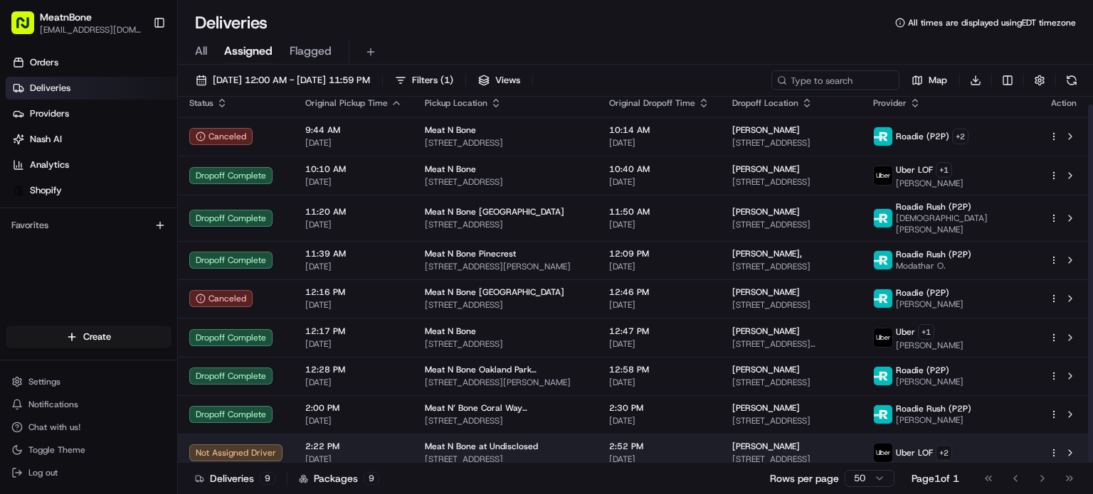
click at [850, 454] on span "[STREET_ADDRESS]" at bounding box center [791, 459] width 118 height 11
click at [537, 454] on span "[STREET_ADDRESS]" at bounding box center [505, 459] width 161 height 11
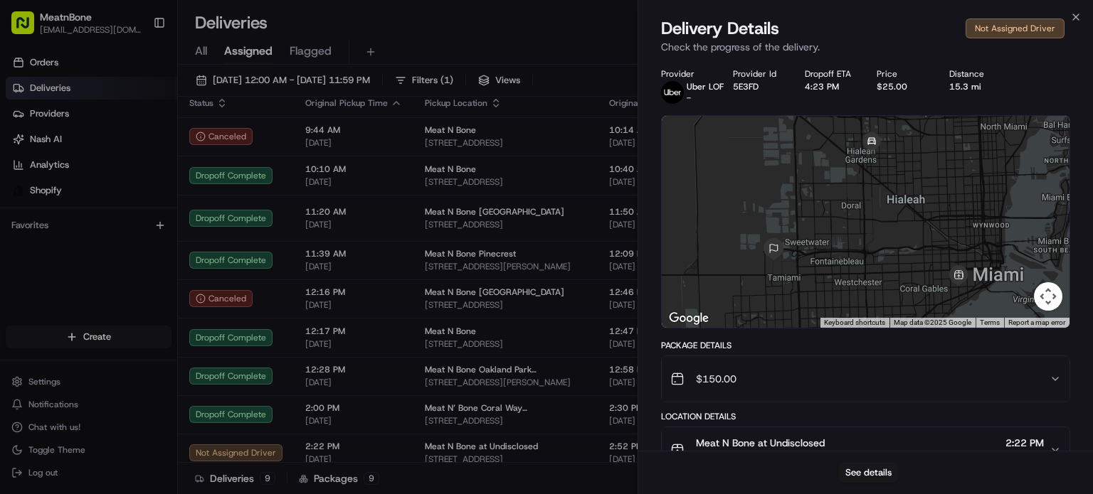
click at [840, 463] on div "See details" at bounding box center [865, 472] width 455 height 43
click at [868, 468] on button "See details" at bounding box center [868, 473] width 59 height 20
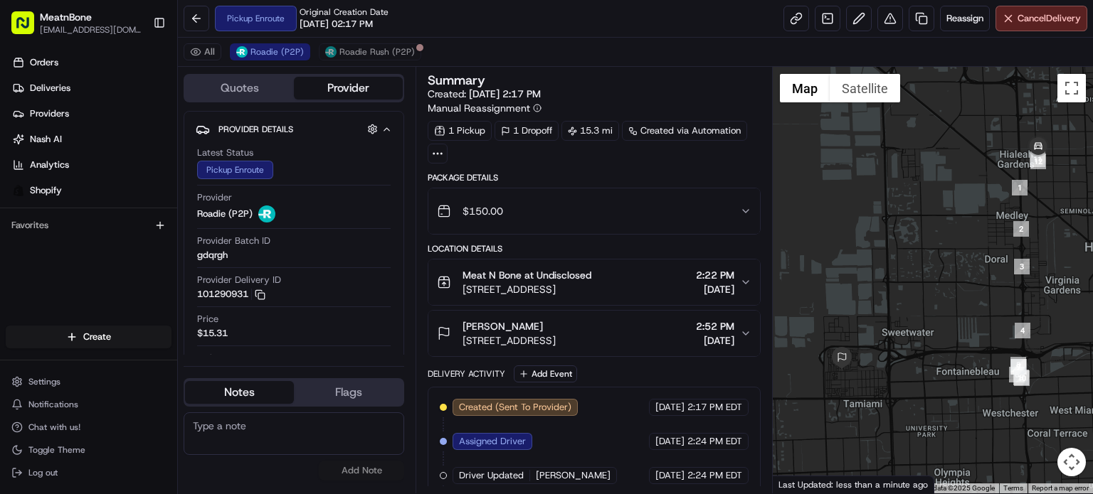
drag, startPoint x: 841, startPoint y: 155, endPoint x: 790, endPoint y: 140, distance: 52.7
click at [833, 150] on div at bounding box center [933, 280] width 320 height 427
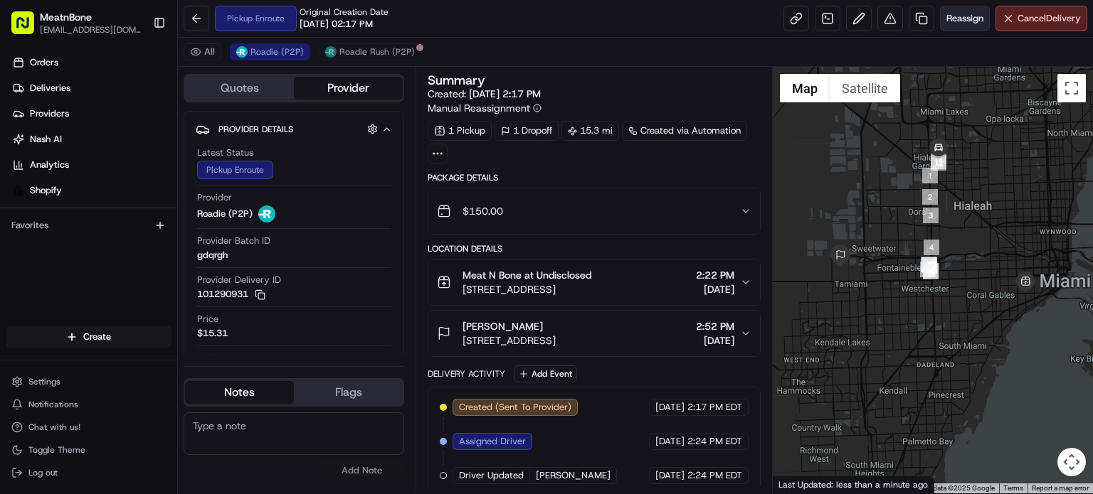
click at [969, 17] on span "Reassign" at bounding box center [964, 18] width 37 height 13
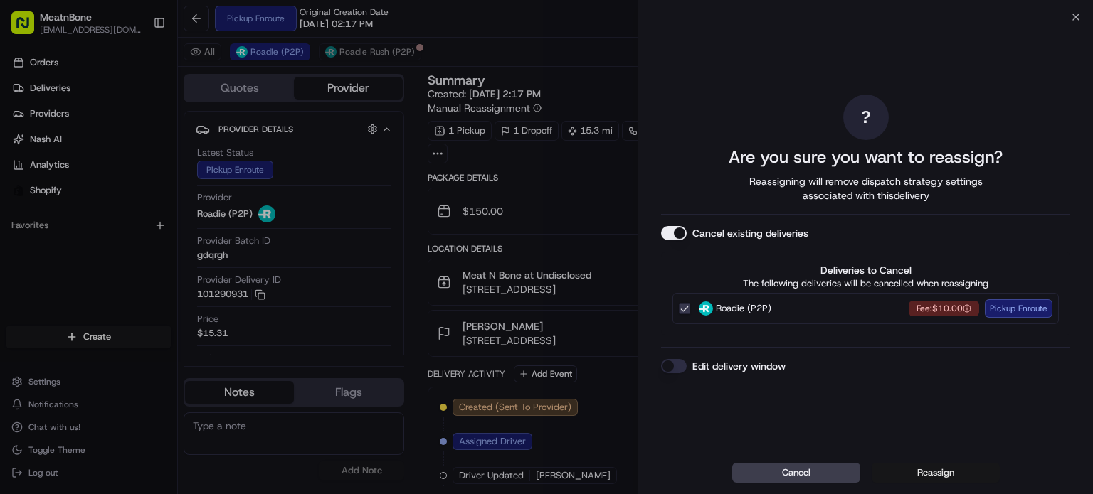
click at [928, 473] on button "Reassign" at bounding box center [936, 473] width 128 height 20
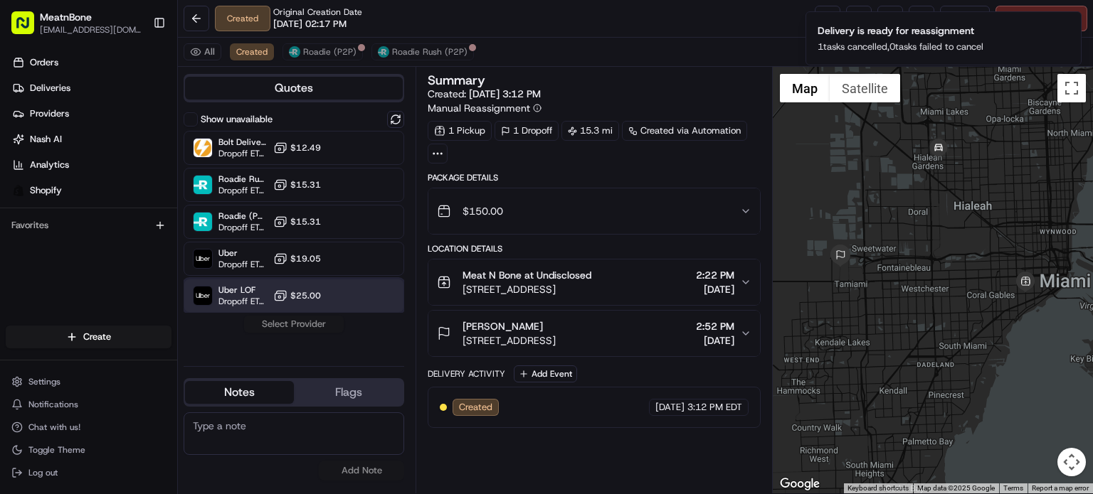
click at [331, 280] on div "Uber LOF Dropoff ETA 1 hour $25.00" at bounding box center [294, 296] width 221 height 34
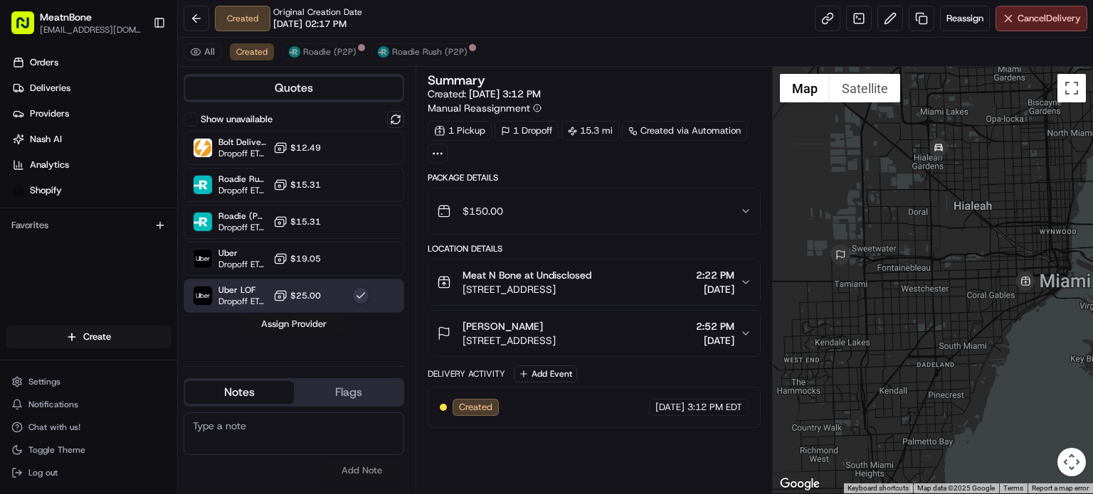
click at [309, 319] on button "Assign Provider" at bounding box center [293, 324] width 101 height 17
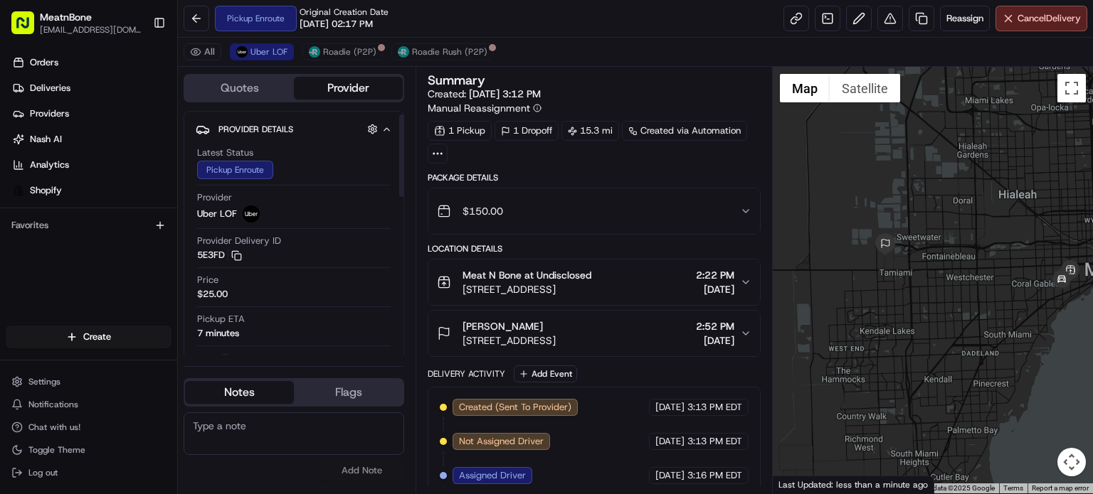
scroll to position [213, 0]
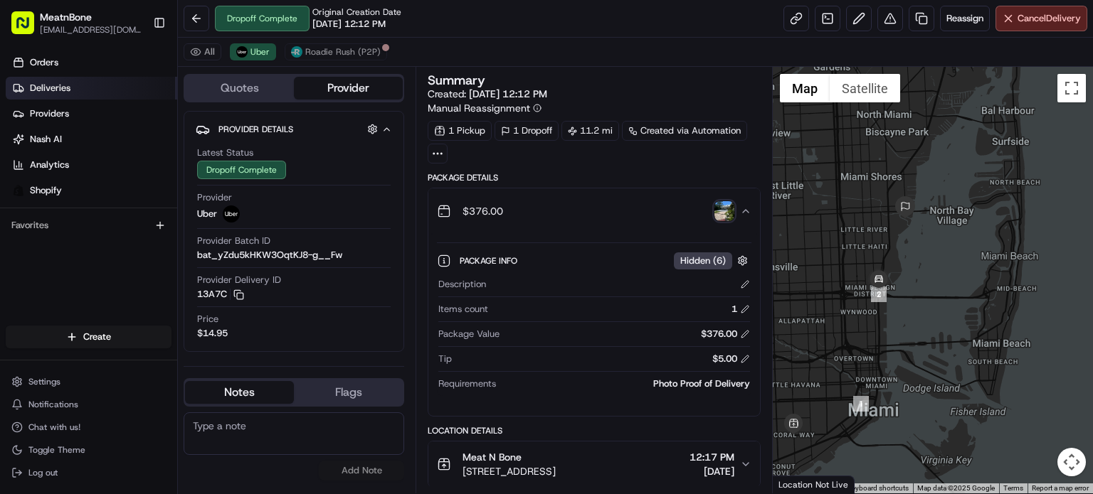
click at [96, 80] on link "Deliveries" at bounding box center [91, 88] width 171 height 23
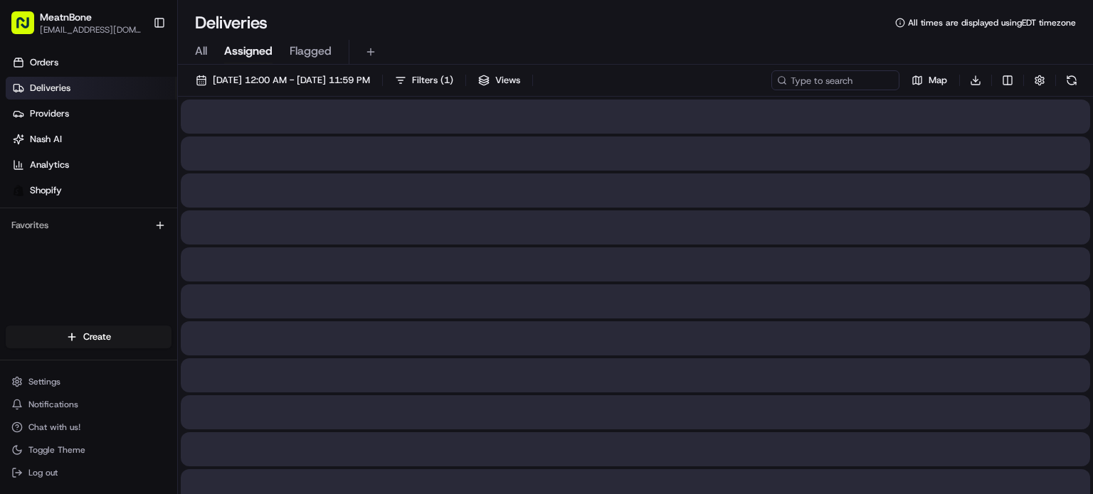
click at [259, 51] on span "Assigned" at bounding box center [248, 51] width 48 height 17
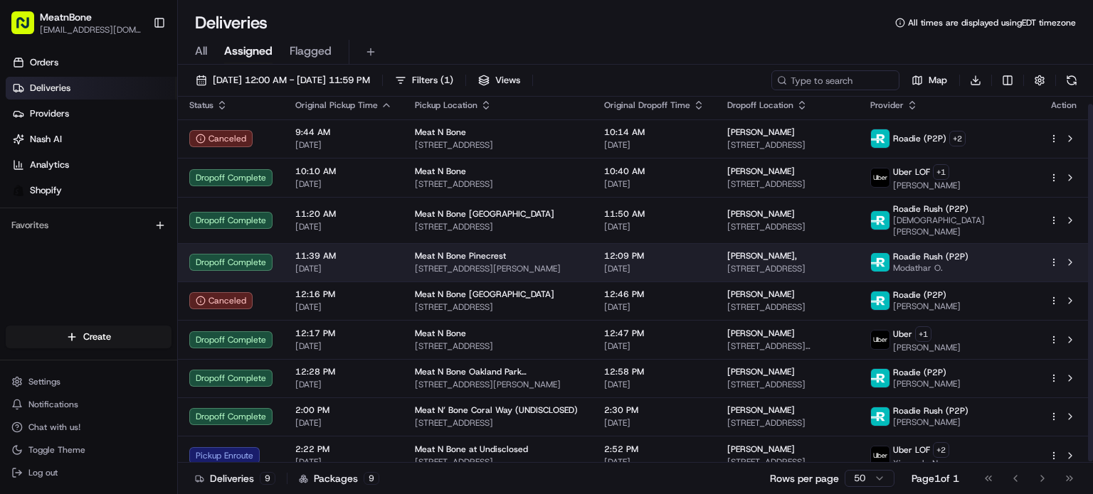
scroll to position [8, 0]
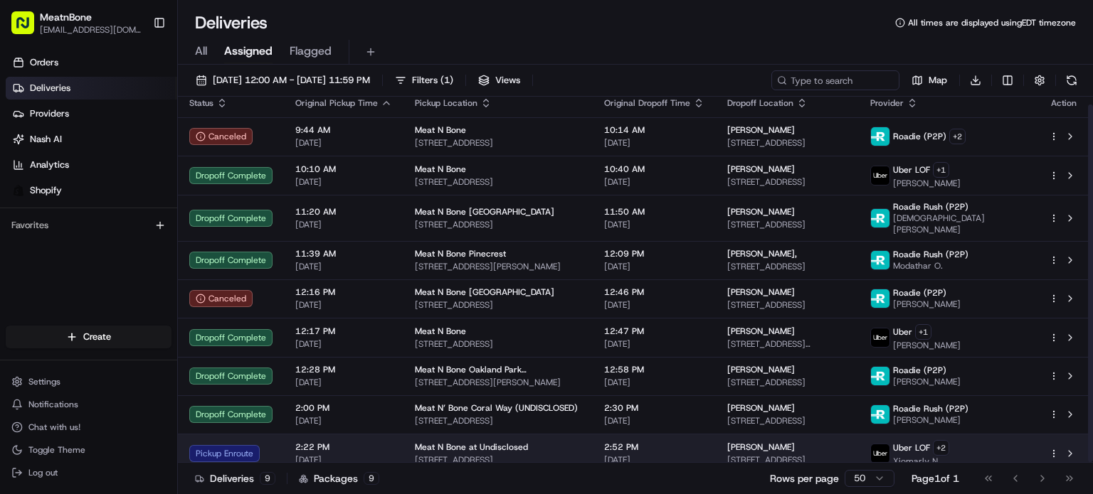
click at [367, 455] on span "[DATE]" at bounding box center [343, 460] width 97 height 11
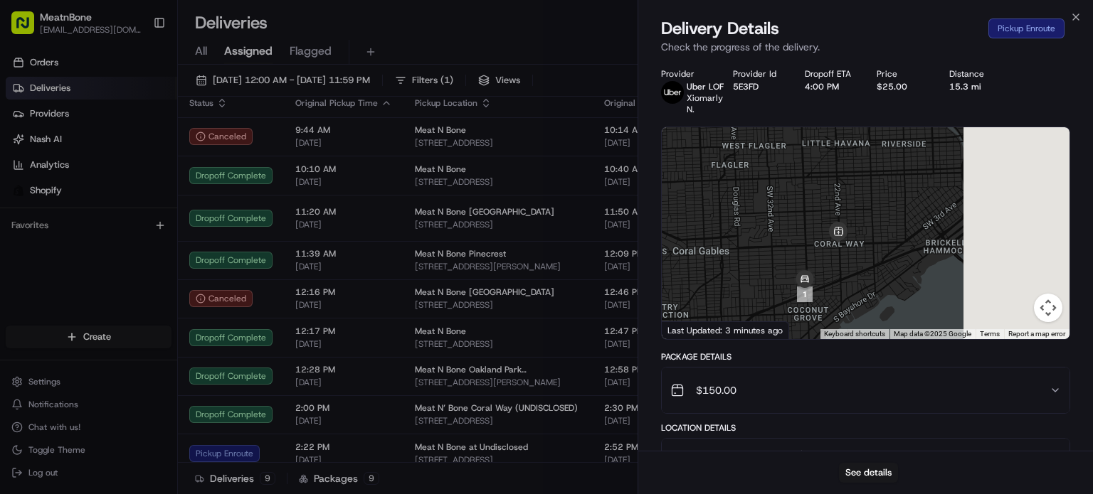
drag, startPoint x: 955, startPoint y: 279, endPoint x: 801, endPoint y: 201, distance: 172.8
click at [801, 201] on div at bounding box center [866, 233] width 408 height 212
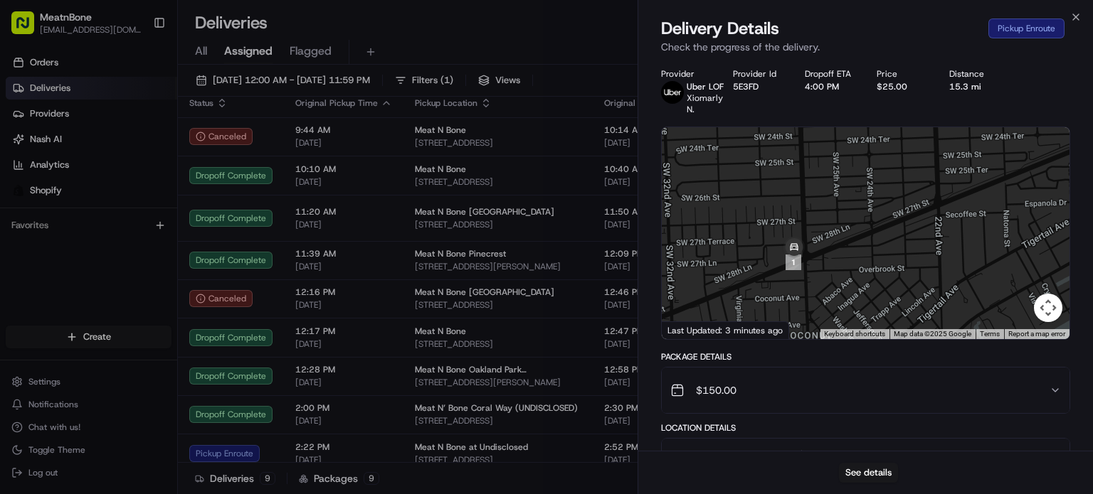
drag, startPoint x: 816, startPoint y: 284, endPoint x: 805, endPoint y: 163, distance: 121.4
click at [805, 163] on div at bounding box center [866, 233] width 408 height 212
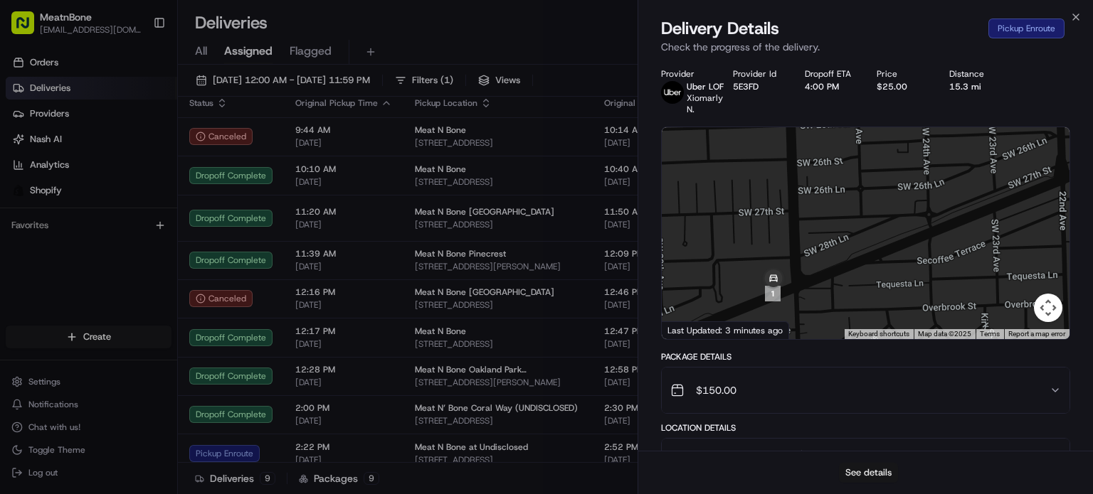
click at [862, 472] on button "See details" at bounding box center [868, 473] width 59 height 20
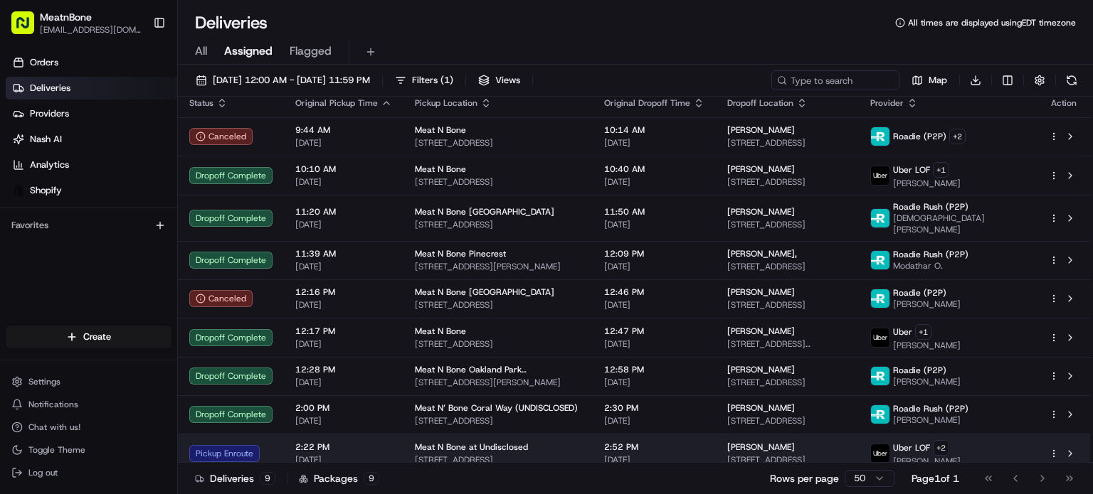
click at [557, 455] on span "[STREET_ADDRESS]" at bounding box center [498, 460] width 166 height 11
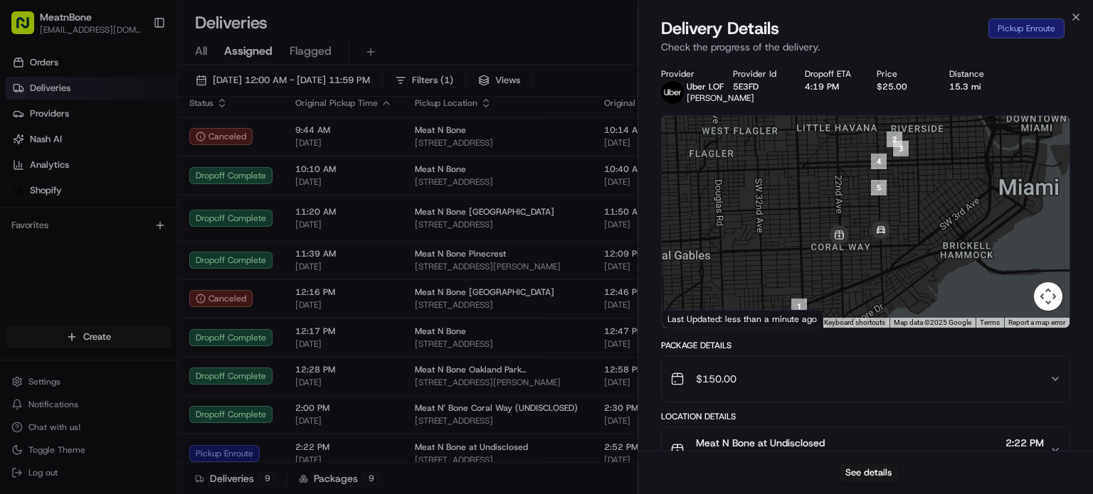
drag, startPoint x: 868, startPoint y: 258, endPoint x: 642, endPoint y: 258, distance: 225.5
click at [704, 264] on div at bounding box center [866, 222] width 408 height 212
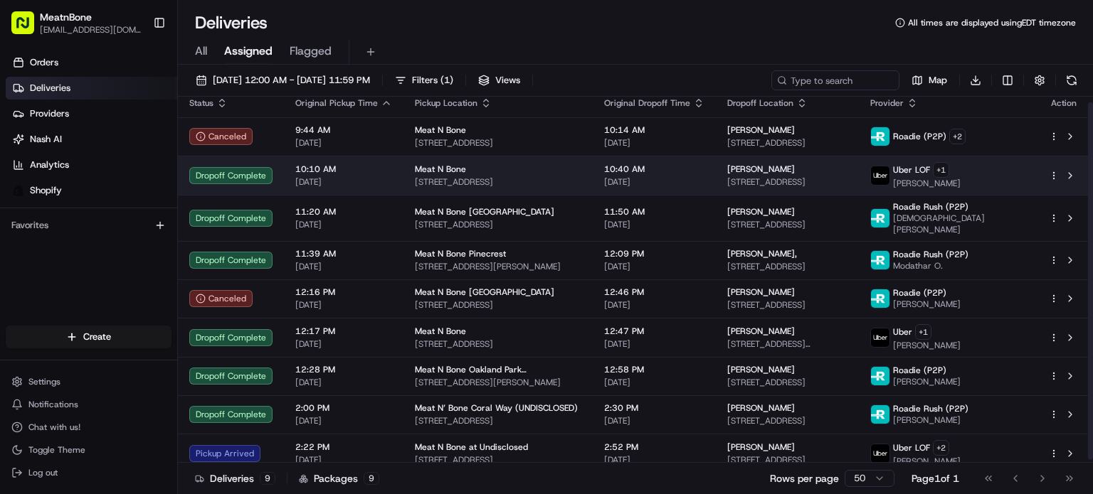
scroll to position [0, 0]
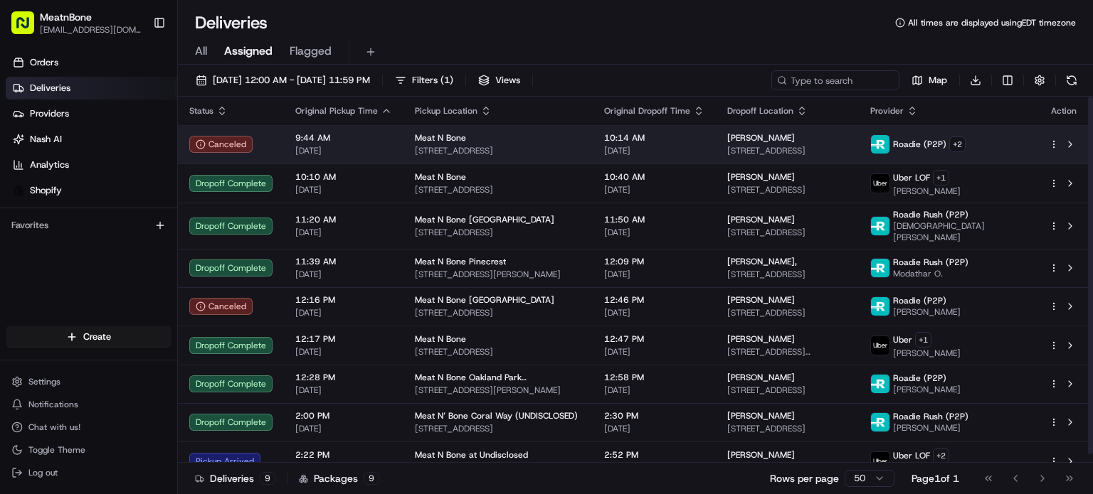
click at [770, 139] on span "[PERSON_NAME]" at bounding box center [761, 137] width 68 height 11
click at [768, 139] on span "[PERSON_NAME]" at bounding box center [761, 137] width 68 height 11
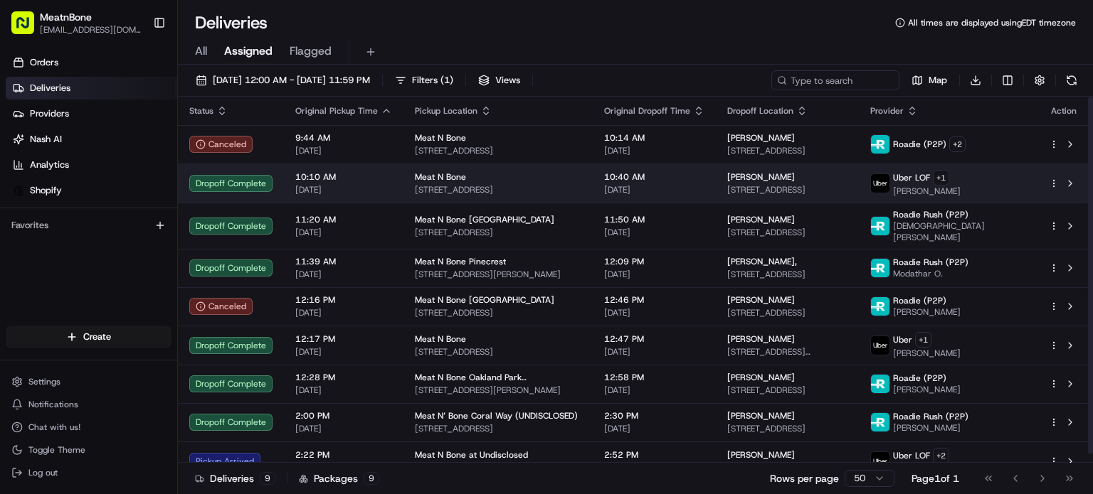
click at [679, 167] on td "10:40 AM [DATE]" at bounding box center [654, 183] width 123 height 39
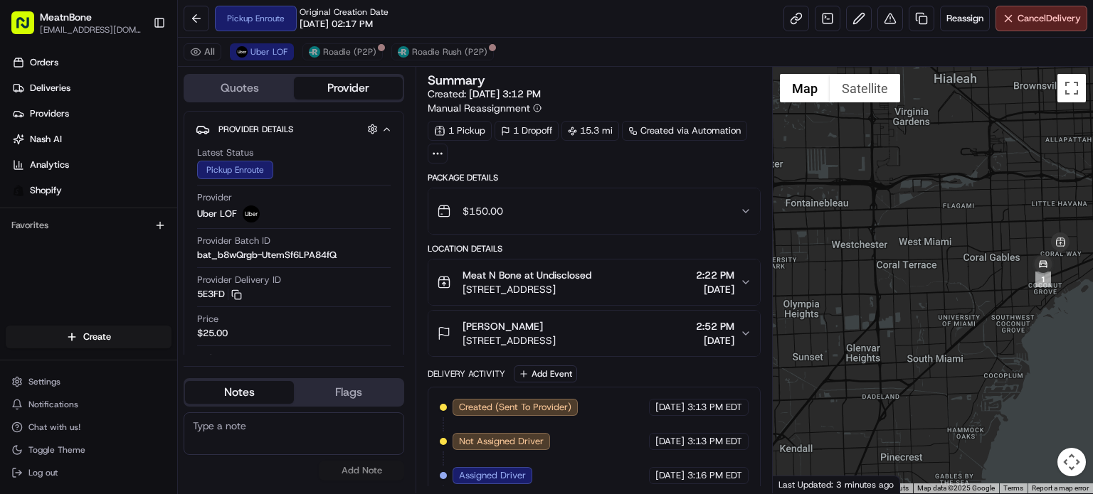
drag, startPoint x: 1001, startPoint y: 331, endPoint x: 985, endPoint y: 324, distance: 17.8
click at [980, 332] on div at bounding box center [933, 280] width 320 height 427
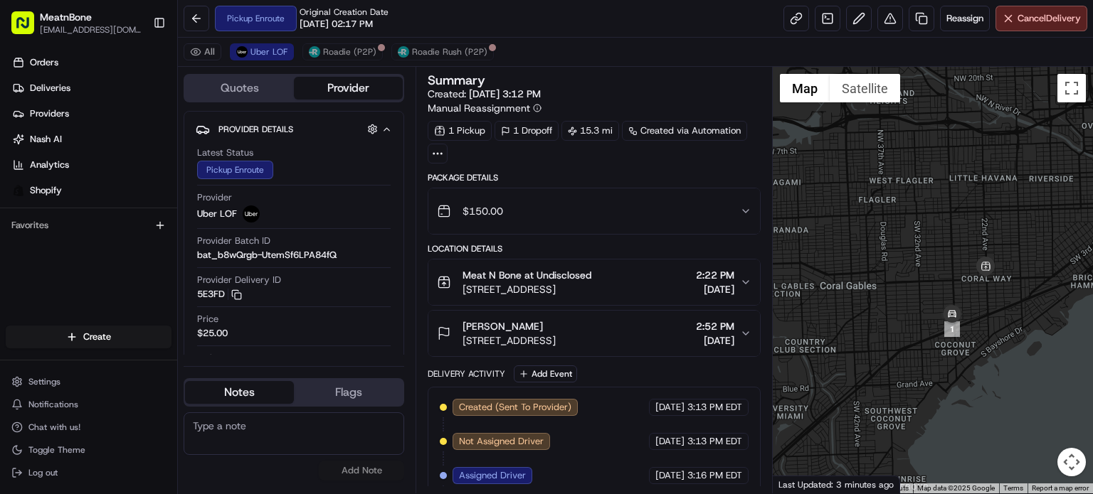
drag, startPoint x: 1019, startPoint y: 253, endPoint x: 857, endPoint y: 255, distance: 161.5
click at [857, 255] on div at bounding box center [933, 280] width 320 height 427
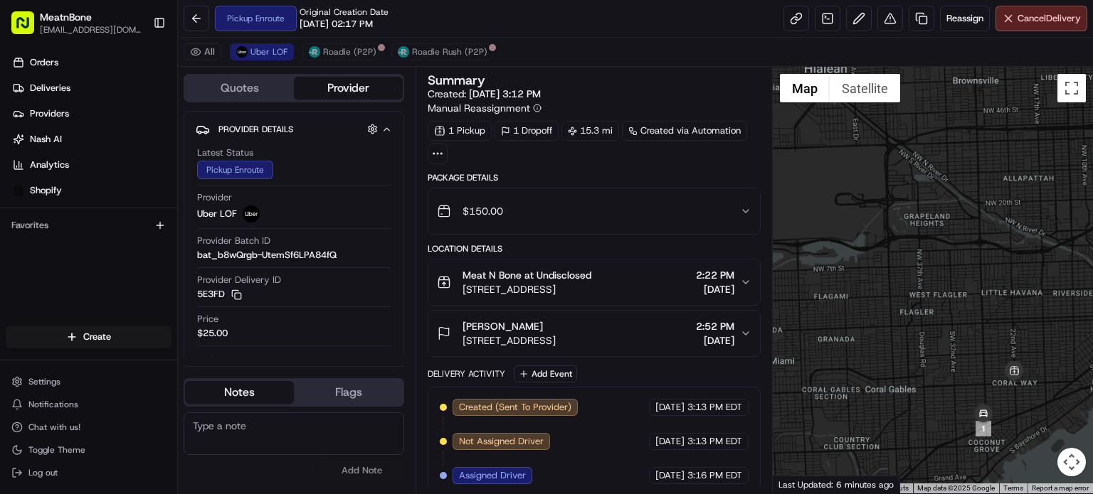
drag, startPoint x: 1035, startPoint y: 341, endPoint x: 784, endPoint y: 303, distance: 253.9
click at [768, 295] on div "Quotes Provider Provider Details Hidden ( 1 ) Latest Status Pickup Enroute Prov…" at bounding box center [635, 280] width 915 height 427
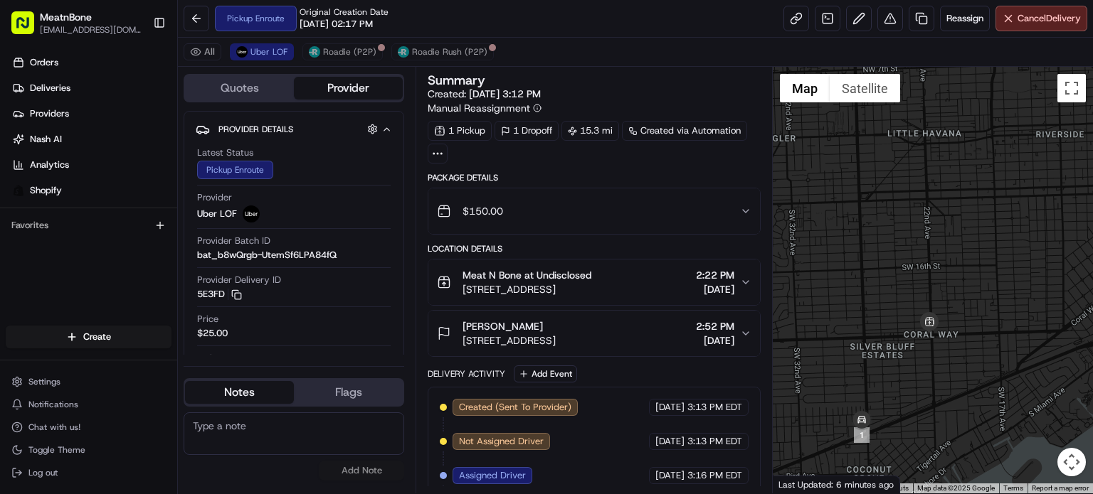
drag, startPoint x: 938, startPoint y: 261, endPoint x: 936, endPoint y: 204, distance: 57.0
click at [936, 204] on div at bounding box center [933, 280] width 320 height 427
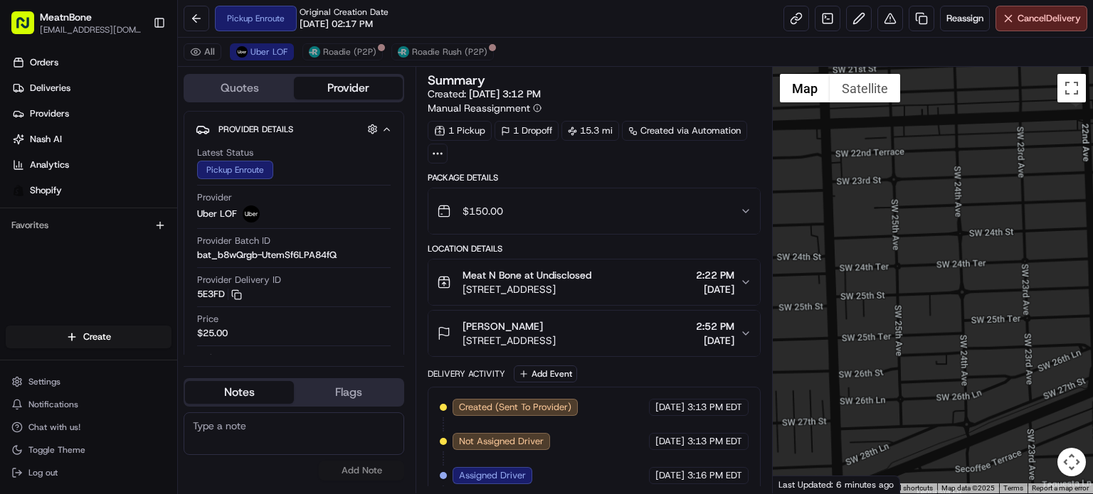
drag, startPoint x: 913, startPoint y: 356, endPoint x: 1092, endPoint y: 161, distance: 264.9
click at [1092, 161] on div at bounding box center [933, 280] width 320 height 427
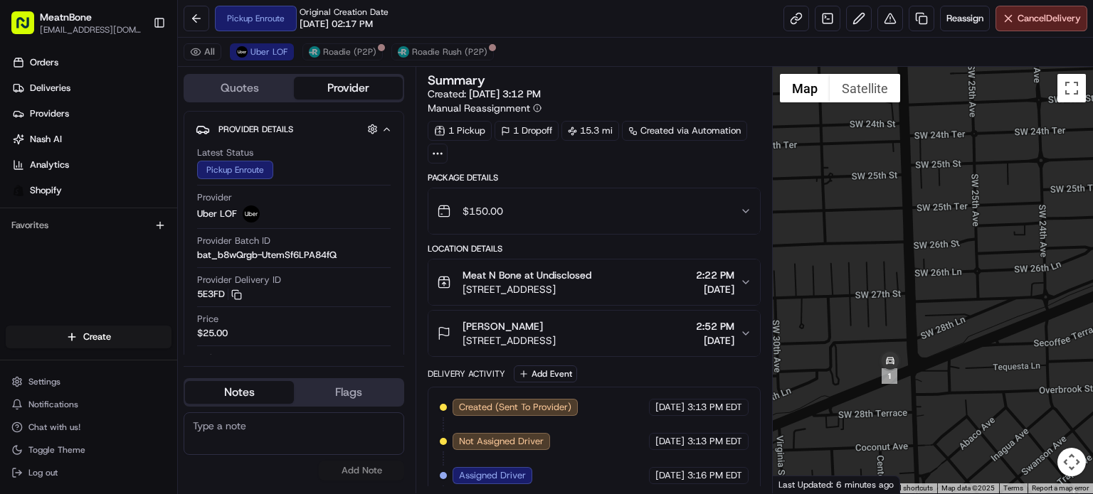
drag, startPoint x: 970, startPoint y: 276, endPoint x: 1080, endPoint y: 150, distance: 166.9
click at [1080, 147] on div at bounding box center [933, 280] width 320 height 427
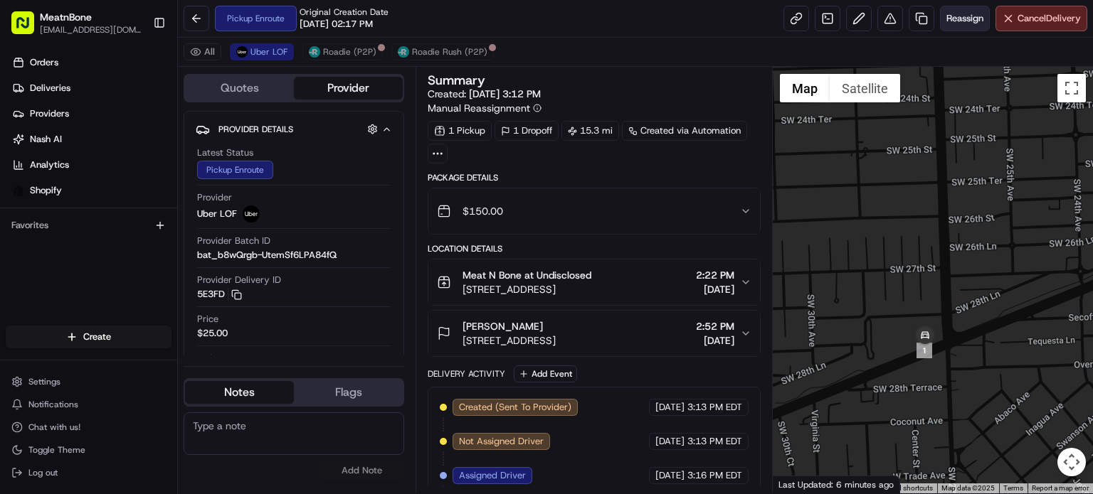
click at [970, 21] on span "Reassign" at bounding box center [964, 18] width 37 height 13
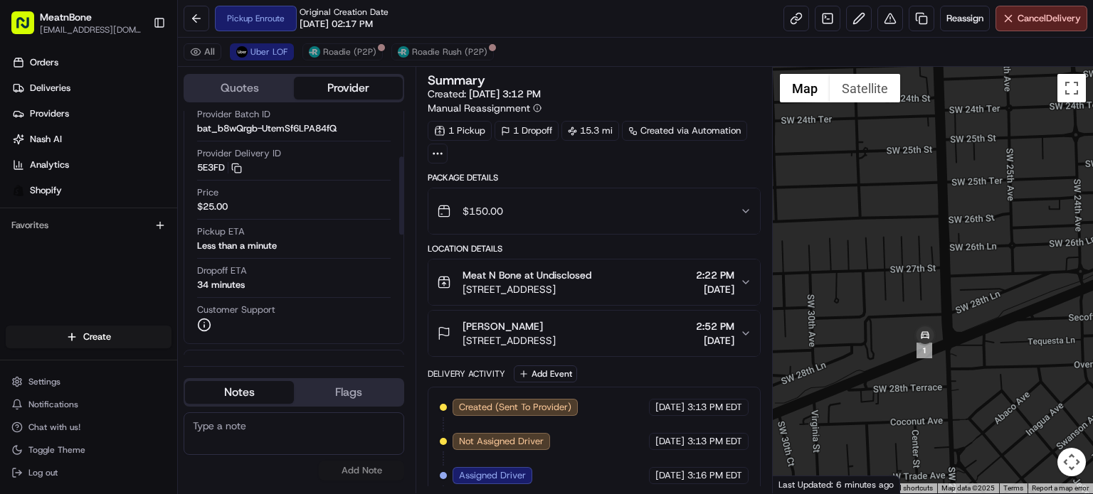
scroll to position [142, 0]
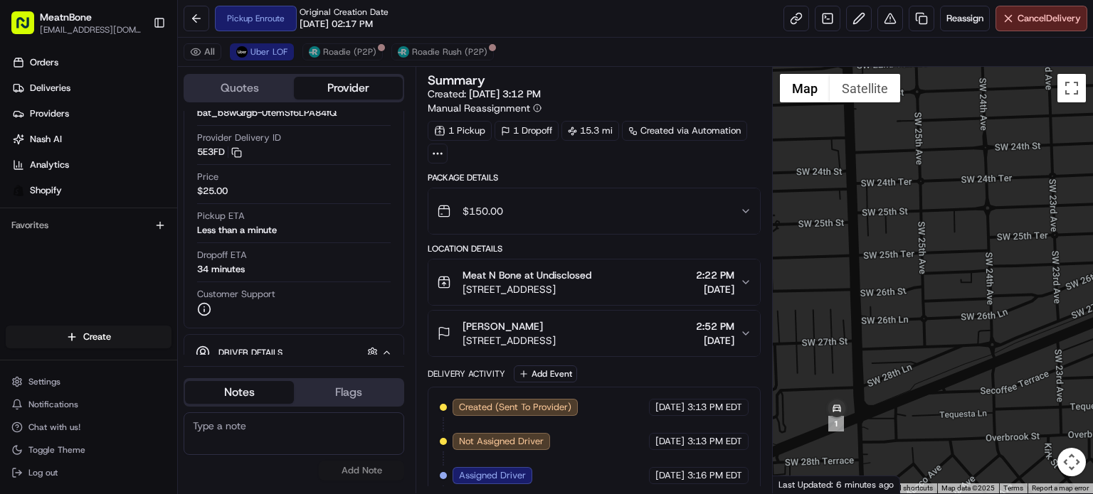
drag, startPoint x: 809, startPoint y: 354, endPoint x: 734, endPoint y: 393, distance: 84.3
click at [737, 402] on div "Quotes Provider Provider Details Hidden ( 1 ) Latest Status Pickup Enroute Prov…" at bounding box center [635, 280] width 915 height 427
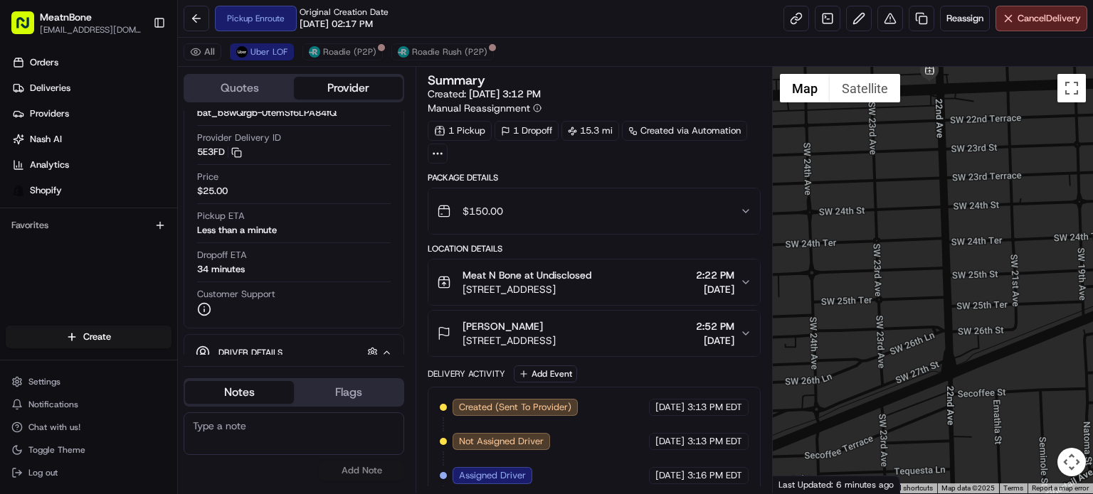
drag, startPoint x: 888, startPoint y: 313, endPoint x: 734, endPoint y: 350, distance: 158.1
click at [706, 378] on div "Quotes Provider Provider Details Hidden ( 1 ) Latest Status Pickup Enroute Prov…" at bounding box center [635, 280] width 915 height 427
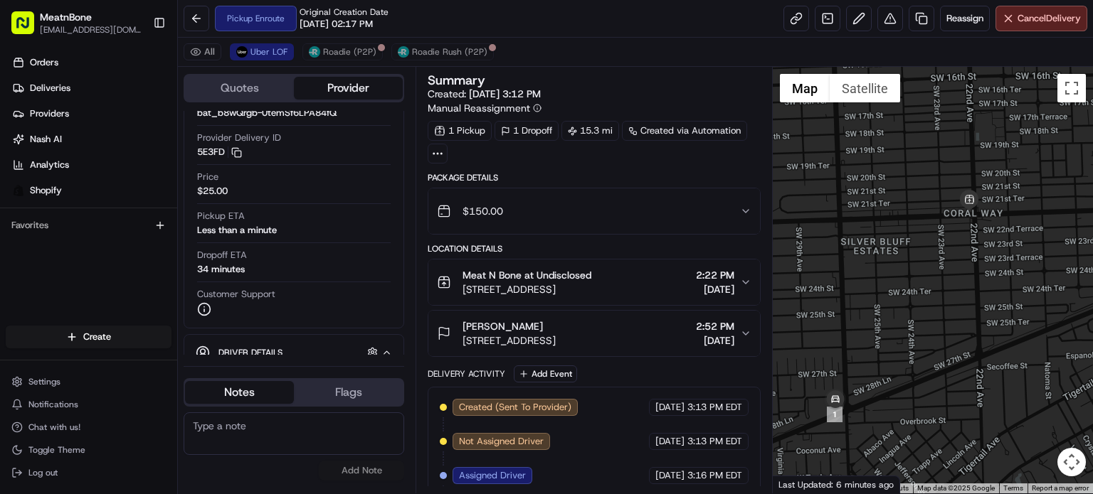
drag, startPoint x: 895, startPoint y: 343, endPoint x: 963, endPoint y: 341, distance: 68.3
click at [963, 341] on div at bounding box center [933, 280] width 320 height 427
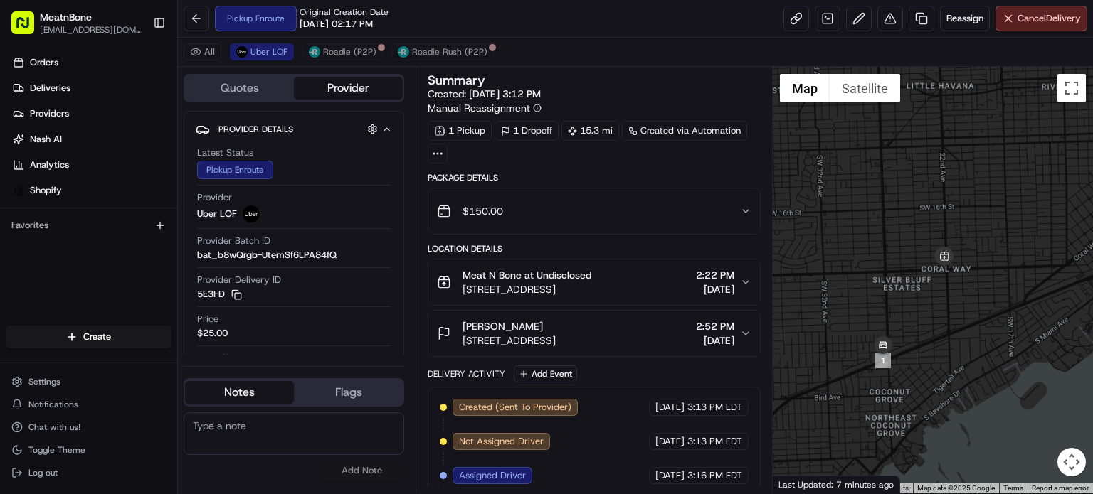
drag, startPoint x: 1010, startPoint y: 327, endPoint x: 857, endPoint y: 498, distance: 229.8
click at [857, 494] on html "MeatnBone [EMAIL_ADDRESS][DOMAIN_NAME] Toggle Sidebar Orders Deliveries Provide…" at bounding box center [546, 247] width 1093 height 494
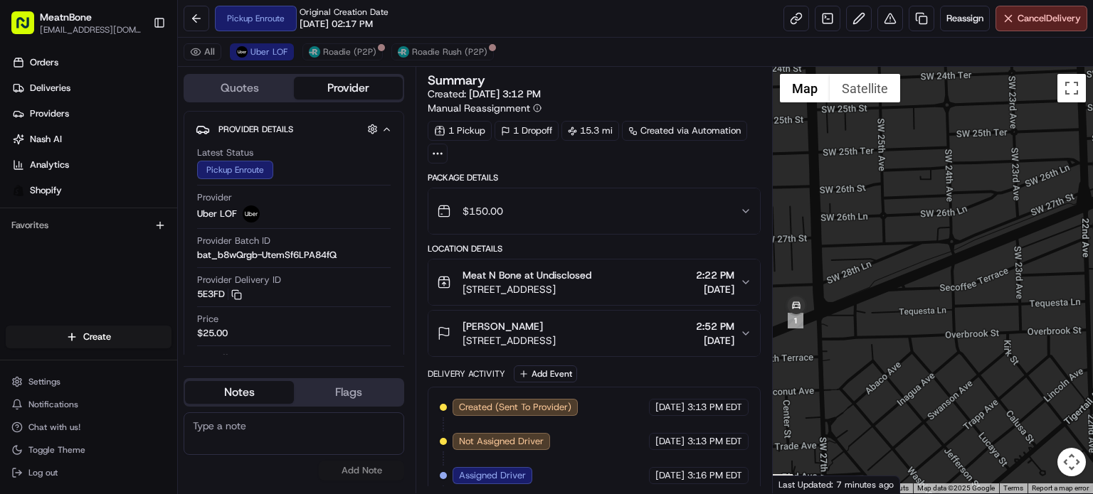
drag, startPoint x: 921, startPoint y: 361, endPoint x: 978, endPoint y: 378, distance: 59.6
click at [976, 383] on div at bounding box center [933, 280] width 320 height 427
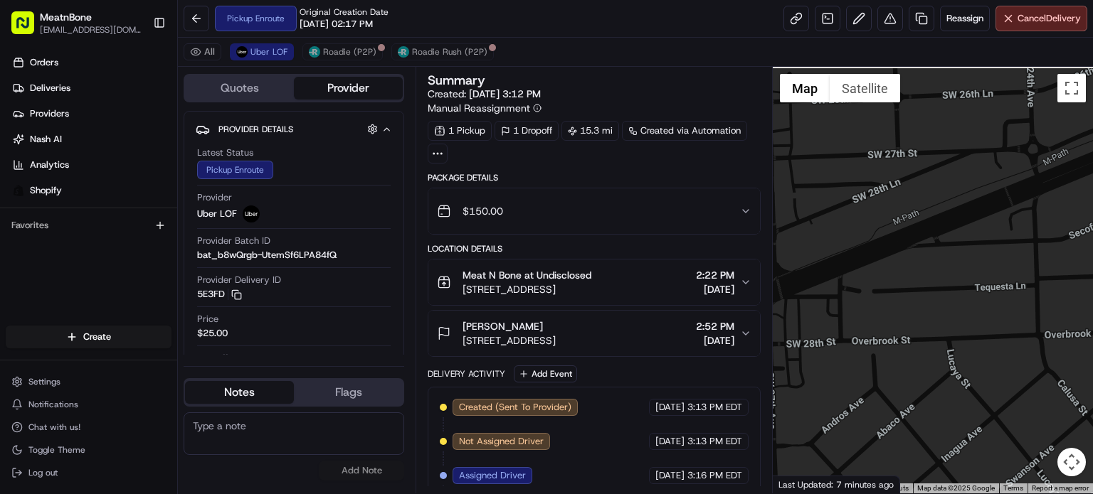
drag, startPoint x: 908, startPoint y: 335, endPoint x: 1047, endPoint y: 359, distance: 140.7
click at [1047, 359] on div at bounding box center [933, 280] width 320 height 427
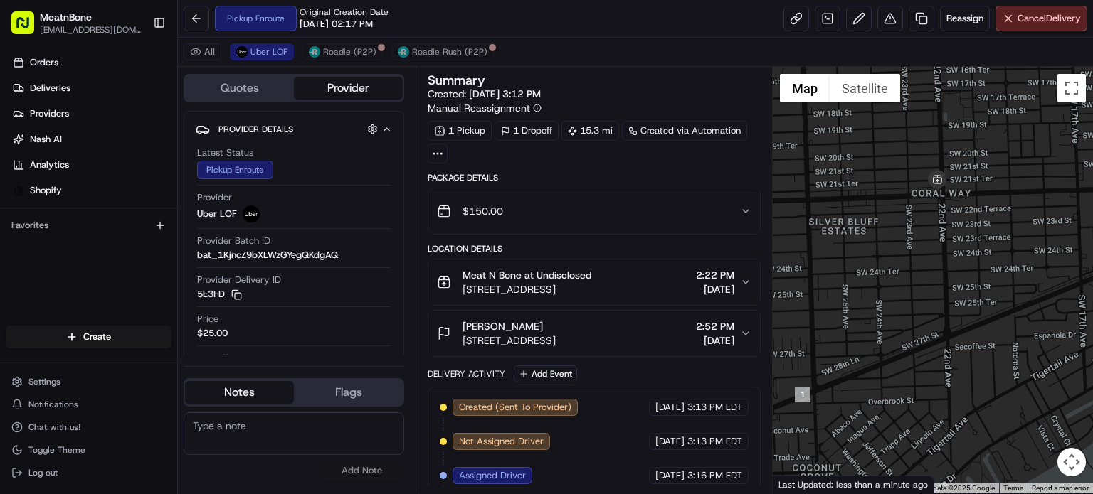
drag, startPoint x: 1010, startPoint y: 327, endPoint x: 884, endPoint y: 360, distance: 130.1
click at [852, 400] on div at bounding box center [933, 280] width 320 height 427
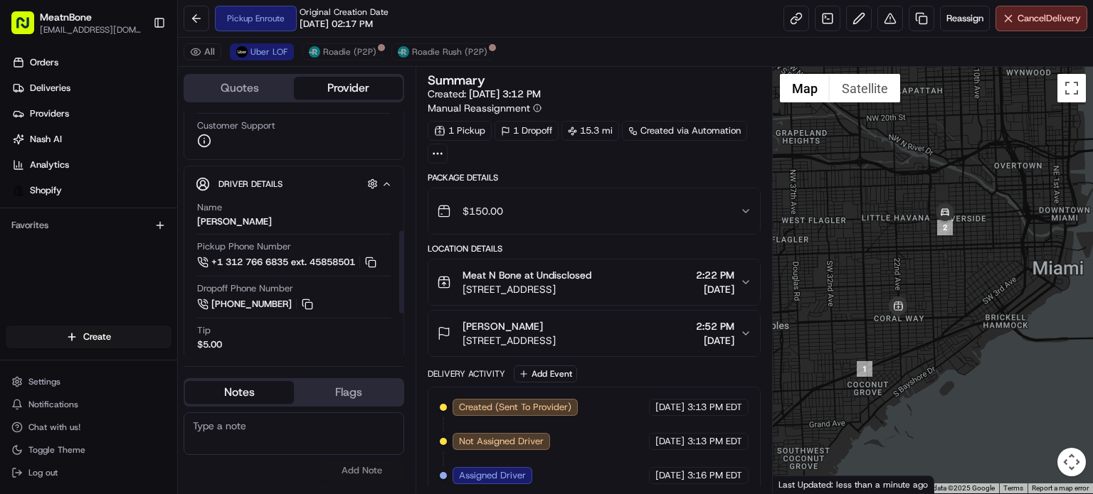
scroll to position [356, 0]
